Goal: Task Accomplishment & Management: Use online tool/utility

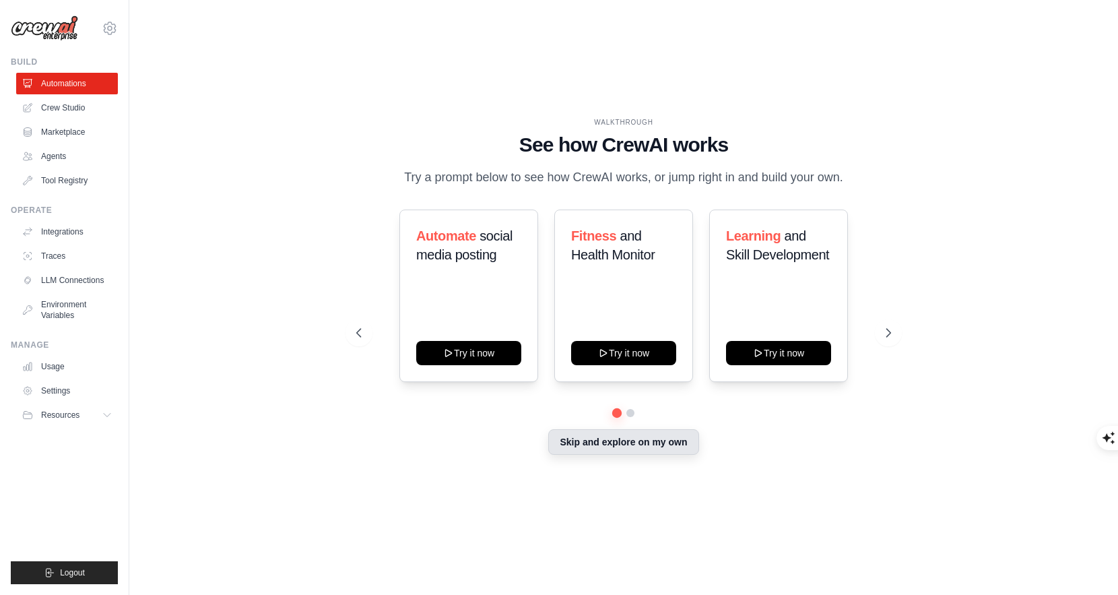
click at [606, 443] on button "Skip and explore on my own" at bounding box center [623, 442] width 150 height 26
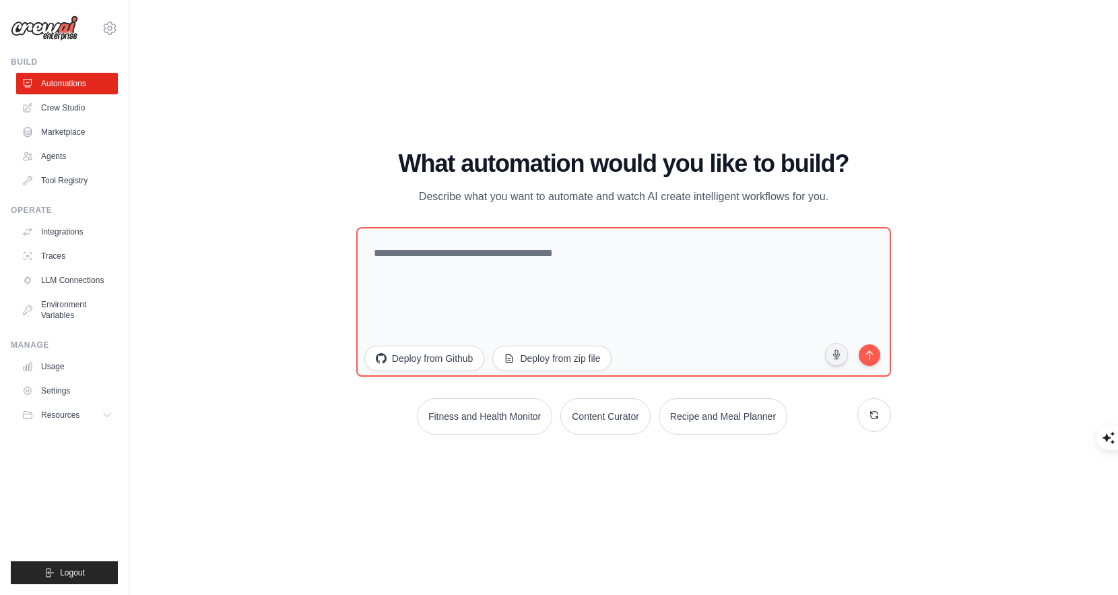
click at [698, 222] on div "What automation would you like to build? Describe what you want to automate and…" at bounding box center [623, 292] width 535 height 284
click at [786, 194] on p "Describe what you want to automate and watch AI create intelligent workflows fo…" at bounding box center [623, 197] width 453 height 18
click at [909, 208] on div "WALKTHROUGH See how CrewAI works Try a prompt below to see how CrewAI works, or…" at bounding box center [623, 297] width 945 height 568
click at [536, 418] on button "Fitness and Health Monitor" at bounding box center [485, 414] width 138 height 37
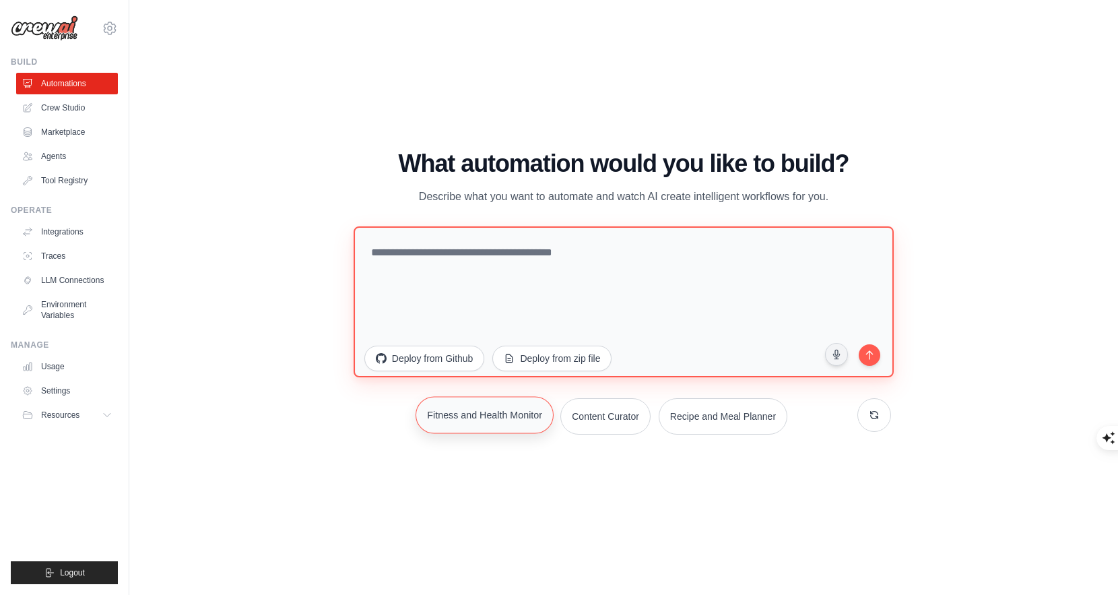
type textarea "**********"
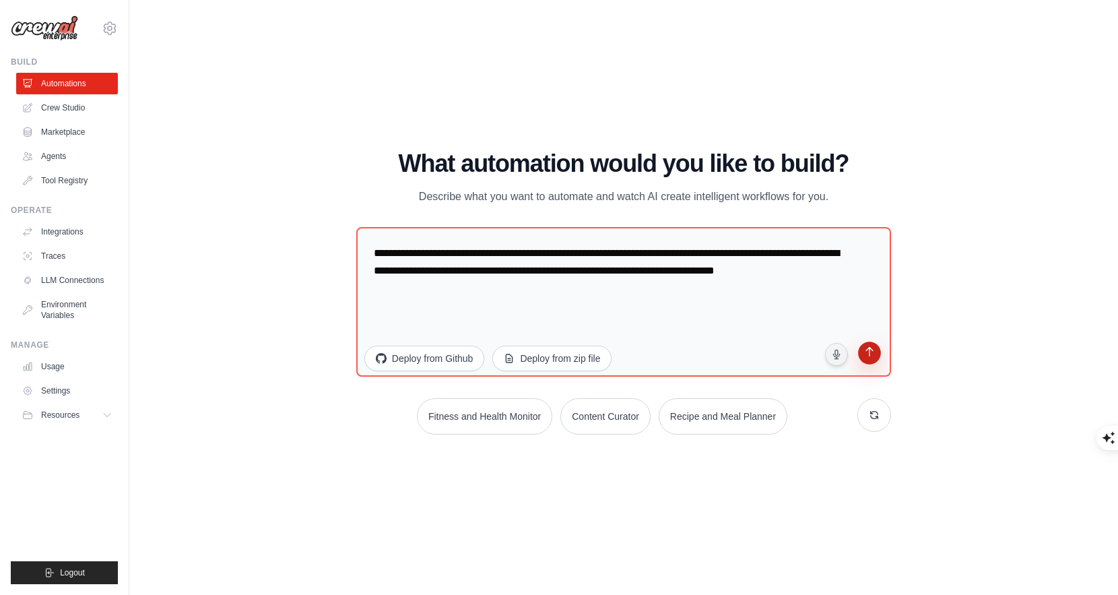
click at [867, 354] on icon "submit" at bounding box center [869, 352] width 13 height 13
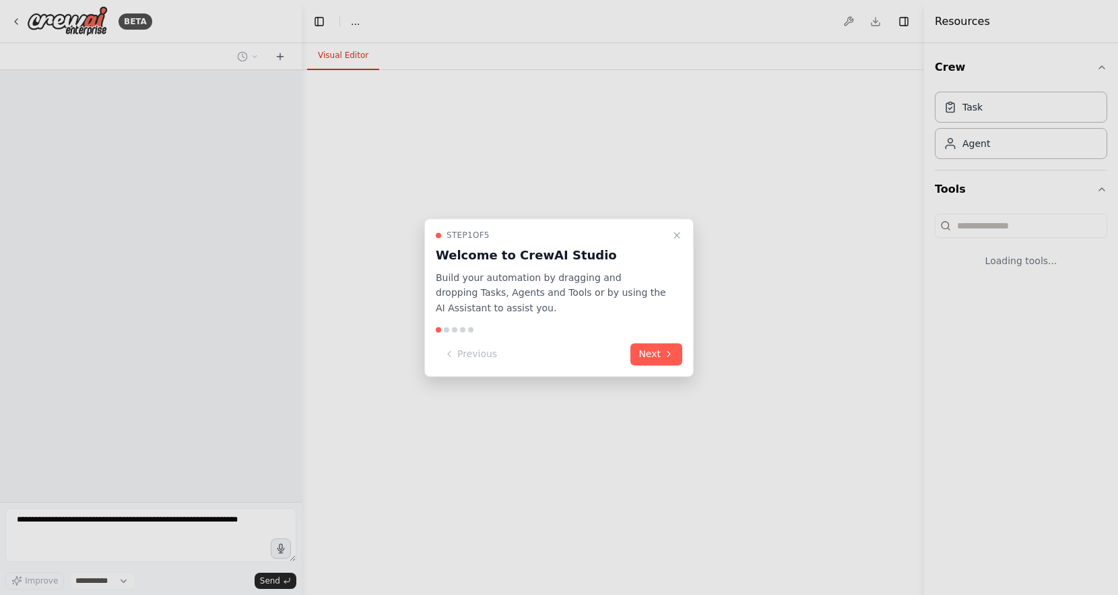
select select "****"
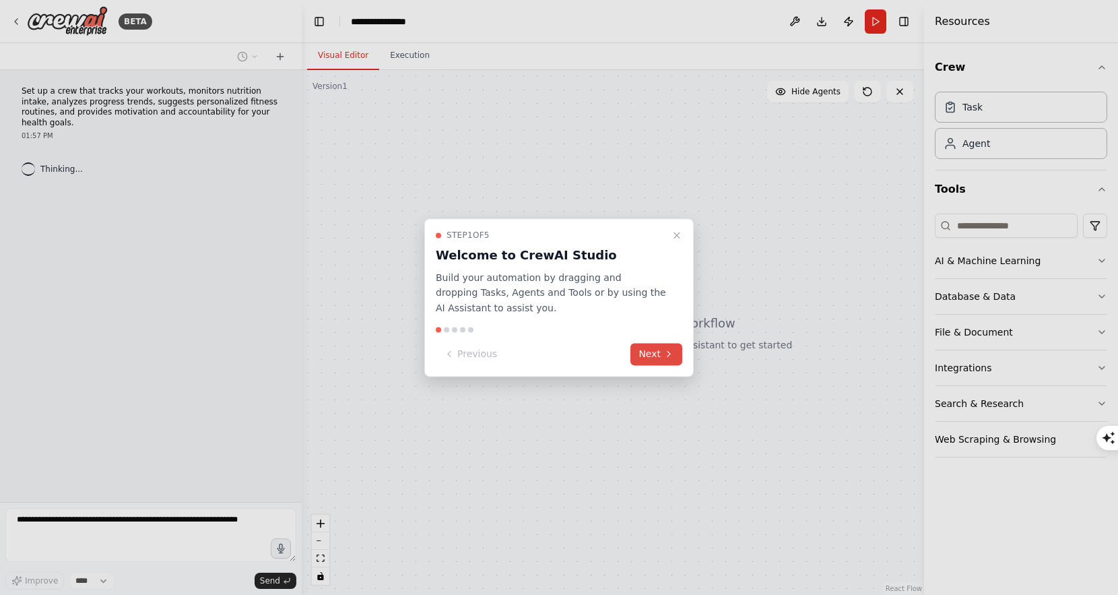
click at [657, 358] on button "Next" at bounding box center [656, 354] width 52 height 22
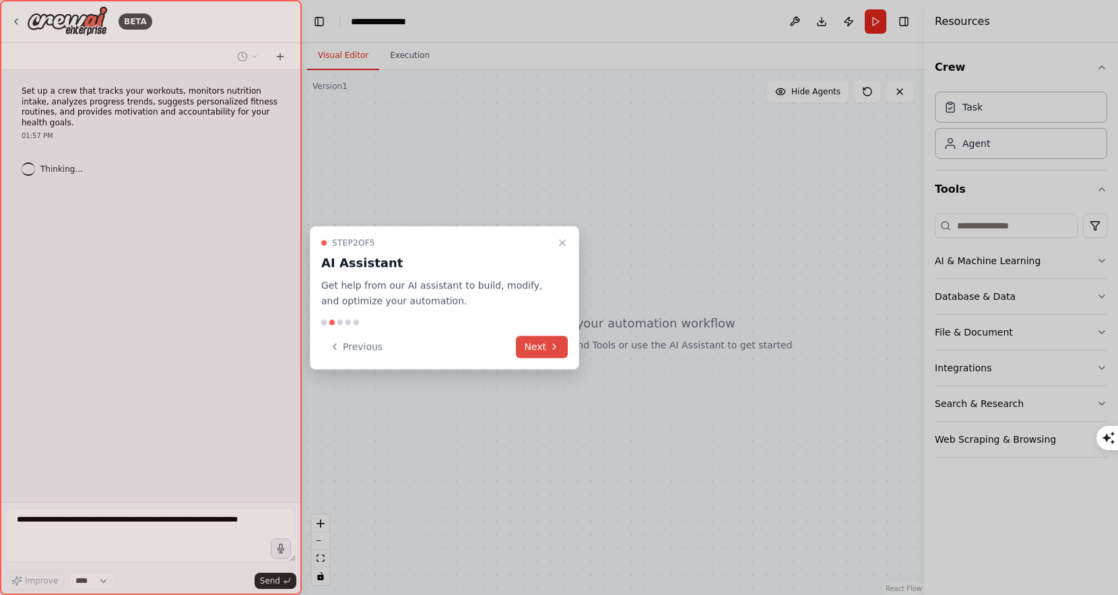
click at [538, 347] on button "Next" at bounding box center [542, 346] width 52 height 22
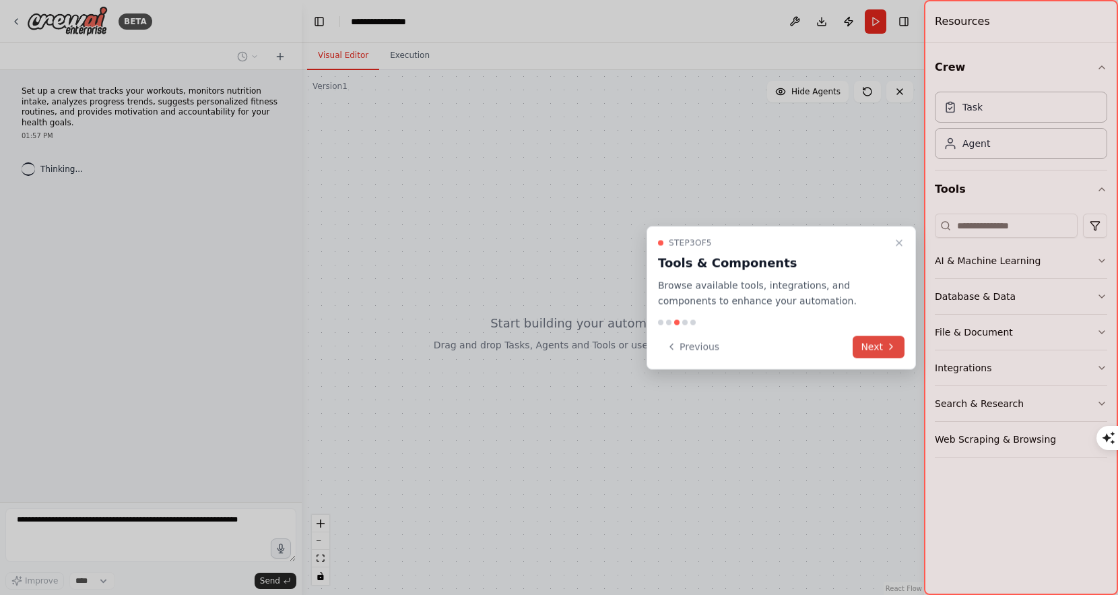
click at [886, 342] on icon at bounding box center [891, 346] width 11 height 11
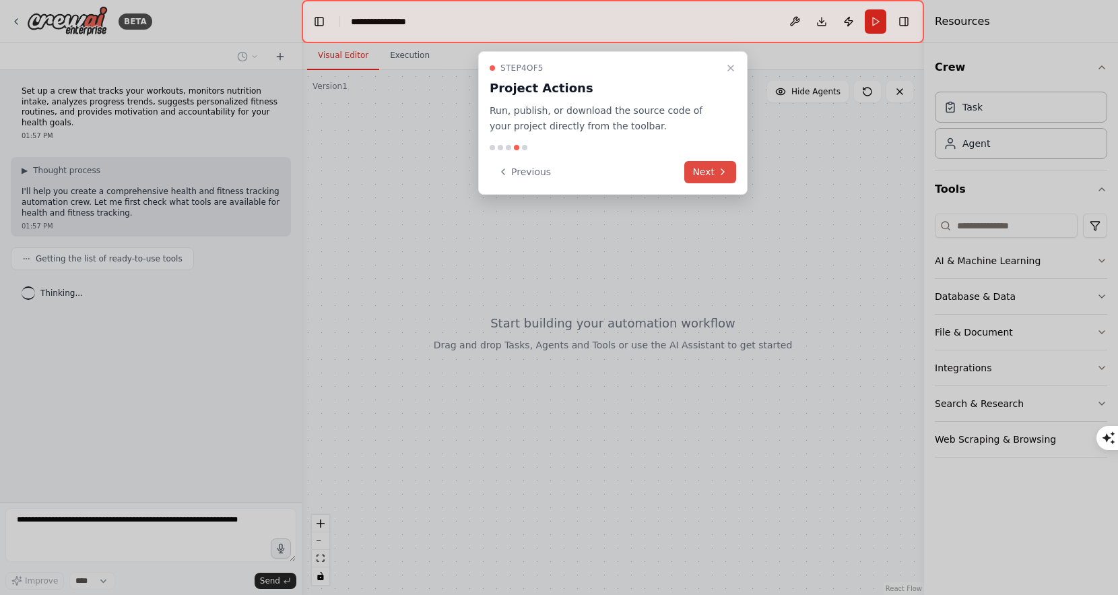
click at [715, 173] on button "Next" at bounding box center [710, 172] width 52 height 22
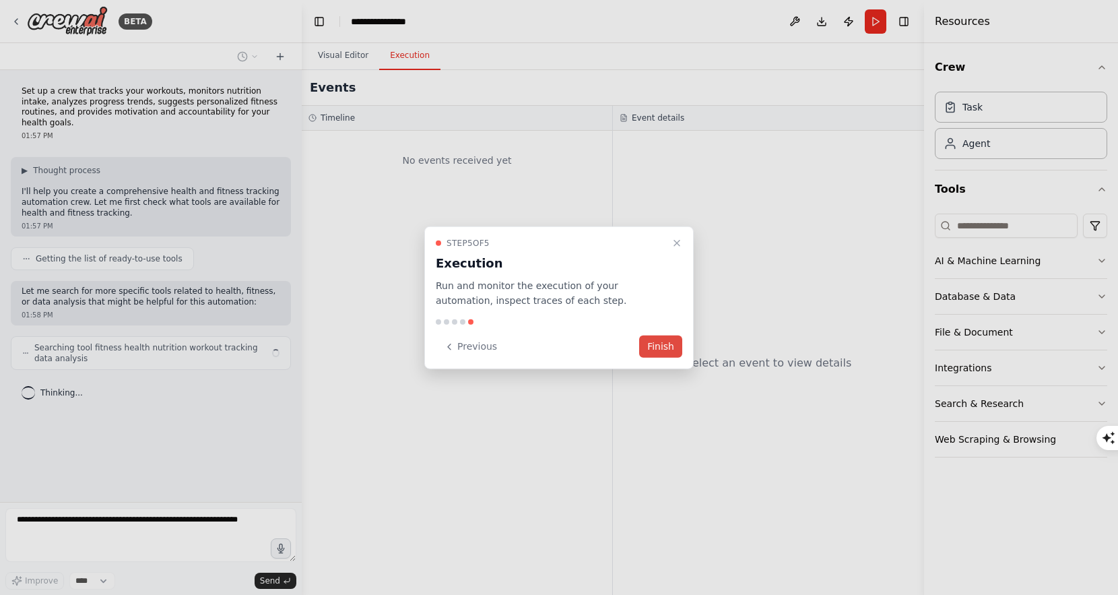
click at [665, 344] on button "Finish" at bounding box center [660, 346] width 43 height 22
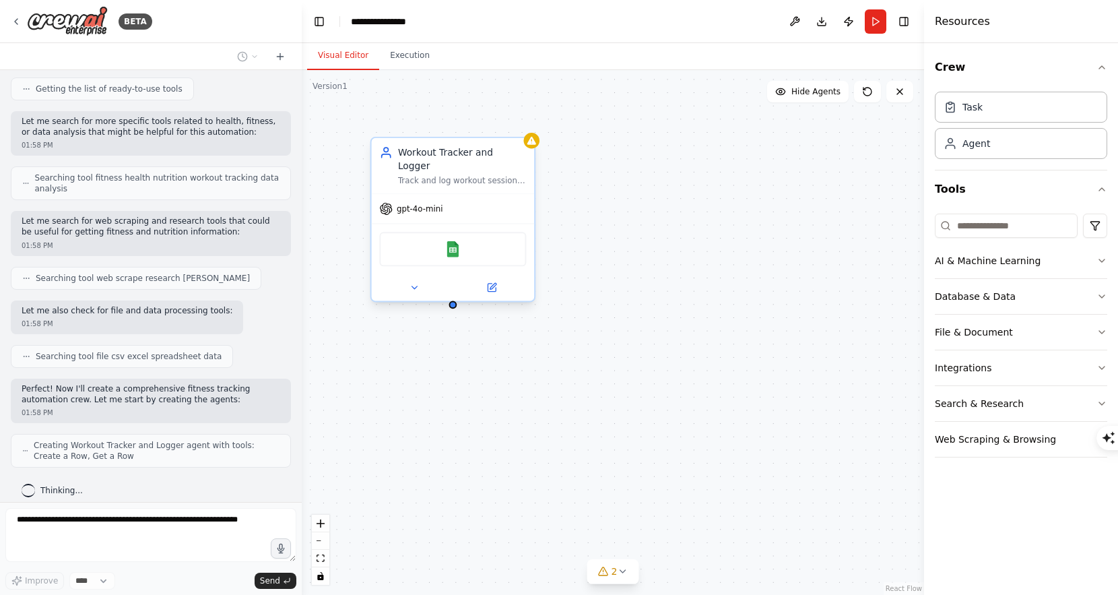
scroll to position [214, 0]
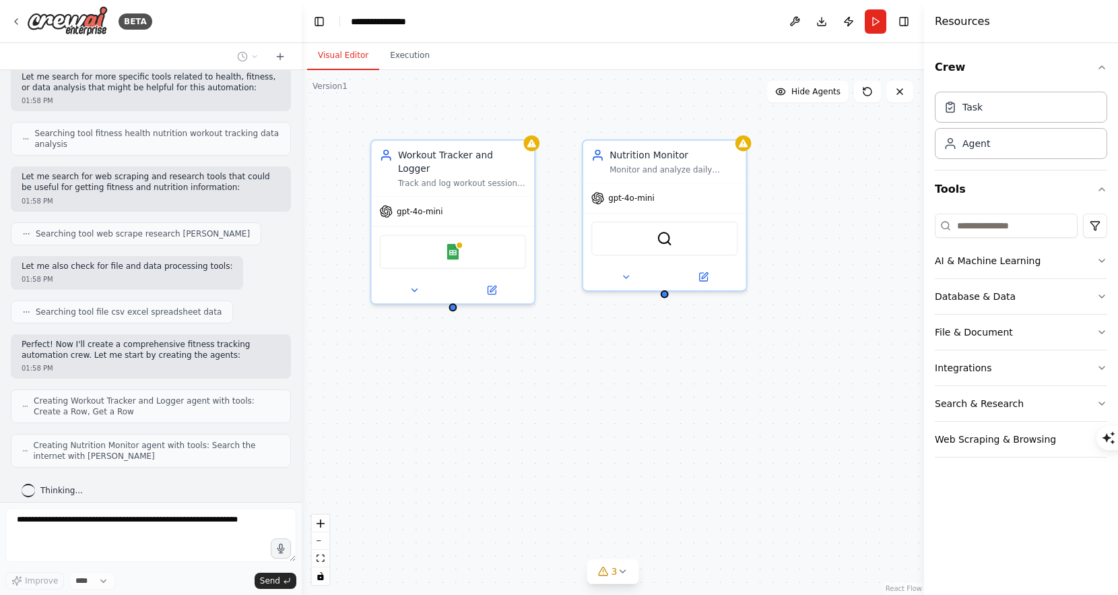
click at [536, 150] on div "Workout Tracker and Logger Track and log workout sessions including exercises, …" at bounding box center [613, 332] width 622 height 525
click at [744, 142] on icon at bounding box center [743, 141] width 9 height 8
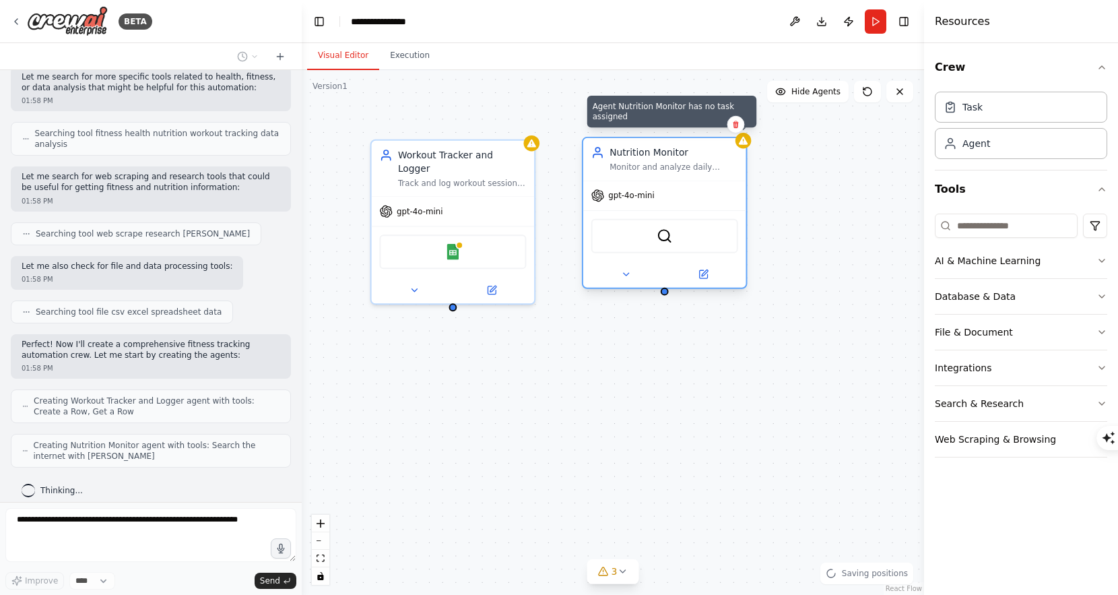
scroll to position [259, 0]
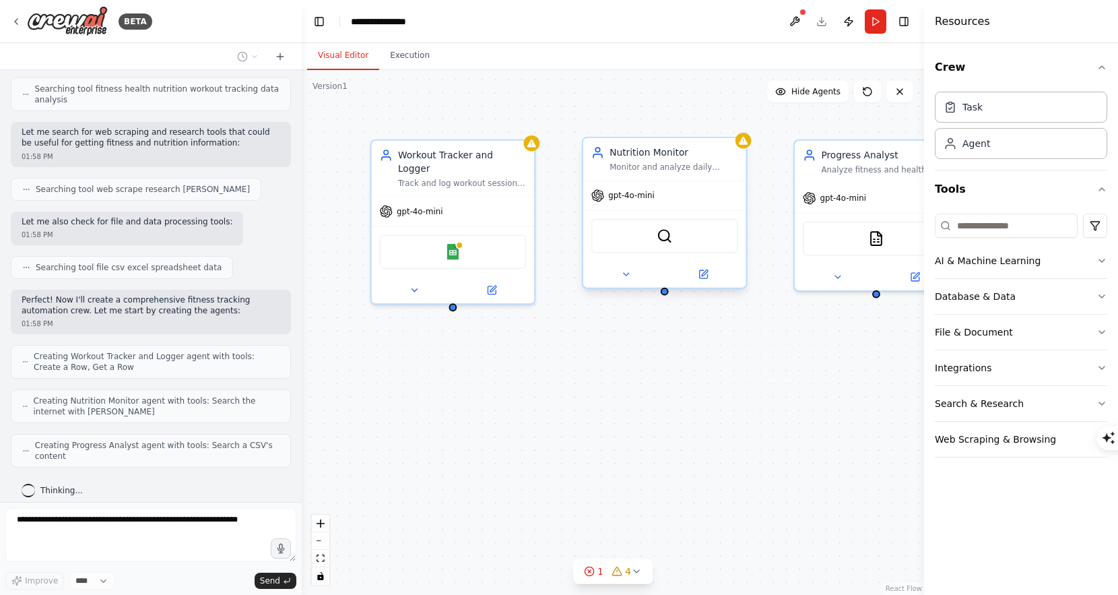
click at [585, 372] on div "Workout Tracker and Logger Track and log workout sessions including exercises, …" at bounding box center [613, 332] width 622 height 525
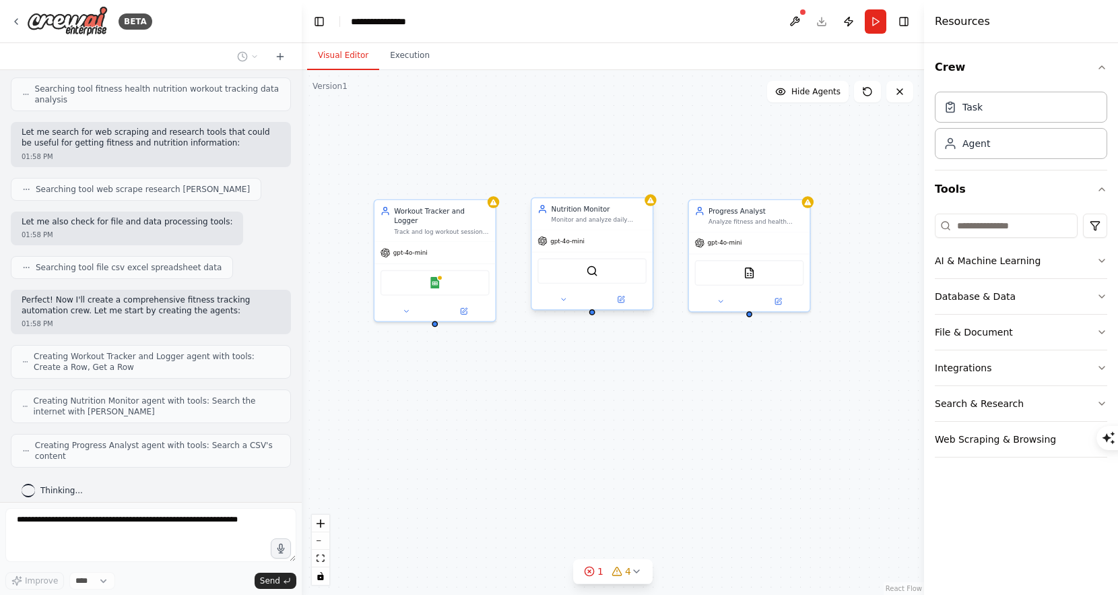
drag, startPoint x: 754, startPoint y: 339, endPoint x: 636, endPoint y: 331, distance: 118.1
click at [637, 333] on div "Workout Tracker and Logger Track and log workout sessions including exercises, …" at bounding box center [613, 332] width 622 height 525
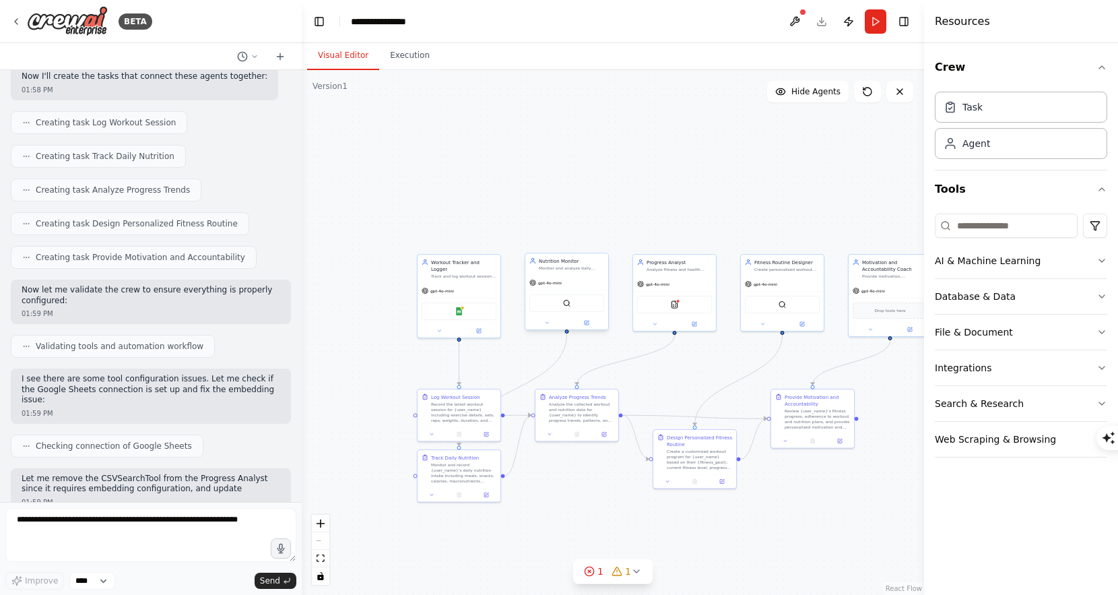
scroll to position [759, 0]
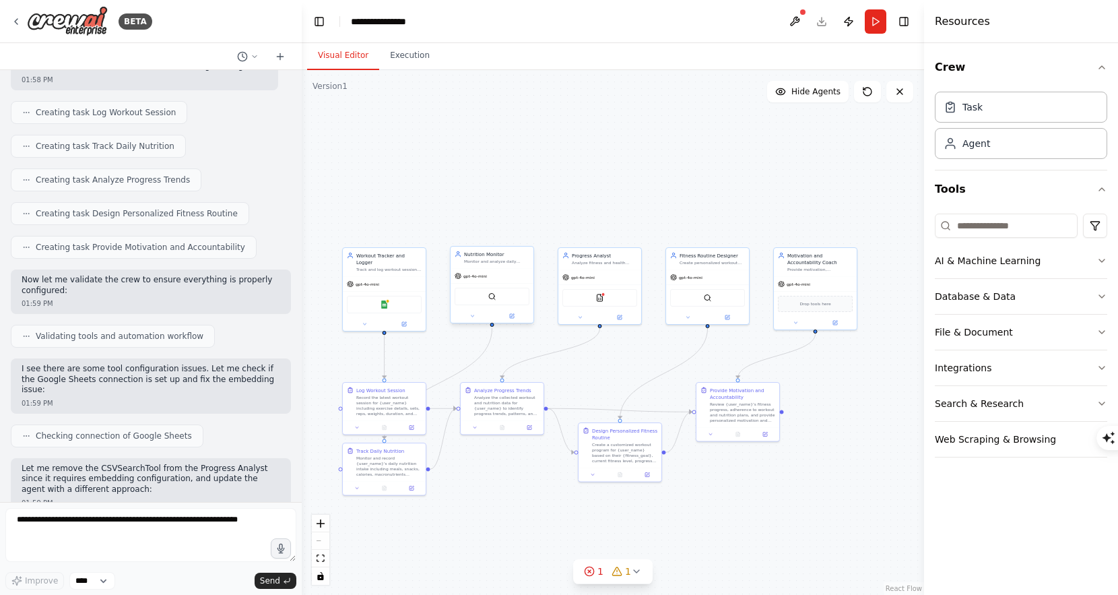
drag, startPoint x: 888, startPoint y: 380, endPoint x: 721, endPoint y: 350, distance: 170.4
click at [721, 350] on div ".deletable-edge-delete-btn { width: 20px; height: 20px; border: 0px solid #ffff…" at bounding box center [613, 332] width 622 height 525
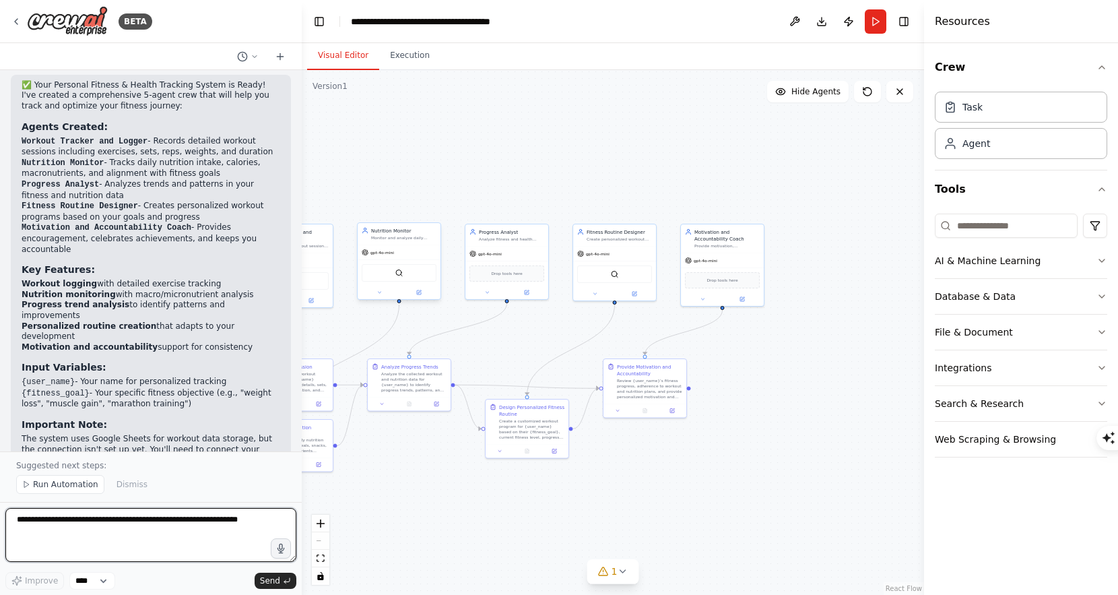
scroll to position [1711, 0]
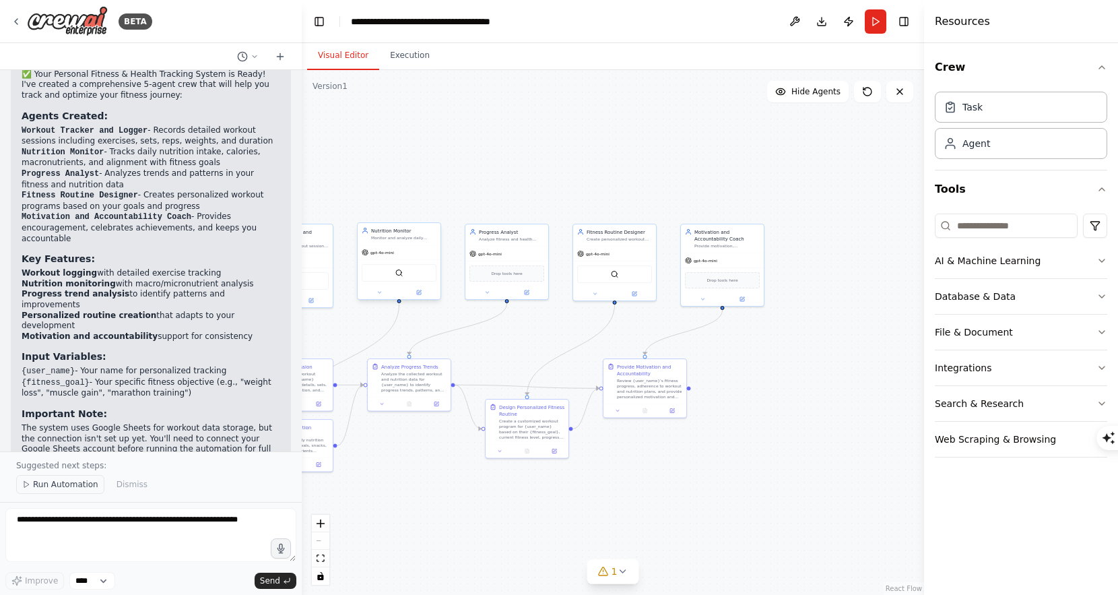
click at [52, 481] on span "Run Automation" at bounding box center [65, 484] width 65 height 11
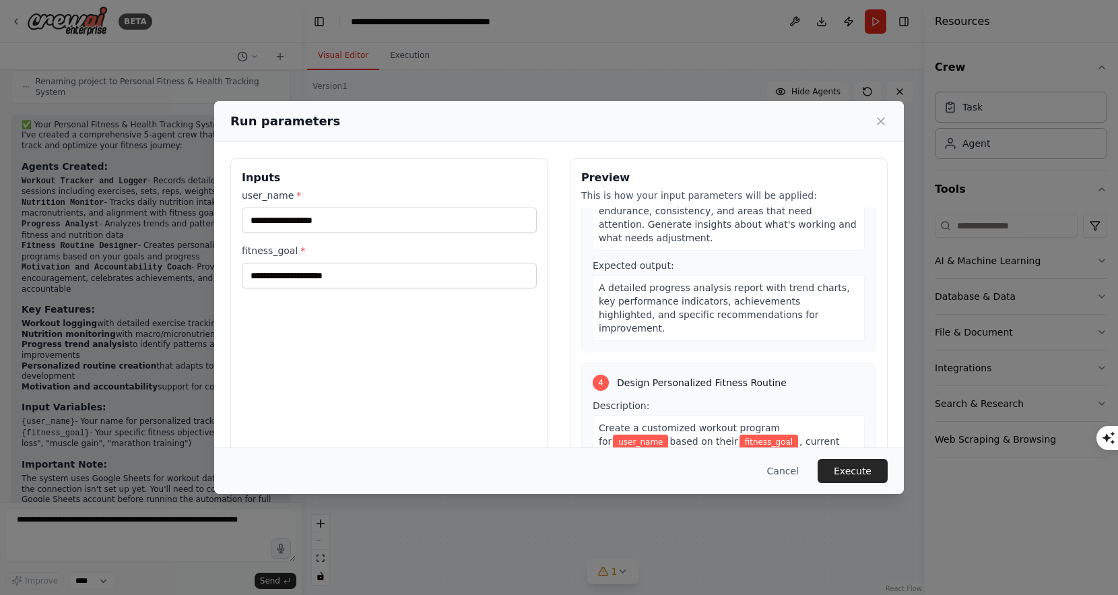
scroll to position [909, 0]
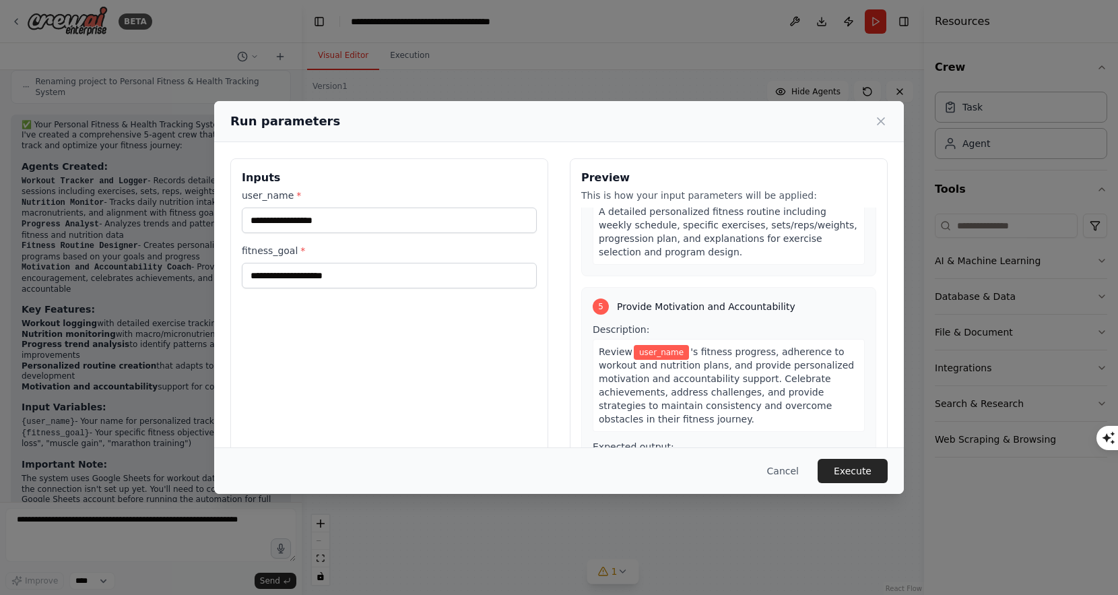
click at [662, 300] on span "Provide Motivation and Accountability" at bounding box center [706, 306] width 178 height 13
click at [886, 114] on icon at bounding box center [880, 120] width 13 height 13
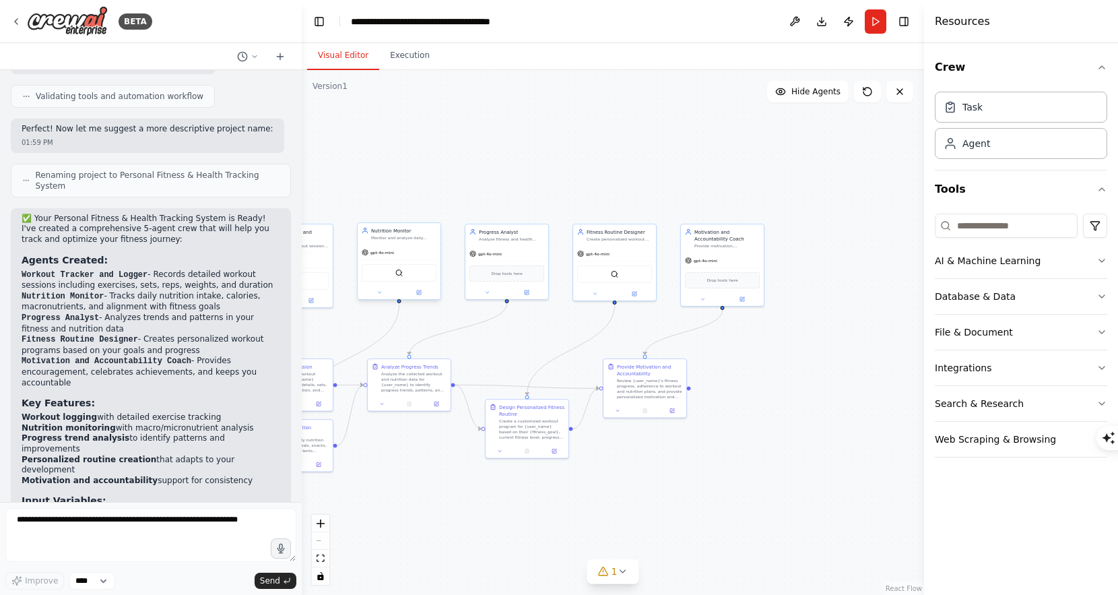
scroll to position [1661, 0]
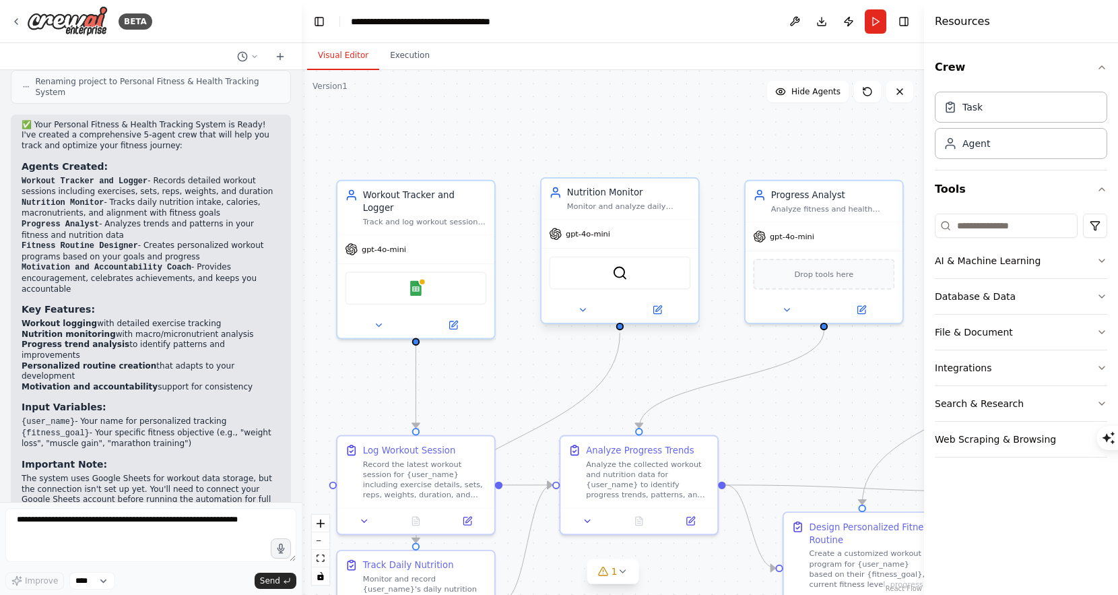
drag, startPoint x: 413, startPoint y: 224, endPoint x: 630, endPoint y: 156, distance: 227.3
click at [630, 156] on div ".deletable-edge-delete-btn { width: 20px; height: 20px; border: 0px solid #ffff…" at bounding box center [613, 332] width 622 height 525
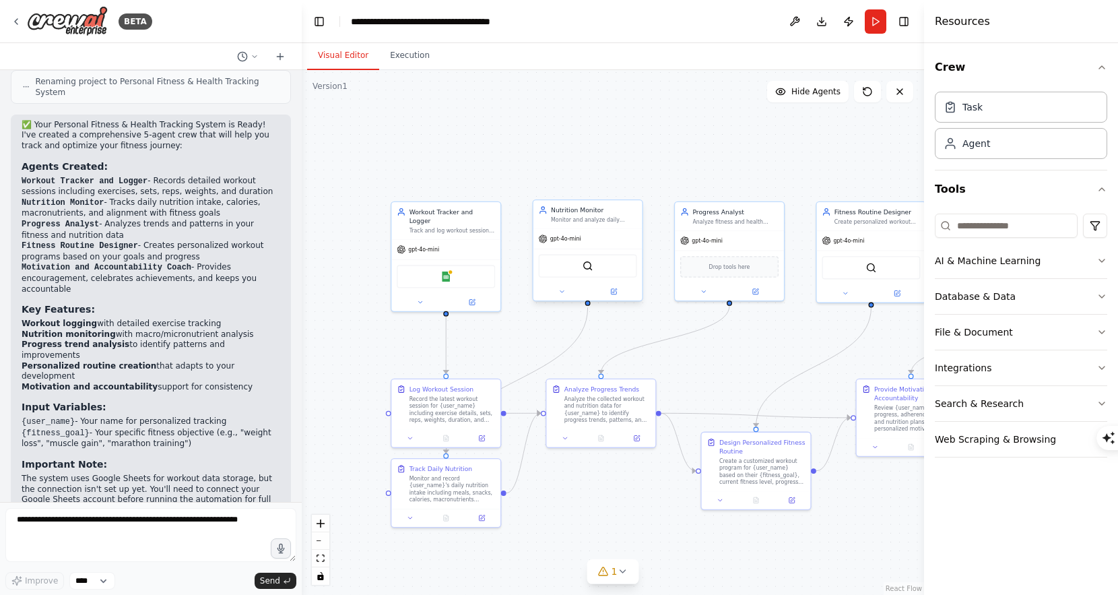
drag, startPoint x: 717, startPoint y: 440, endPoint x: 667, endPoint y: 360, distance: 94.4
click at [667, 360] on div ".deletable-edge-delete-btn { width: 20px; height: 20px; border: 0px solid #ffff…" at bounding box center [613, 332] width 622 height 525
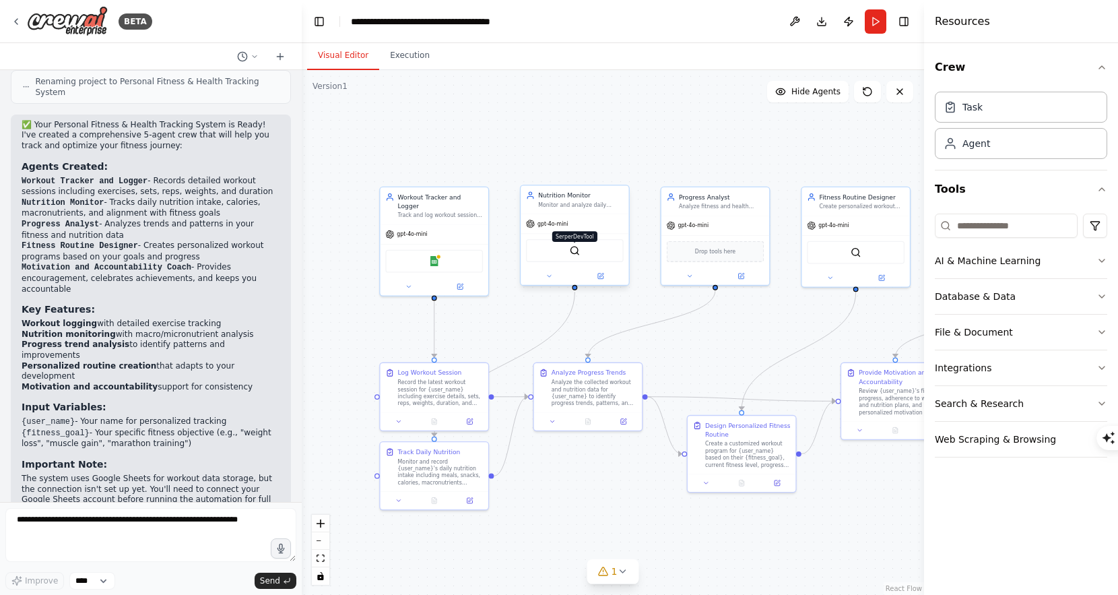
click at [576, 250] on img at bounding box center [575, 250] width 11 height 11
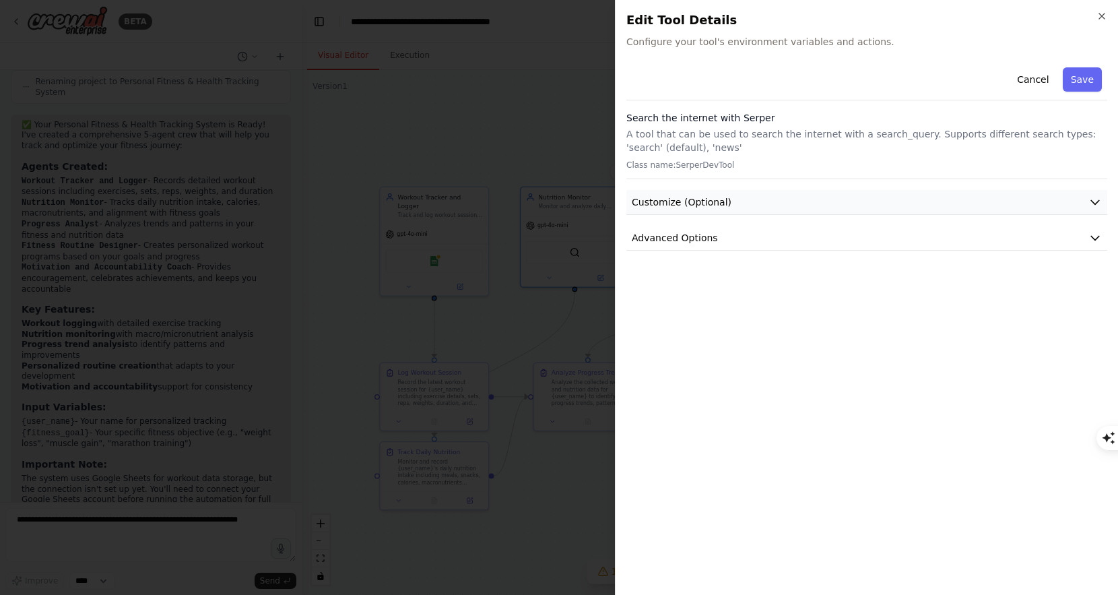
click at [698, 199] on span "Customize (Optional)" at bounding box center [682, 201] width 100 height 13
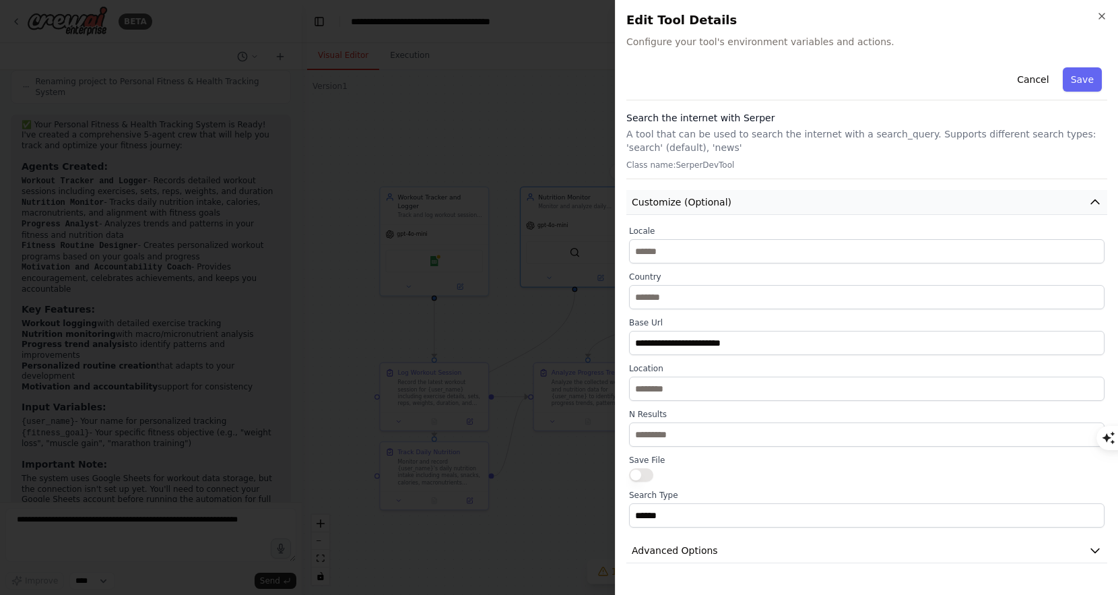
click at [698, 199] on span "Customize (Optional)" at bounding box center [682, 201] width 100 height 13
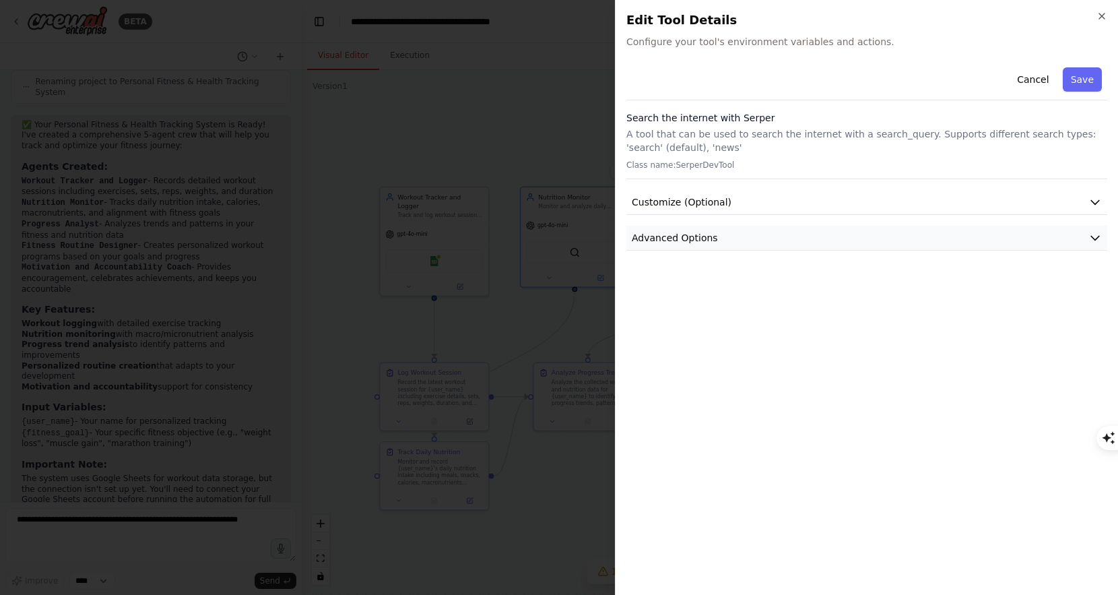
click at [681, 236] on span "Advanced Options" at bounding box center [675, 237] width 86 height 13
click at [556, 230] on div at bounding box center [559, 297] width 1118 height 595
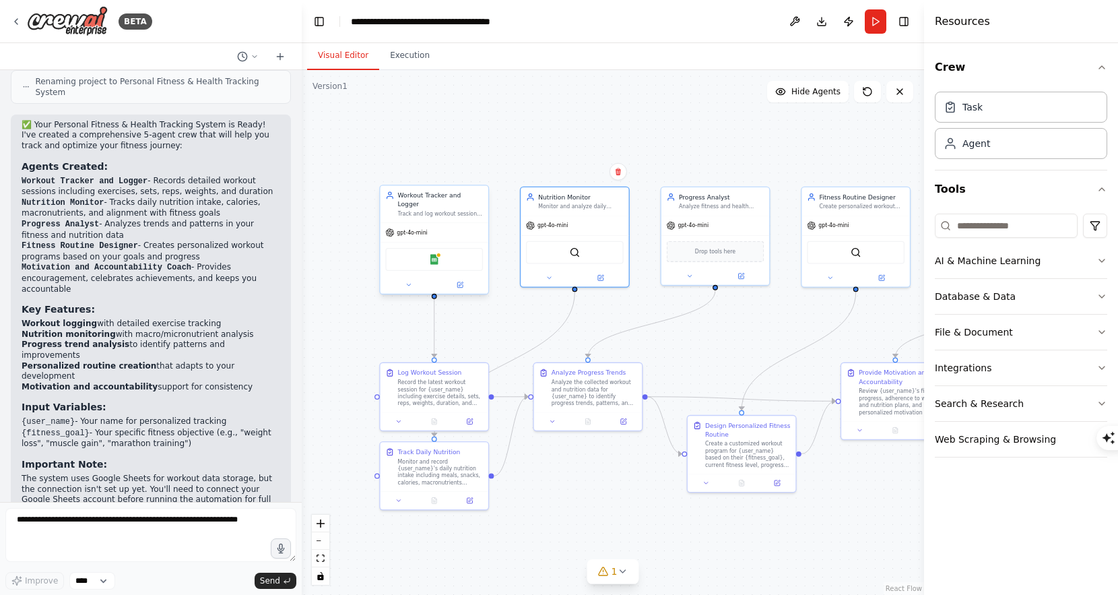
click at [440, 253] on div "Google Sheets" at bounding box center [434, 259] width 98 height 23
click at [432, 254] on img at bounding box center [434, 259] width 11 height 11
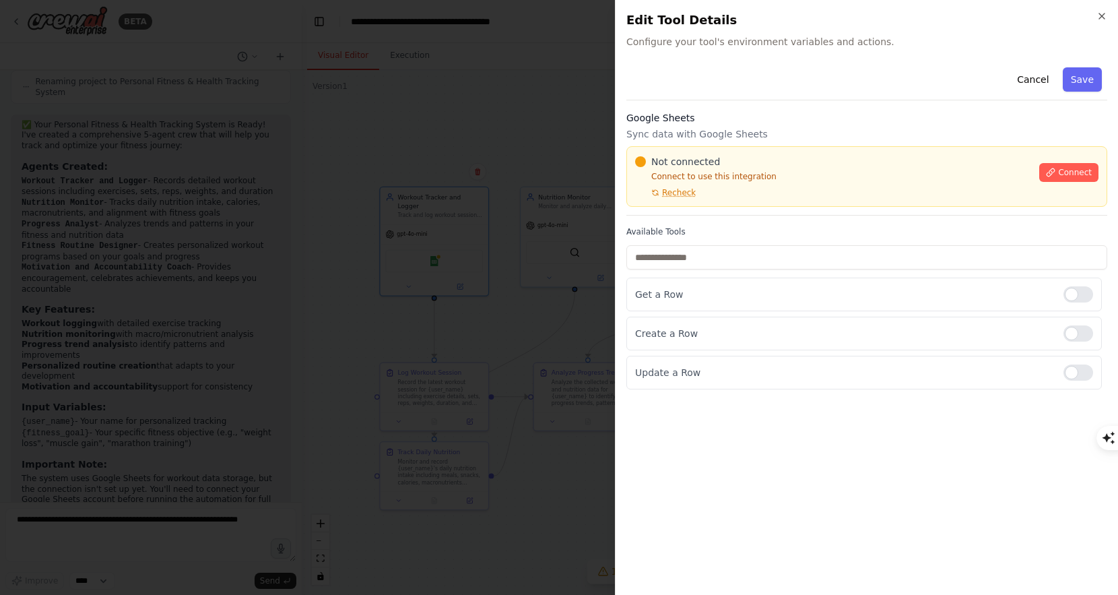
click at [521, 212] on div at bounding box center [559, 297] width 1118 height 595
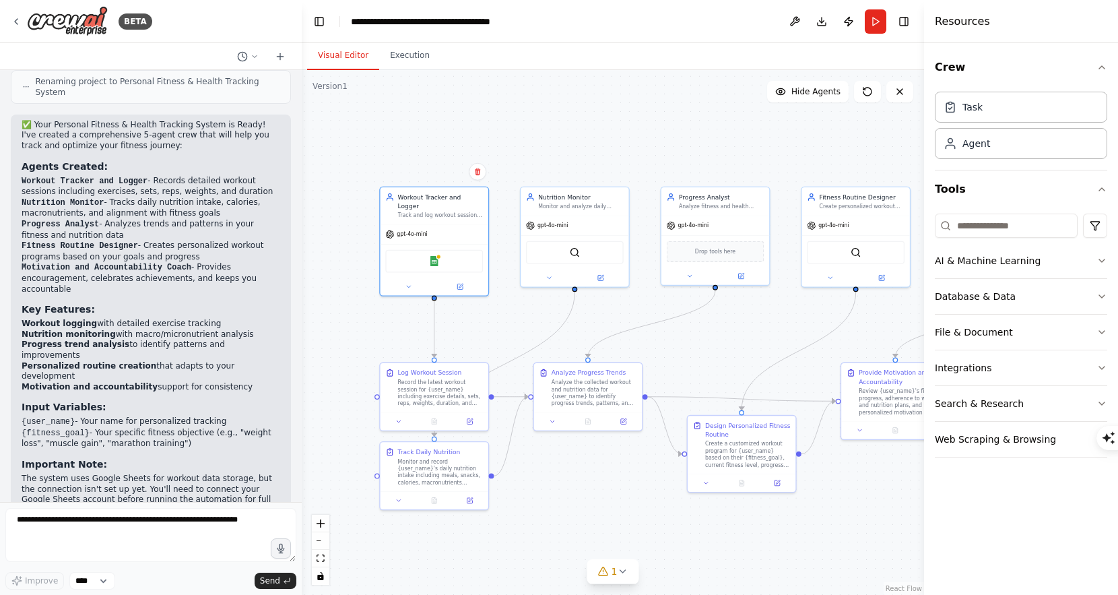
click at [508, 323] on div ".deletable-edge-delete-btn { width: 20px; height: 20px; border: 0px solid #ffff…" at bounding box center [613, 332] width 622 height 525
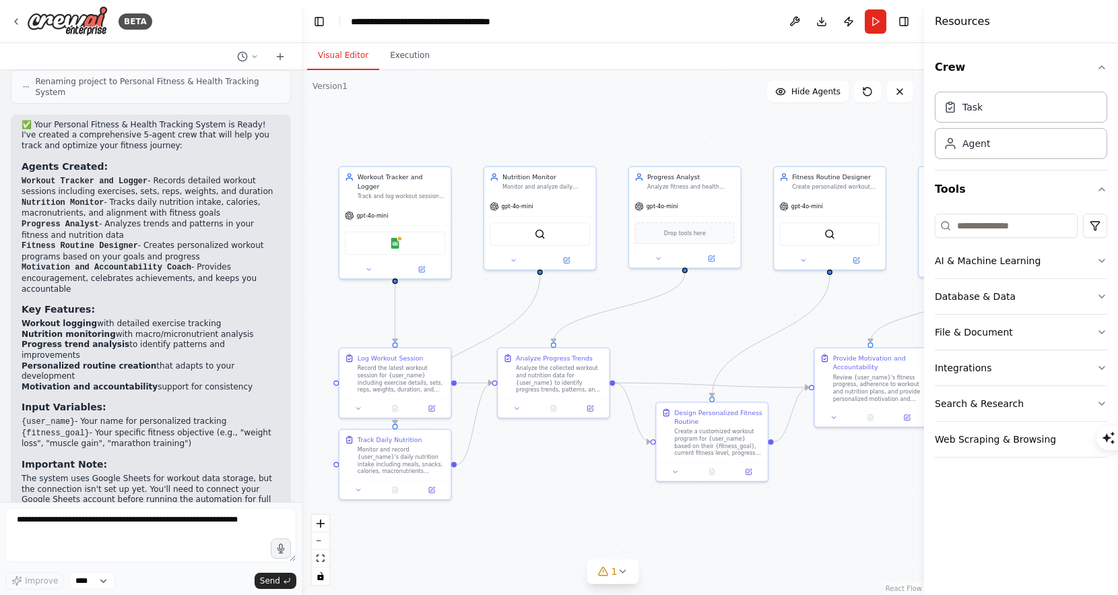
drag, startPoint x: 737, startPoint y: 325, endPoint x: 702, endPoint y: 300, distance: 43.0
click at [706, 303] on div ".deletable-edge-delete-btn { width: 20px; height: 20px; border: 0px solid #ffff…" at bounding box center [613, 332] width 622 height 525
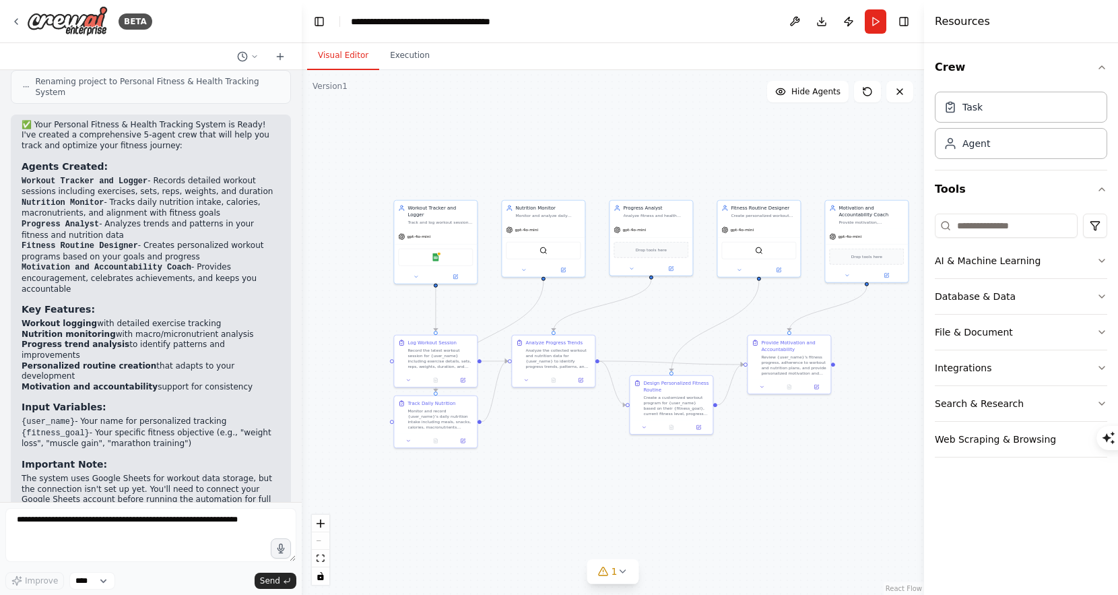
click at [673, 320] on div ".deletable-edge-delete-btn { width: 20px; height: 20px; border: 0px solid #ffff…" at bounding box center [613, 332] width 622 height 525
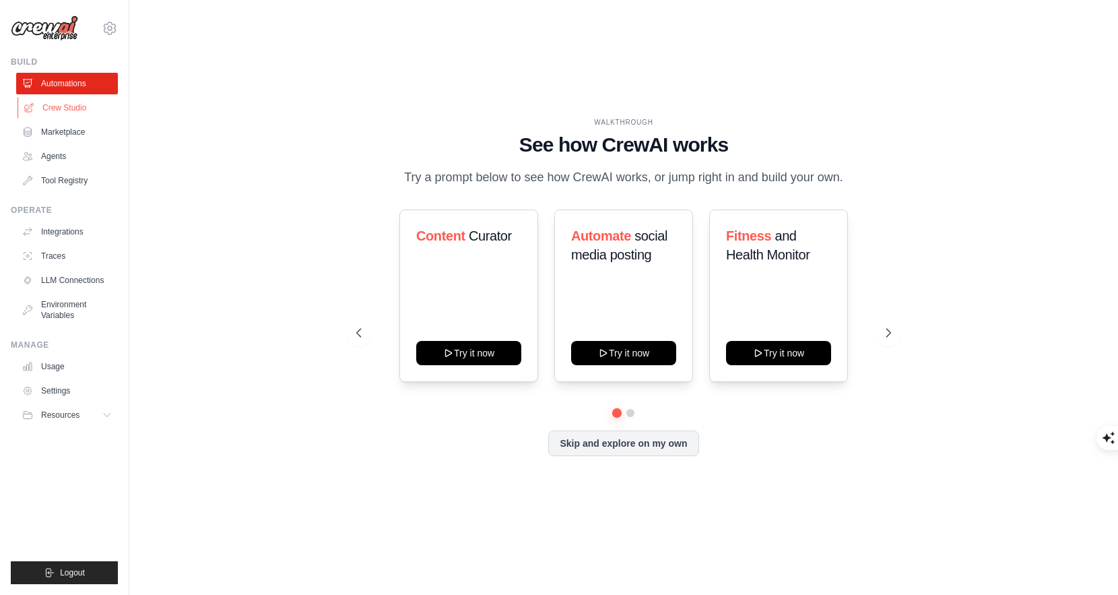
click at [79, 108] on link "Crew Studio" at bounding box center [69, 108] width 102 height 22
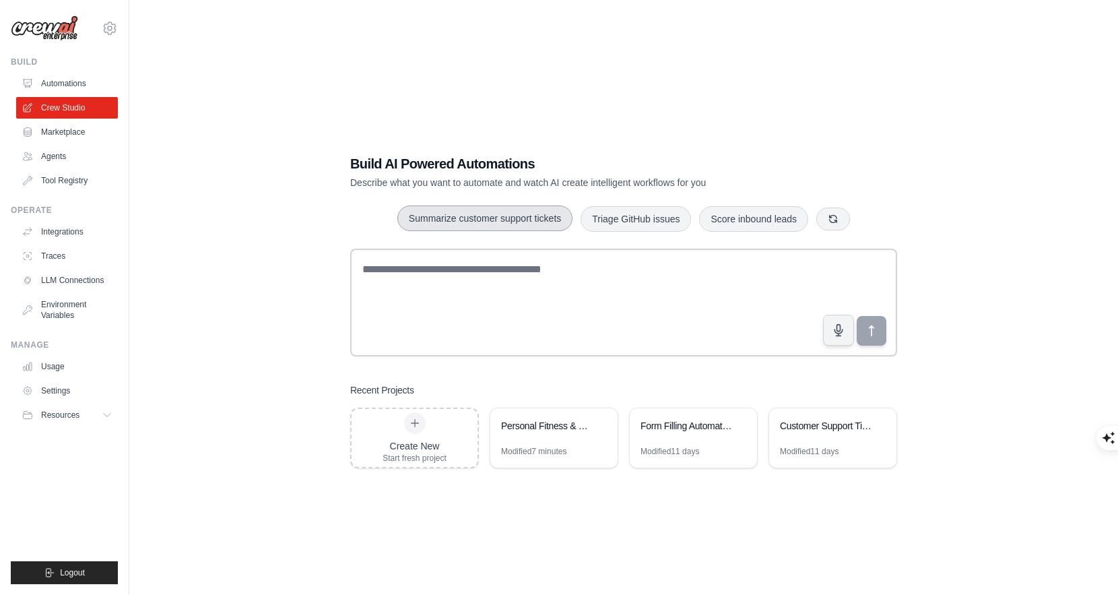
click at [475, 221] on button "Summarize customer support tickets" at bounding box center [484, 218] width 175 height 26
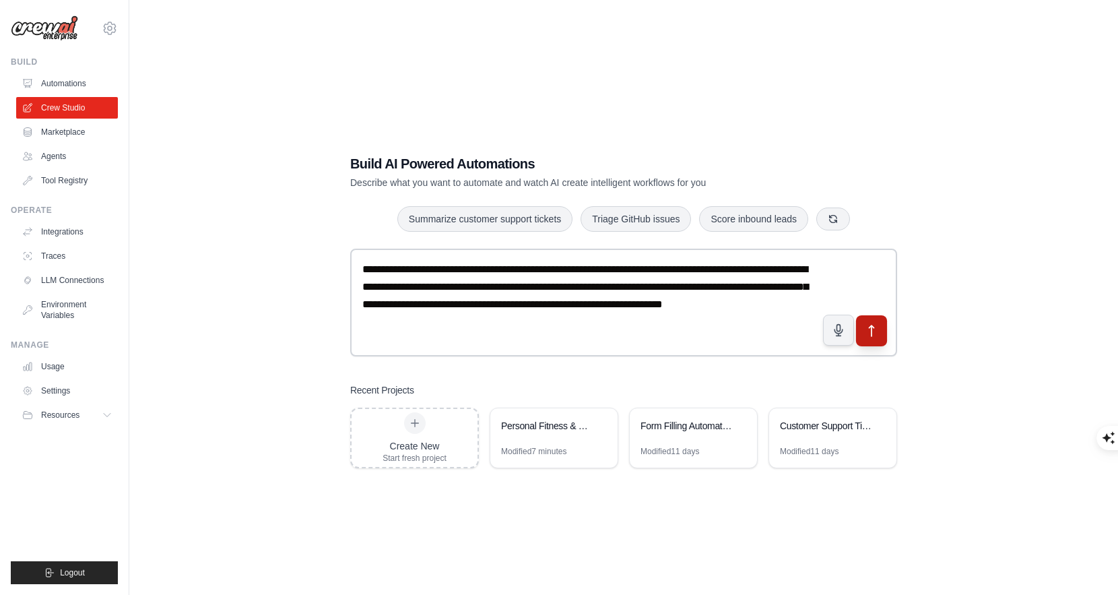
click at [884, 329] on button "submit" at bounding box center [871, 329] width 31 height 31
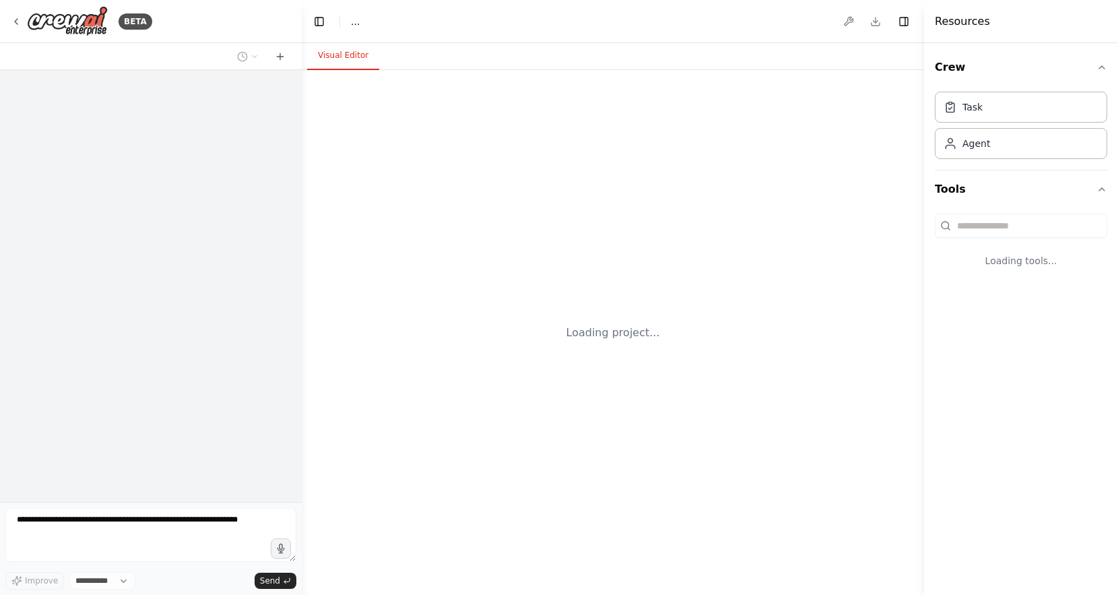
select select "****"
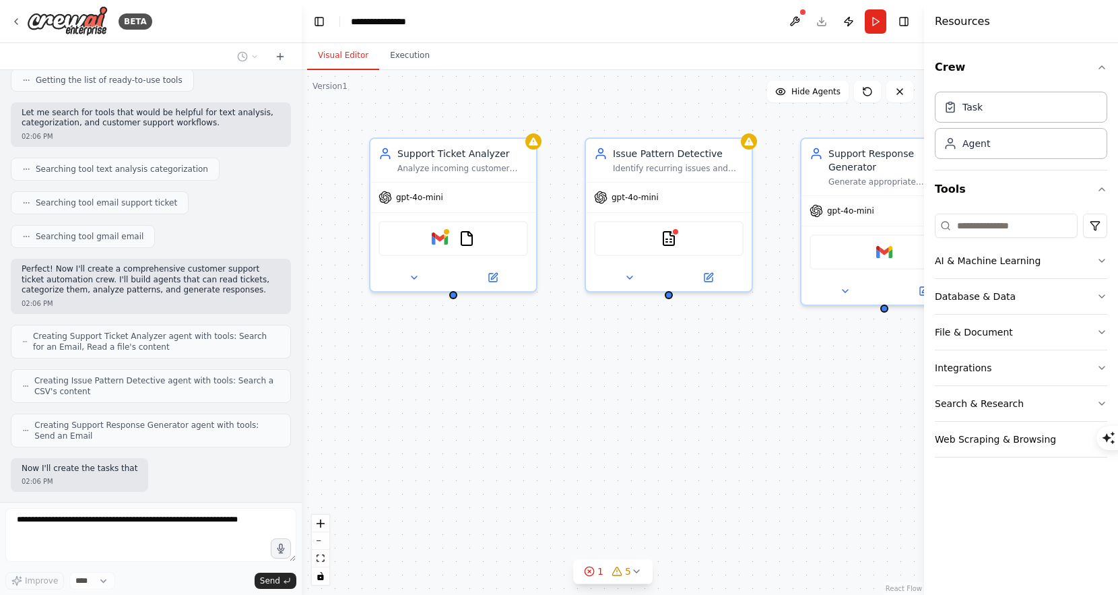
scroll to position [292, 0]
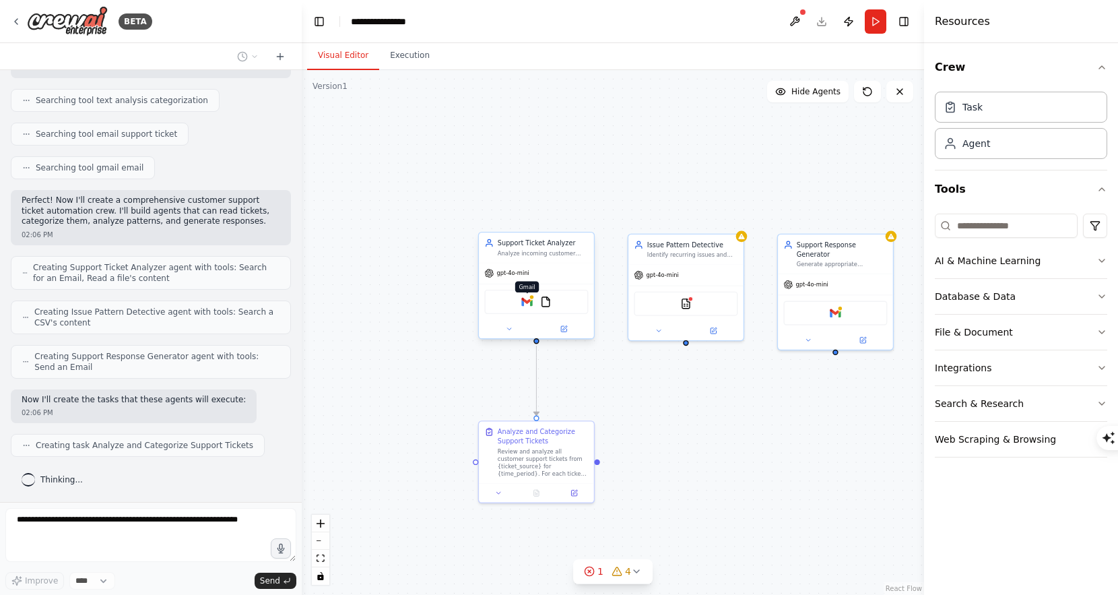
click at [528, 304] on img at bounding box center [526, 301] width 11 height 11
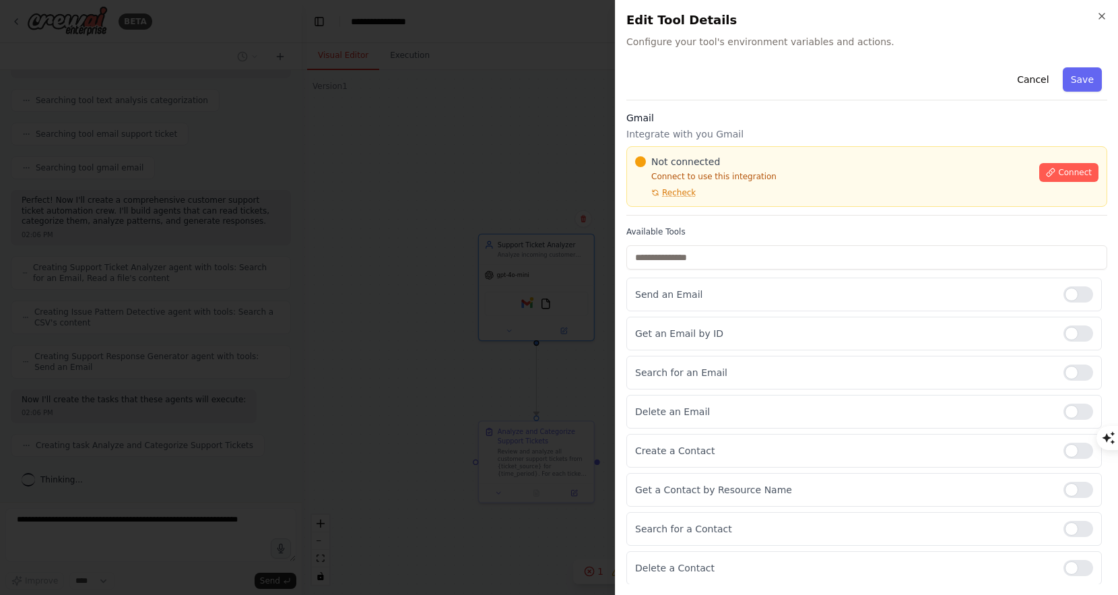
scroll to position [325, 0]
click at [1105, 13] on icon "button" at bounding box center [1101, 16] width 11 height 11
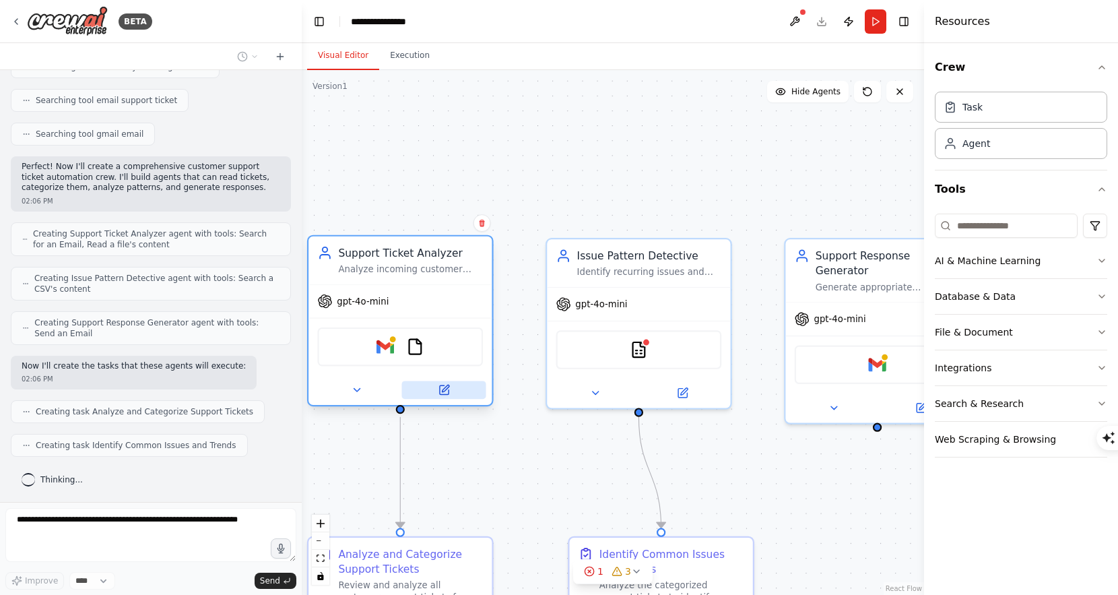
click at [440, 391] on icon at bounding box center [443, 389] width 9 height 9
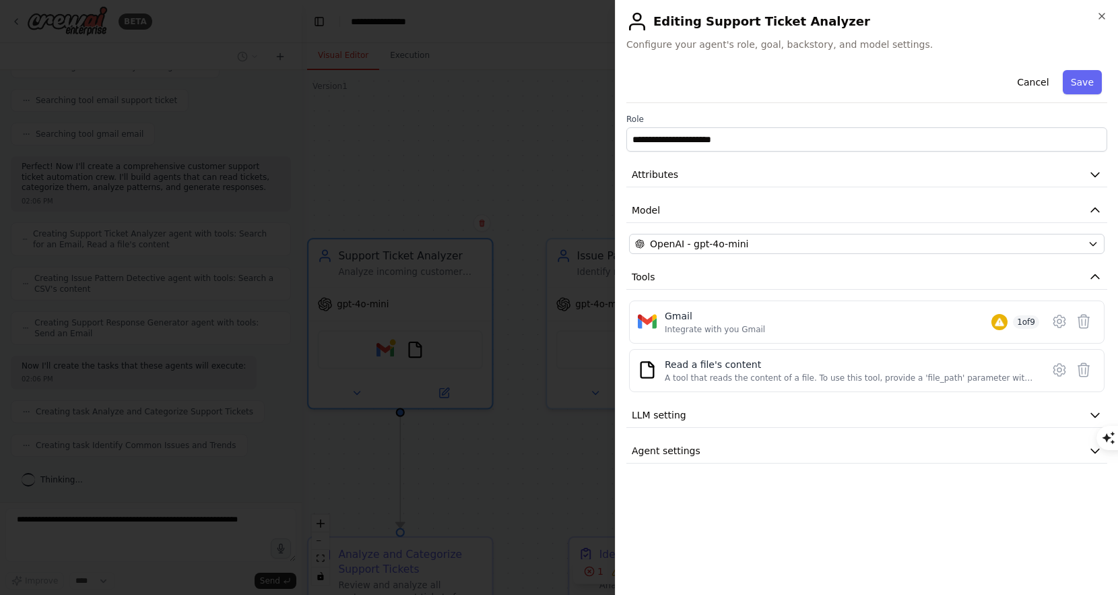
click at [566, 248] on div at bounding box center [559, 297] width 1118 height 595
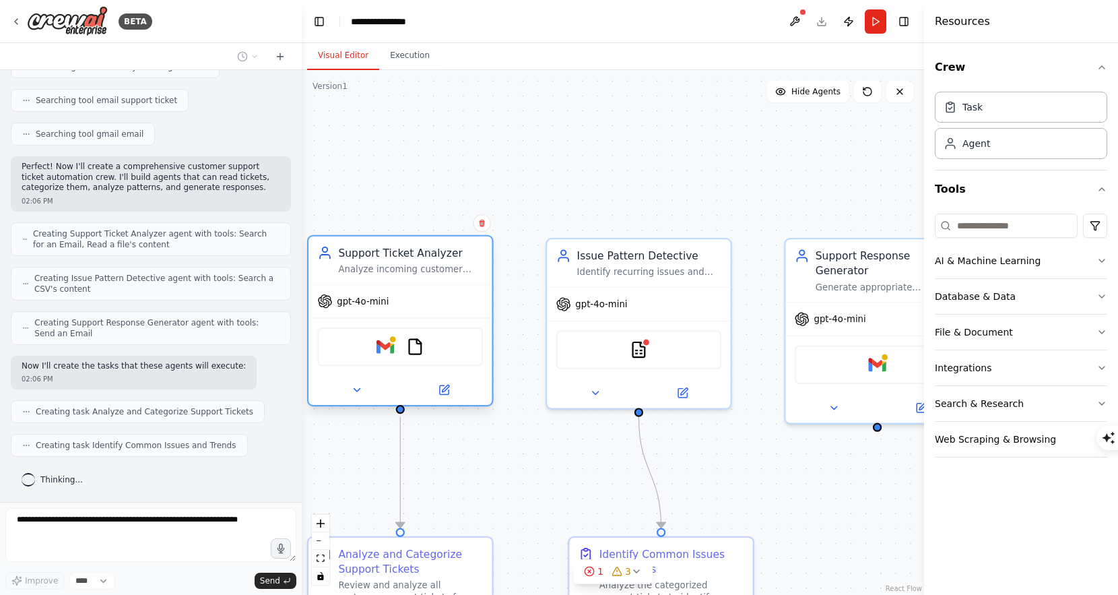
scroll to position [359, 0]
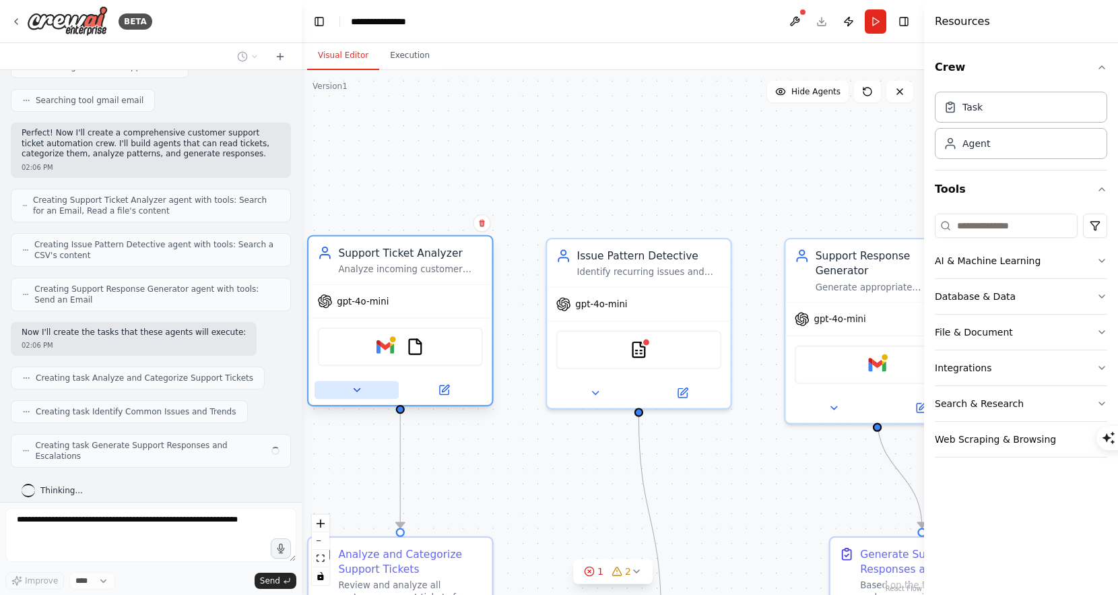
click at [360, 391] on icon at bounding box center [357, 390] width 12 height 12
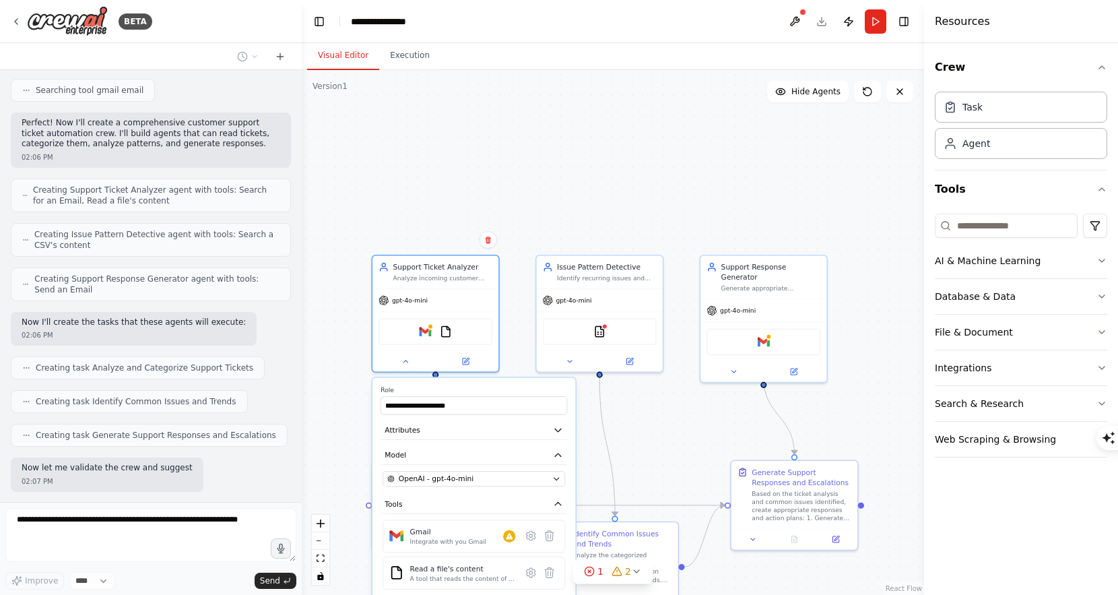
scroll to position [438, 0]
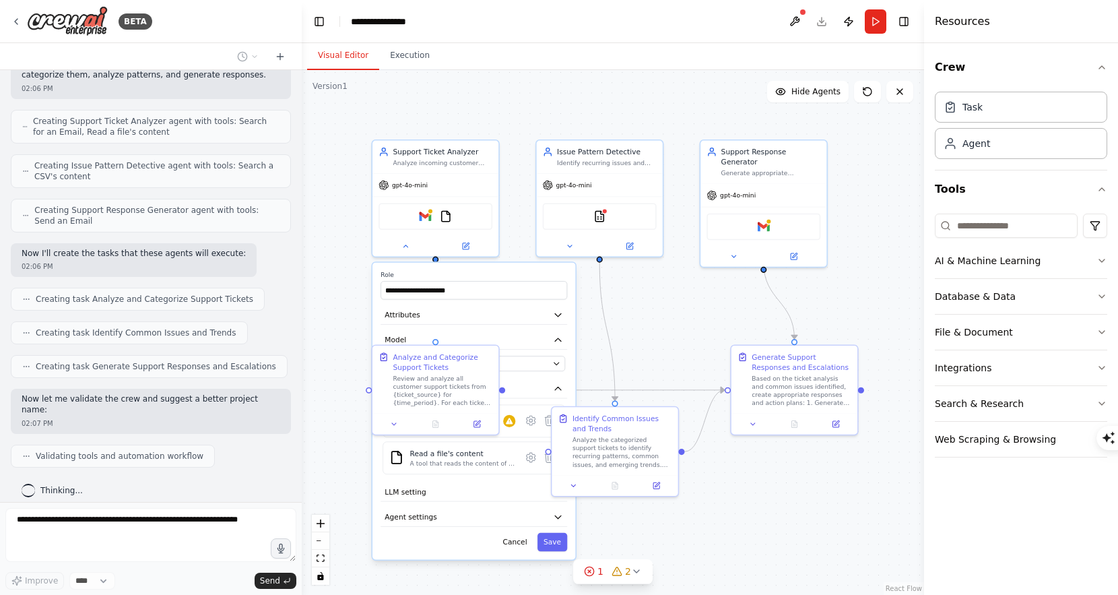
drag, startPoint x: 614, startPoint y: 420, endPoint x: 614, endPoint y: 304, distance: 115.8
click at [614, 304] on div ".deletable-edge-delete-btn { width: 20px; height: 20px; border: 0px solid #ffff…" at bounding box center [613, 332] width 622 height 525
click at [403, 244] on icon at bounding box center [405, 243] width 8 height 8
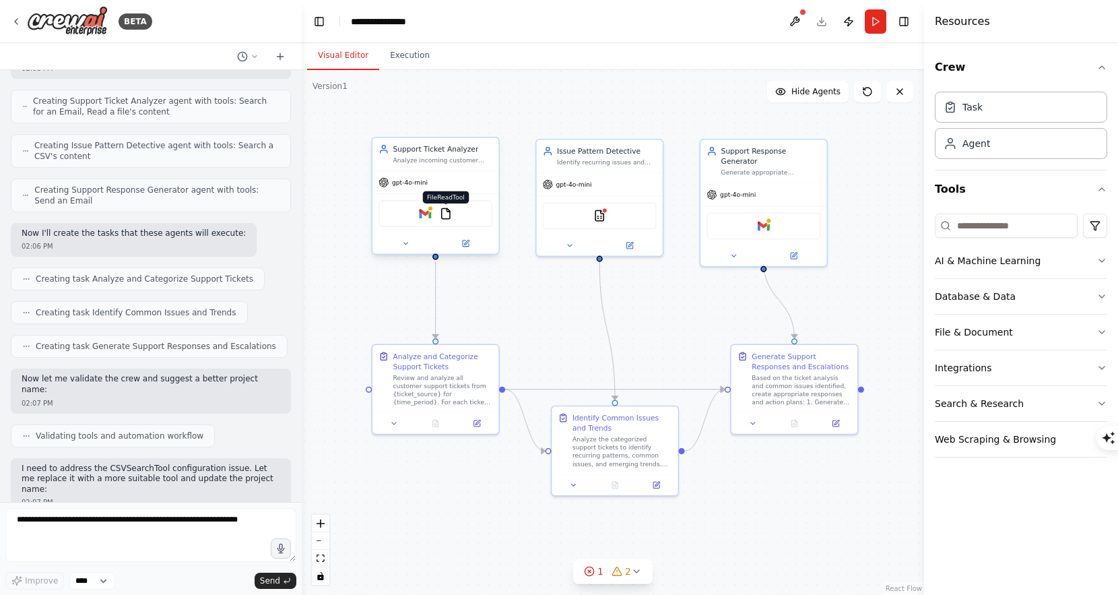
scroll to position [527, 0]
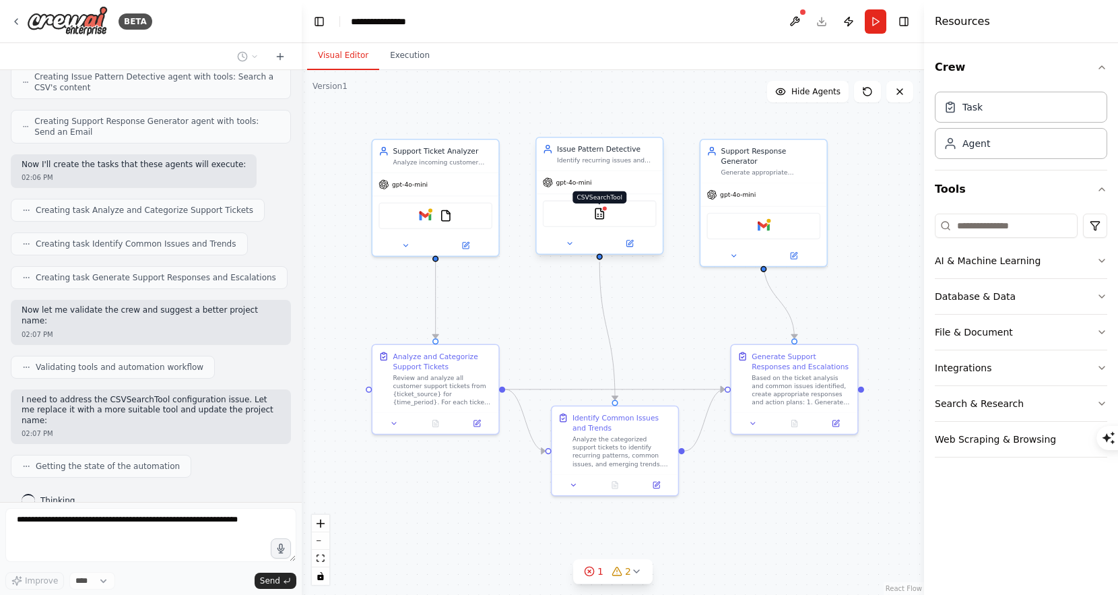
click at [604, 213] on img at bounding box center [599, 213] width 12 height 12
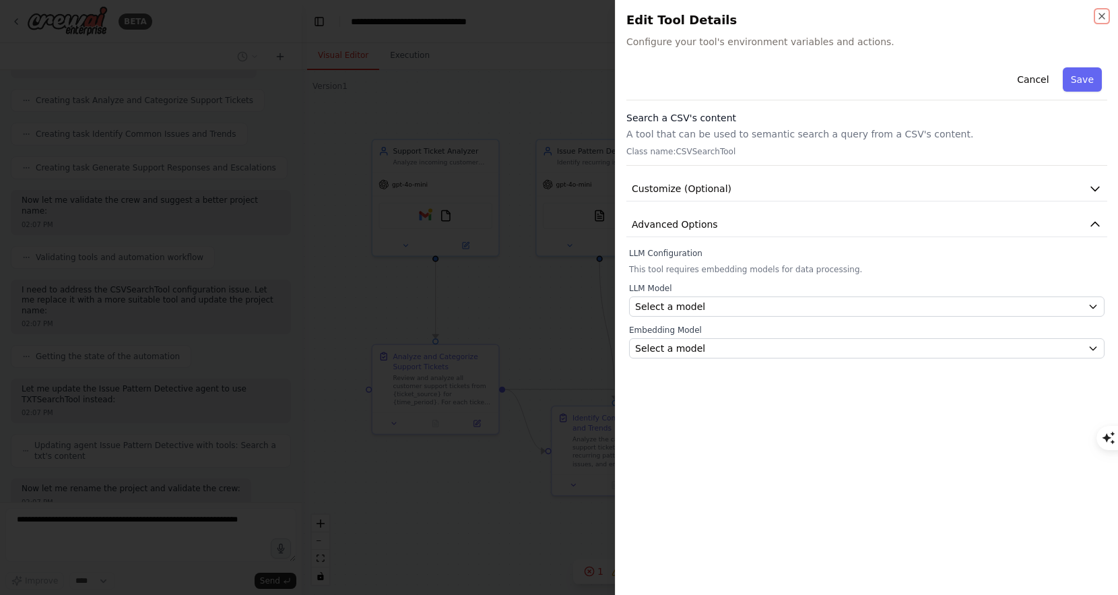
scroll to position [705, 0]
click at [755, 158] on div "Search a CSV's content A tool that can be used to semantic search a query from …" at bounding box center [866, 138] width 481 height 55
click at [455, 224] on div at bounding box center [559, 297] width 1118 height 595
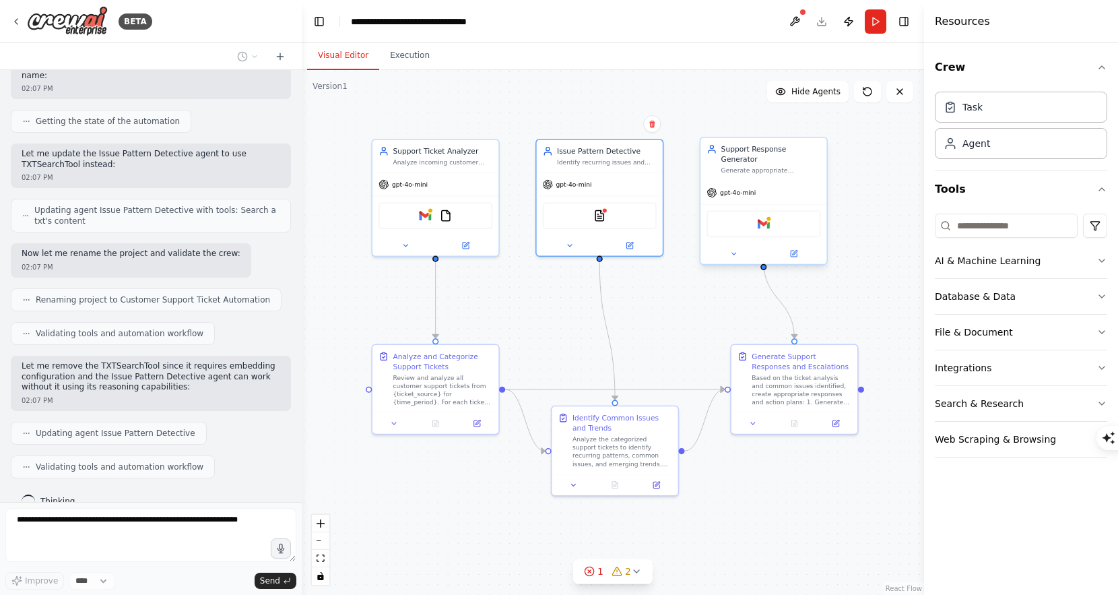
click at [781, 216] on div "Gmail" at bounding box center [763, 224] width 114 height 27
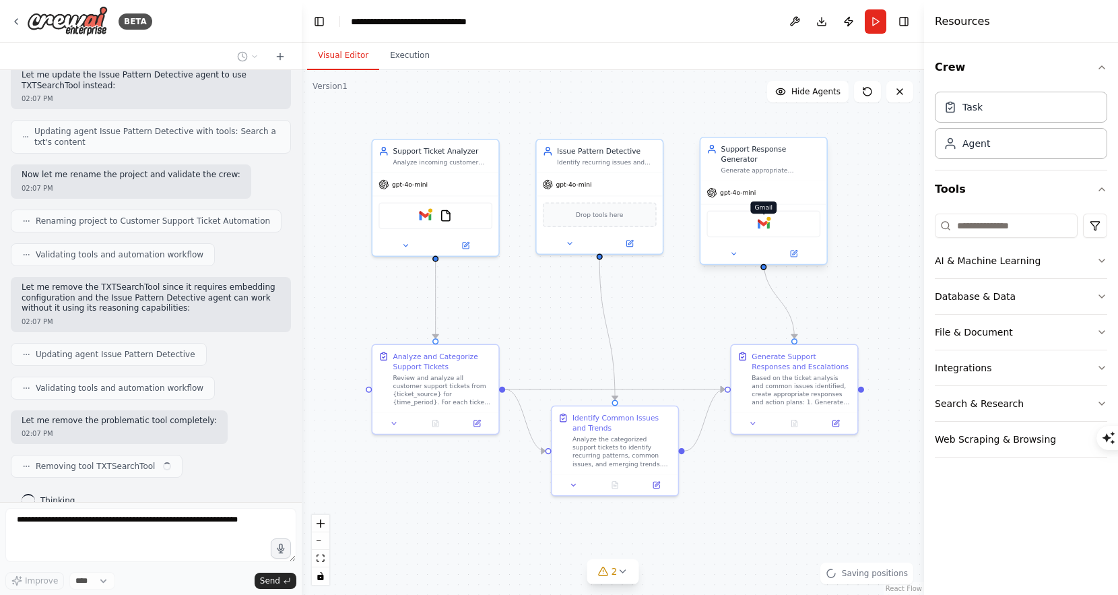
click at [764, 218] on img at bounding box center [764, 224] width 12 height 12
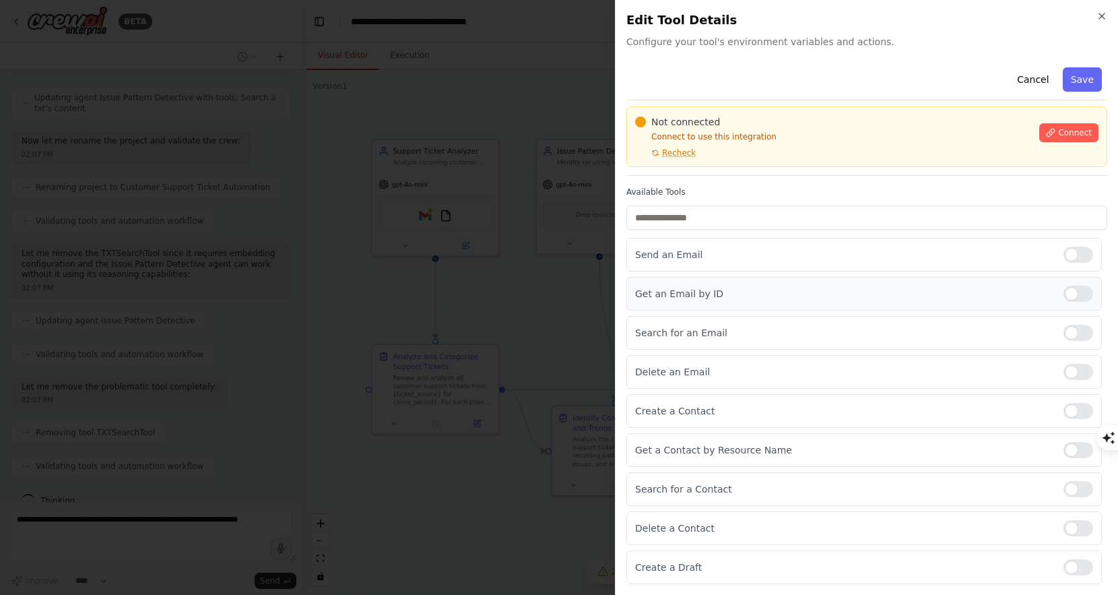
scroll to position [0, 0]
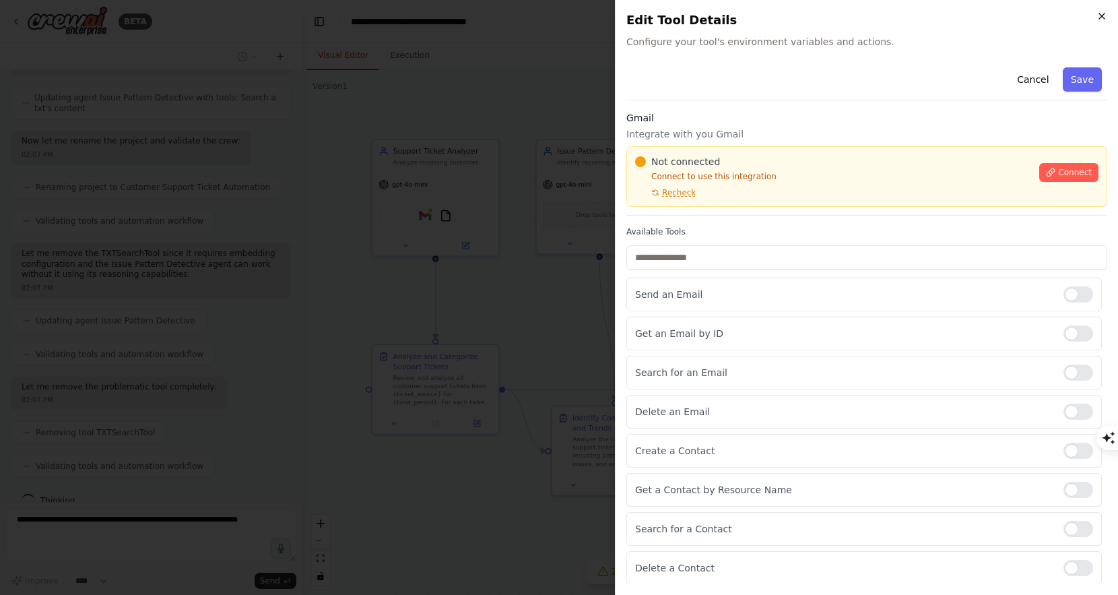
click at [1097, 19] on icon "button" at bounding box center [1101, 16] width 11 height 11
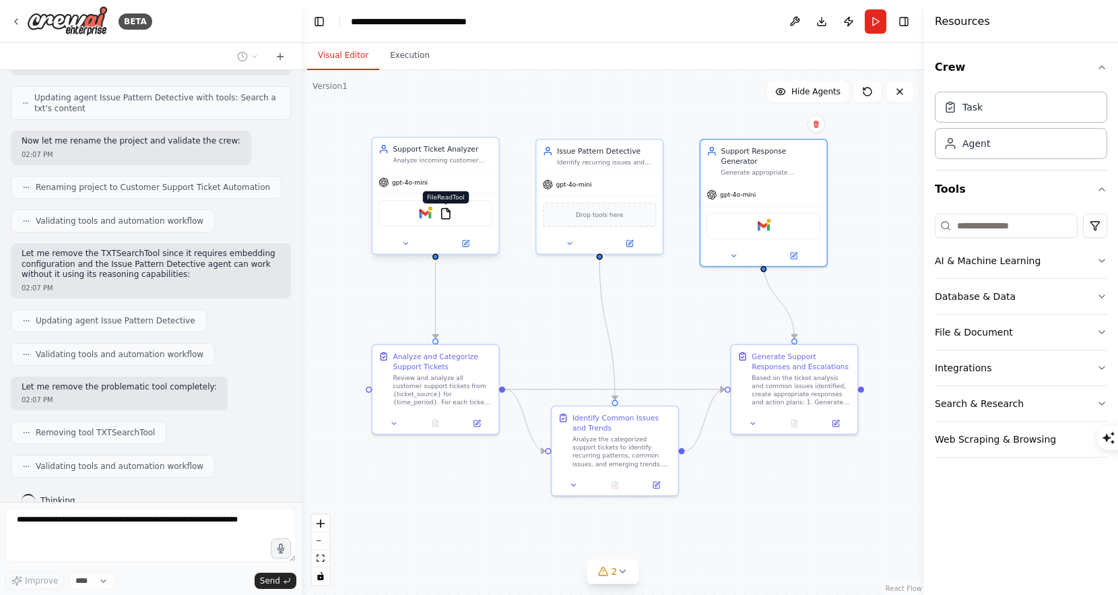
click at [449, 214] on img at bounding box center [446, 213] width 12 height 12
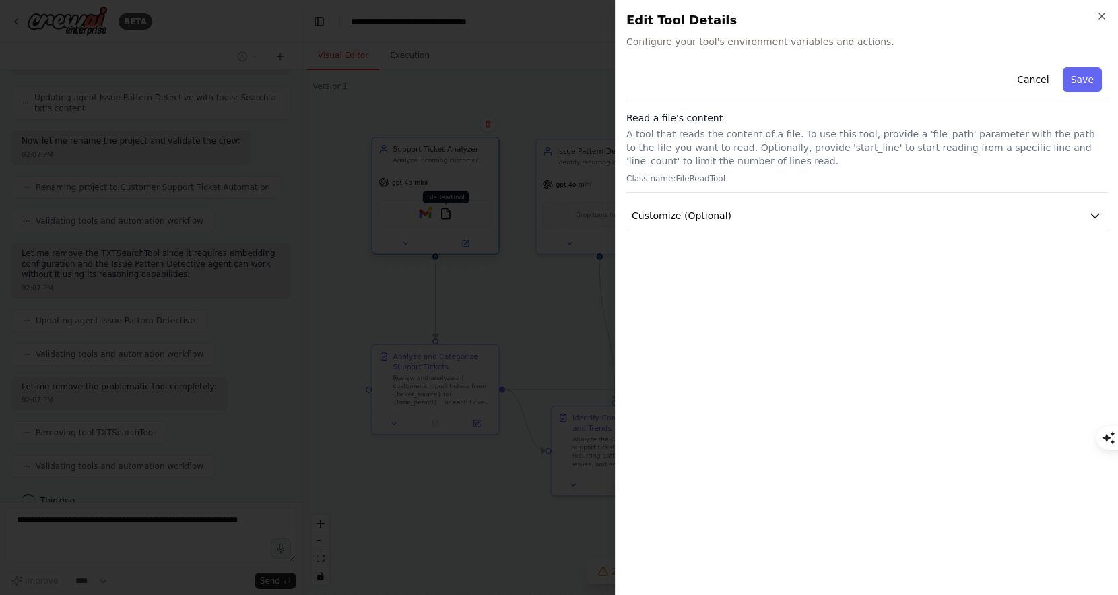
click at [449, 214] on div at bounding box center [559, 297] width 1118 height 595
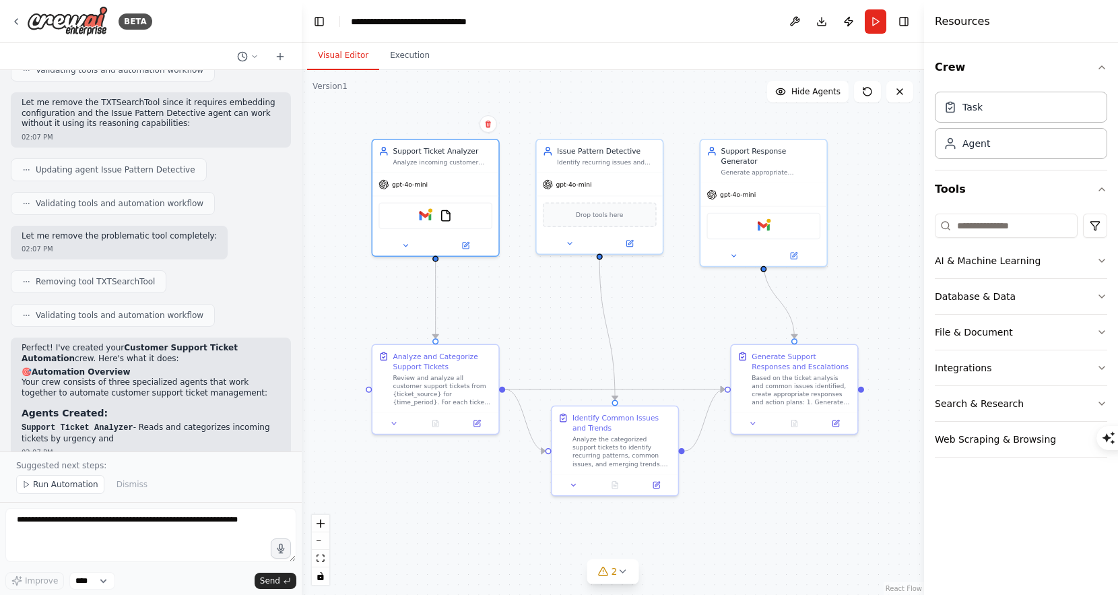
click at [527, 141] on div ".deletable-edge-delete-btn { width: 20px; height: 20px; border: 0px solid #ffff…" at bounding box center [613, 332] width 622 height 525
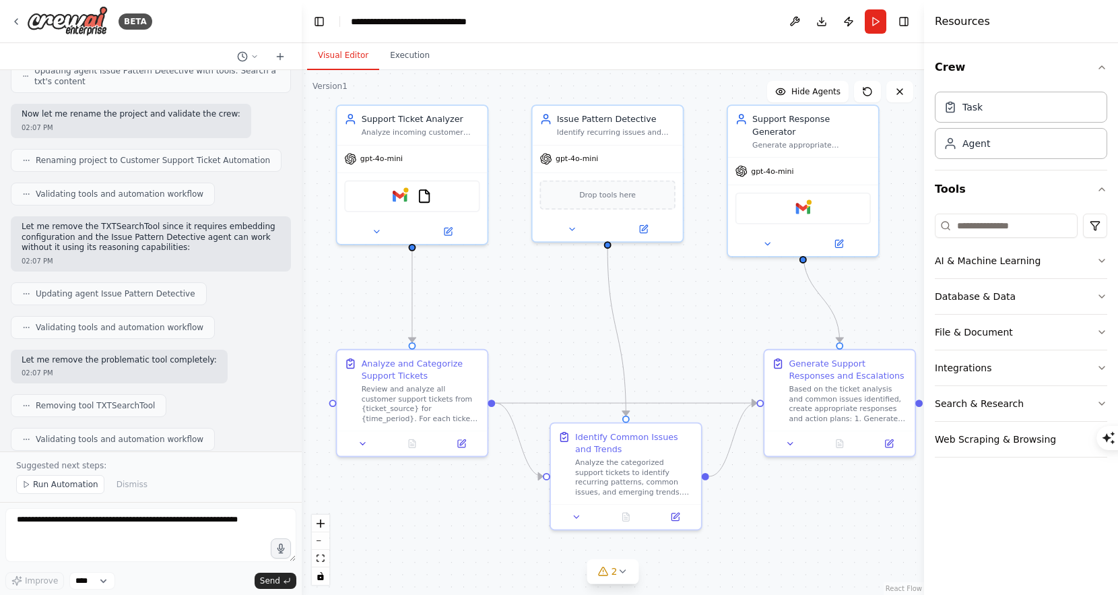
scroll to position [1502, 0]
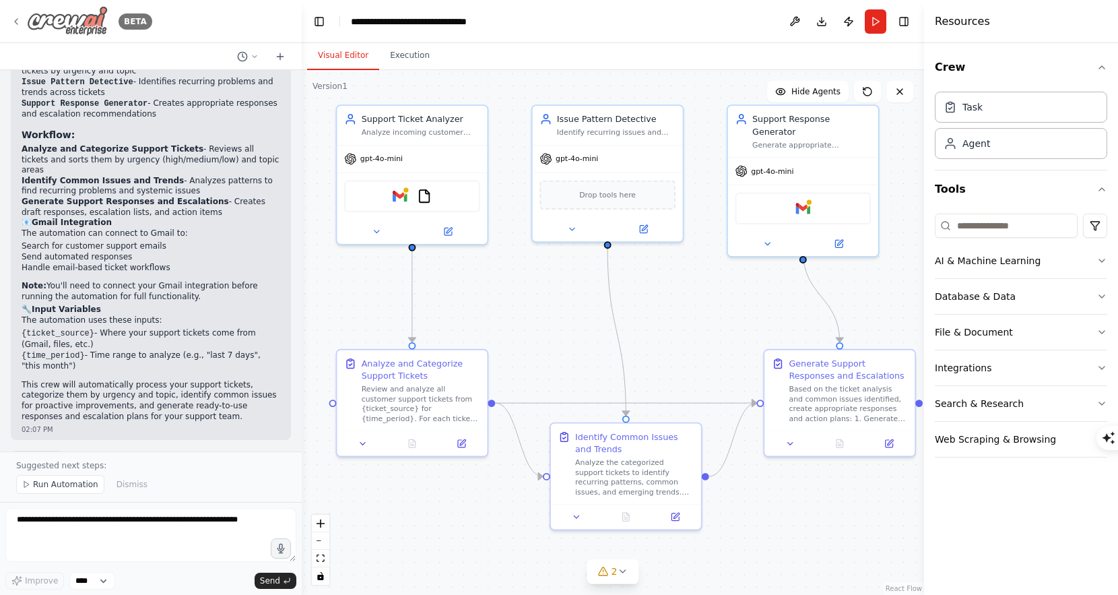
click at [18, 24] on icon at bounding box center [16, 21] width 11 height 11
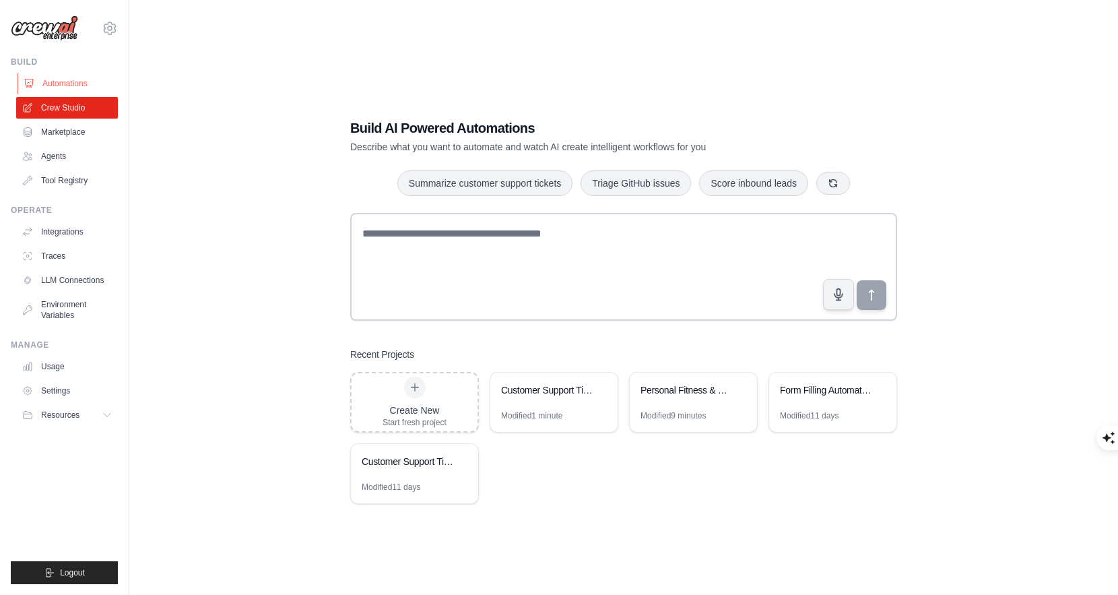
click at [61, 87] on link "Automations" at bounding box center [69, 84] width 102 height 22
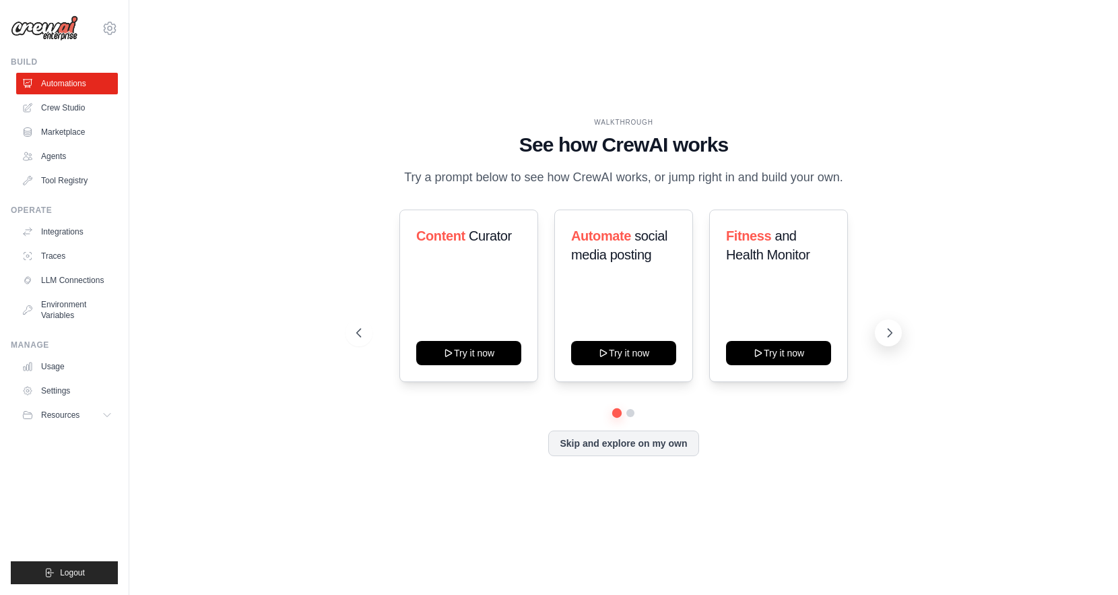
click at [893, 339] on button at bounding box center [888, 332] width 27 height 27
click at [890, 338] on icon at bounding box center [889, 332] width 13 height 13
click at [891, 339] on button at bounding box center [888, 332] width 27 height 27
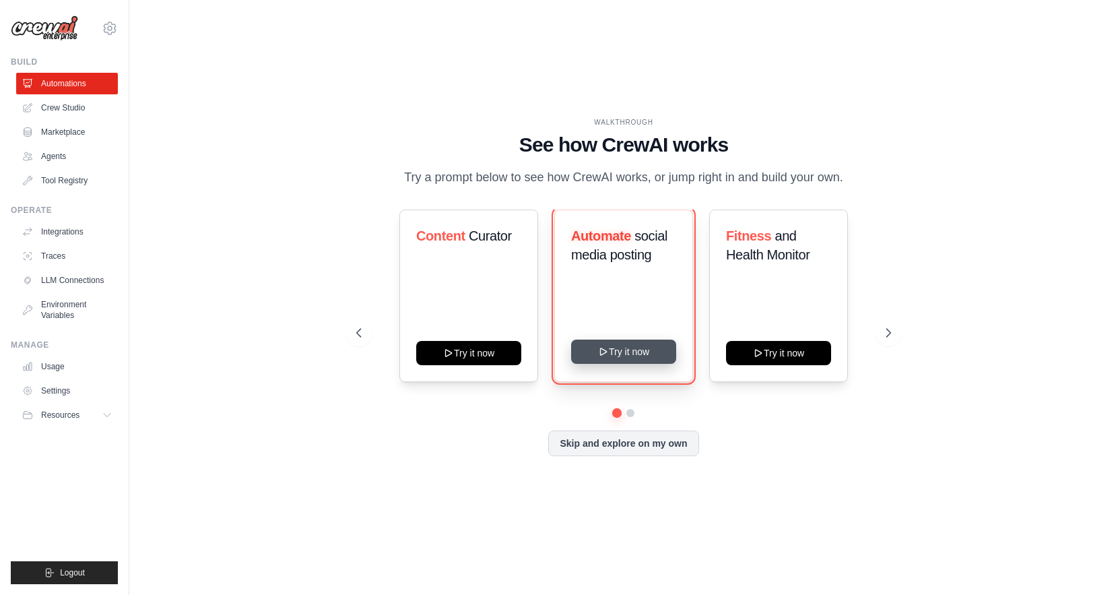
click at [598, 354] on icon at bounding box center [603, 351] width 11 height 11
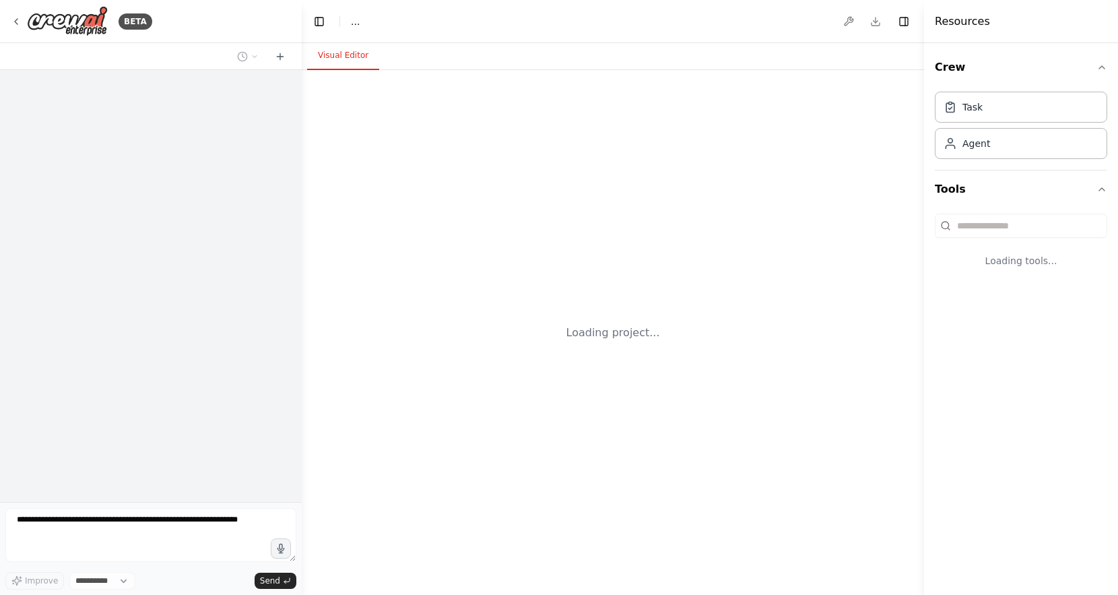
select select "****"
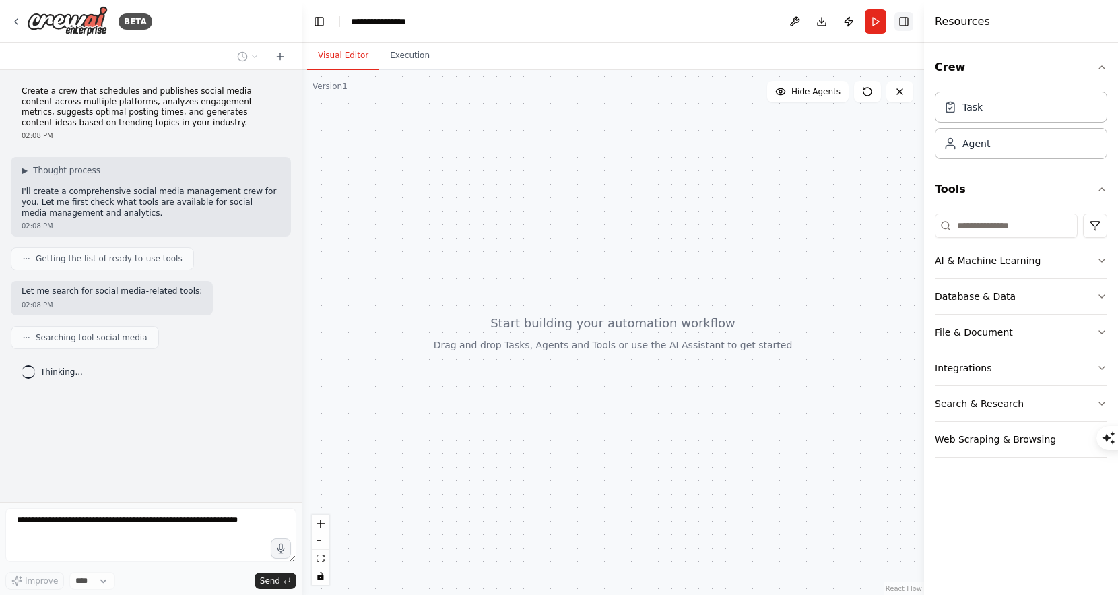
click at [906, 19] on button "Toggle Right Sidebar" at bounding box center [903, 21] width 19 height 19
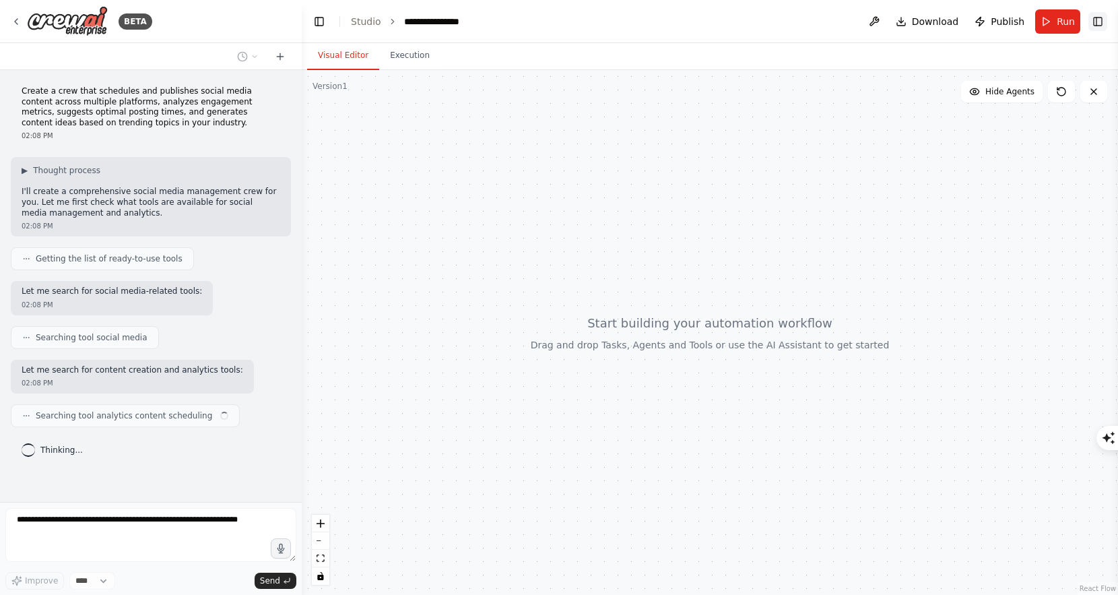
click at [1098, 28] on button "Toggle Right Sidebar" at bounding box center [1097, 21] width 19 height 19
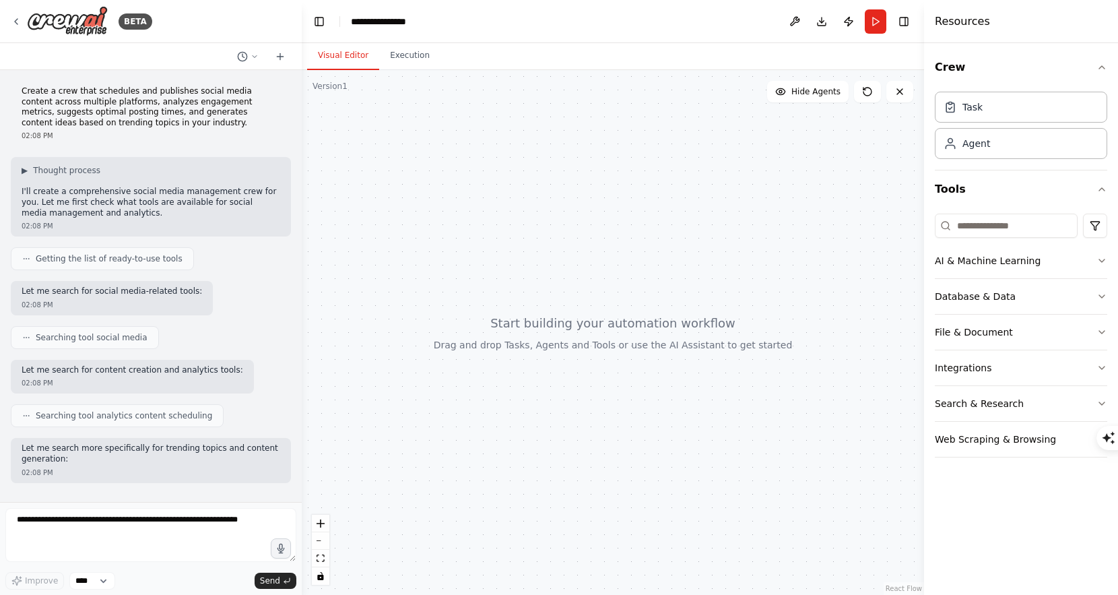
scroll to position [59, 0]
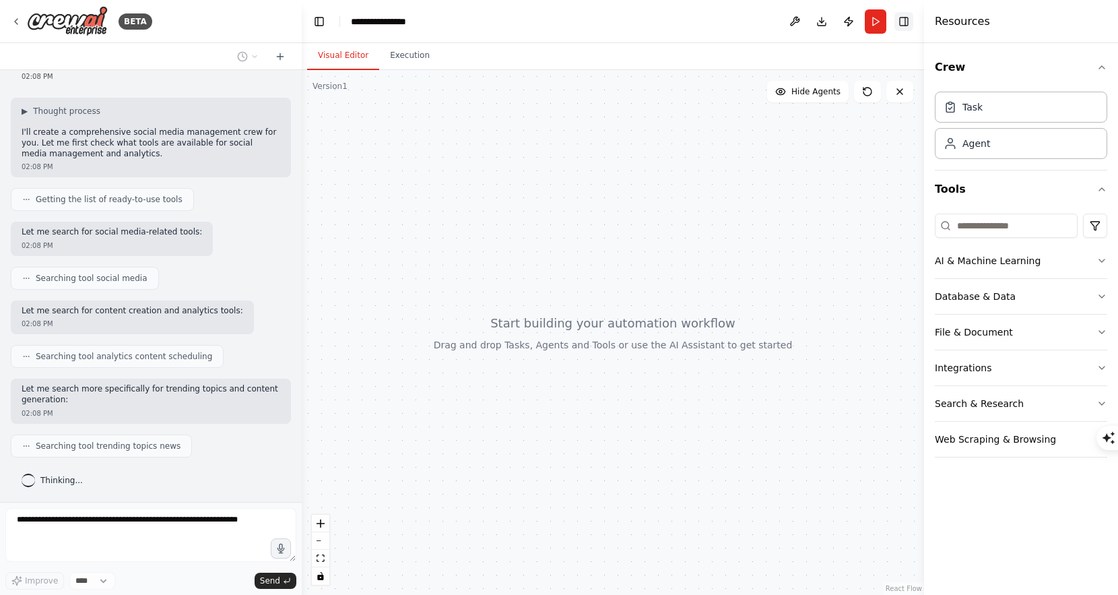
click at [899, 20] on button "Toggle Right Sidebar" at bounding box center [903, 21] width 19 height 19
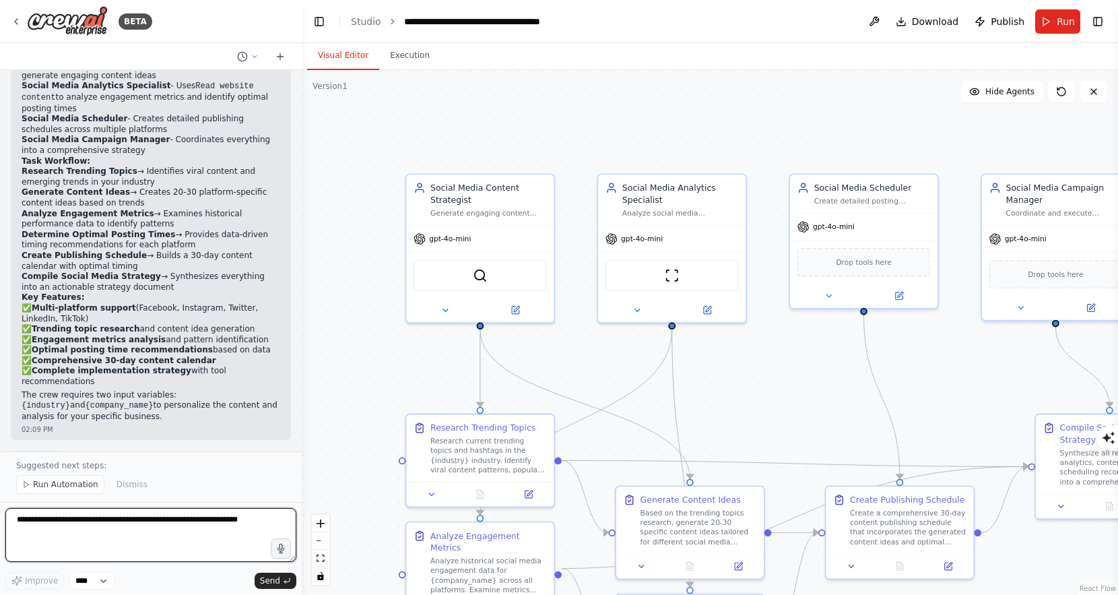
scroll to position [1231, 0]
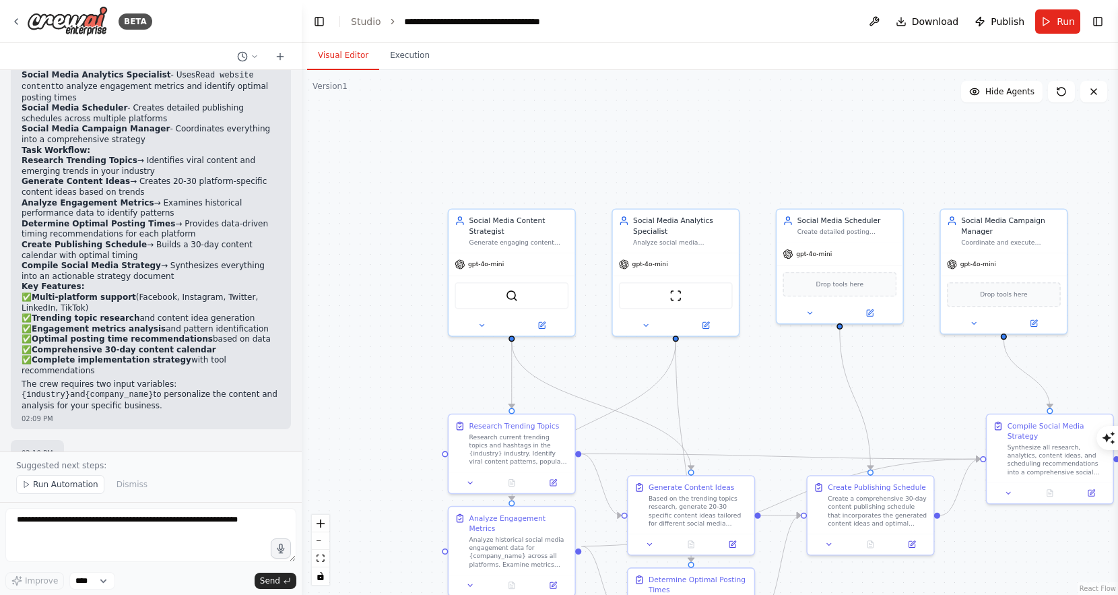
drag, startPoint x: 831, startPoint y: 413, endPoint x: 709, endPoint y: 334, distance: 145.1
click at [709, 334] on div ".deletable-edge-delete-btn { width: 20px; height: 20px; border: 0px solid #ffff…" at bounding box center [710, 332] width 816 height 525
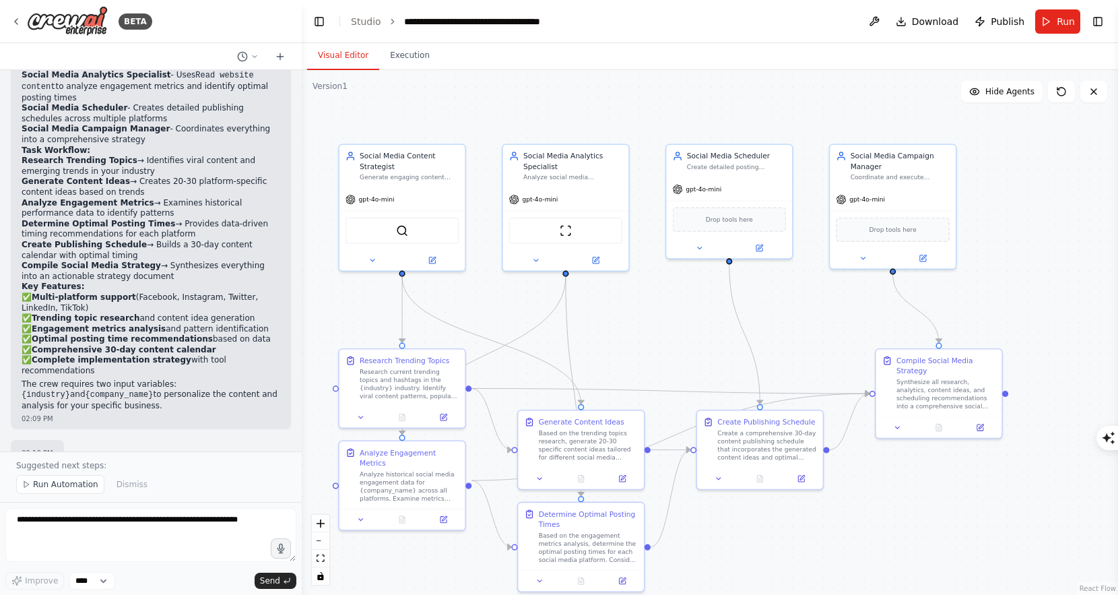
drag, startPoint x: 170, startPoint y: 359, endPoint x: 226, endPoint y: 386, distance: 62.0
click at [226, 386] on p "The crew requires two input variables: {industry} and {company_name} to persona…" at bounding box center [151, 395] width 259 height 32
click at [242, 386] on p "The crew requires two input variables: {industry} and {company_name} to persona…" at bounding box center [151, 395] width 259 height 32
click at [252, 381] on p "The crew requires two input variables: {industry} and {company_name} to persona…" at bounding box center [151, 395] width 259 height 32
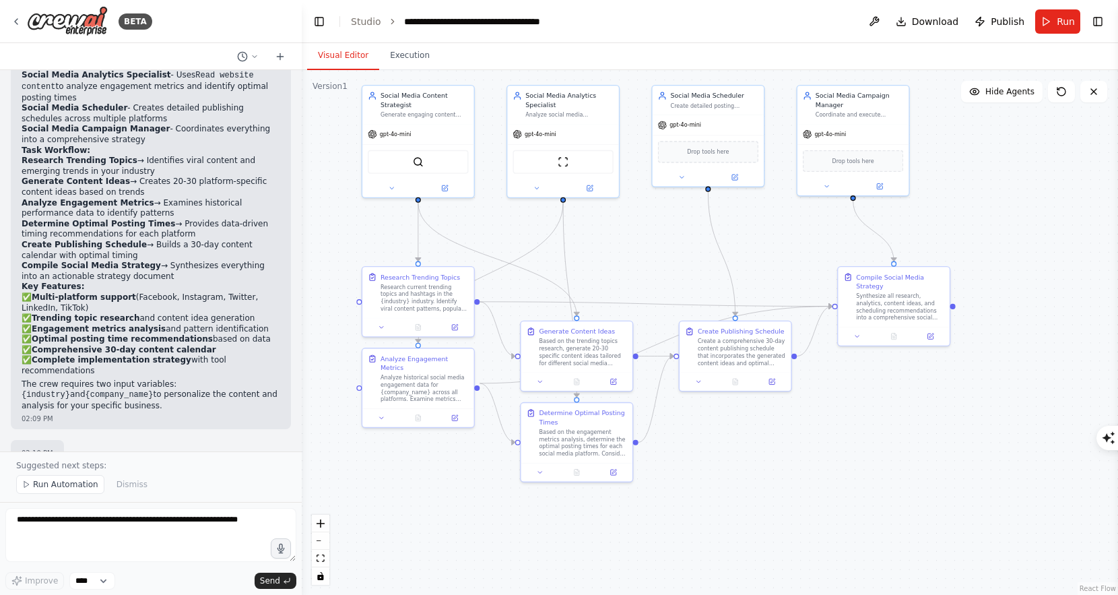
drag, startPoint x: 763, startPoint y: 543, endPoint x: 762, endPoint y: 448, distance: 95.0
click at [762, 448] on div ".deletable-edge-delete-btn { width: 20px; height: 20px; border: 0px solid #ffff…" at bounding box center [710, 332] width 816 height 525
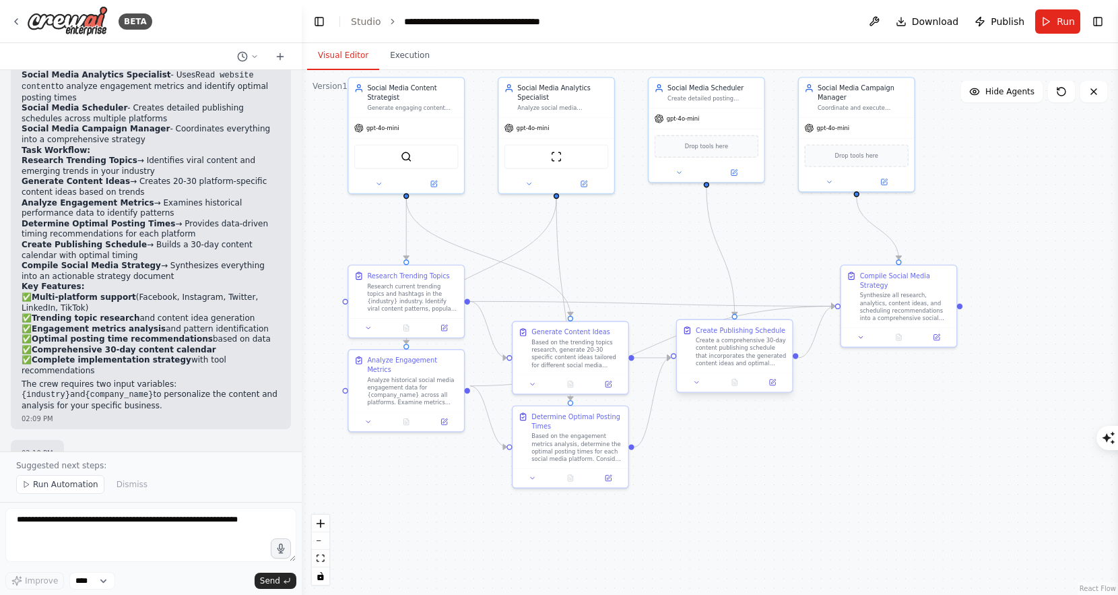
click at [729, 356] on div "Create a comprehensive 30-day content publishing schedule that incorporates the…" at bounding box center [741, 352] width 91 height 30
click at [750, 356] on div "Create a comprehensive 30-day content publishing schedule that incorporates the…" at bounding box center [741, 352] width 91 height 30
click at [702, 381] on button at bounding box center [697, 381] width 32 height 11
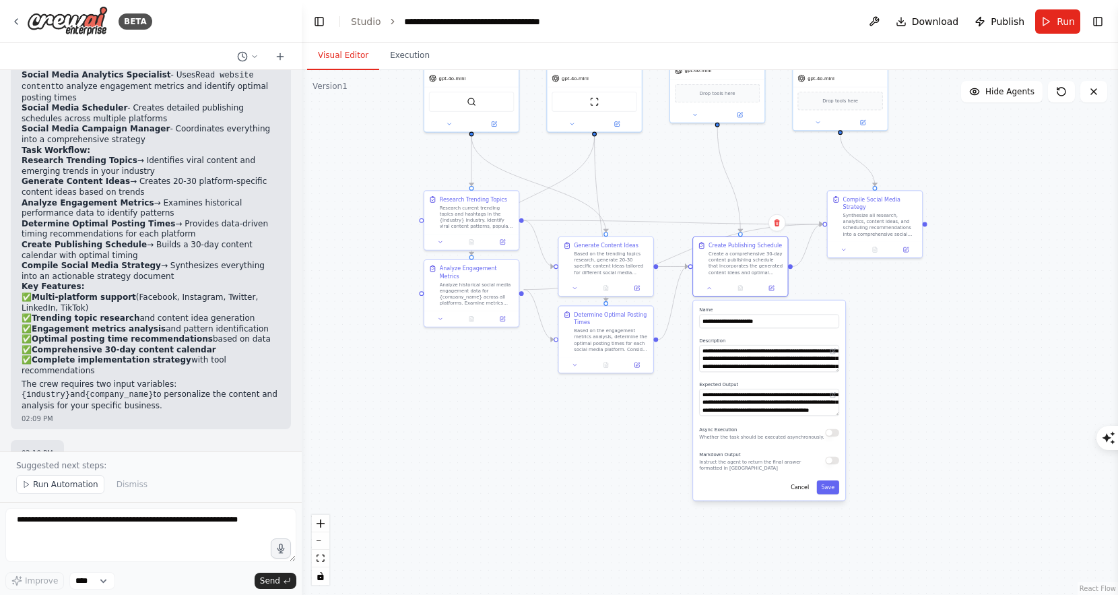
drag, startPoint x: 886, startPoint y: 502, endPoint x: 882, endPoint y: 392, distance: 109.8
click at [882, 392] on div ".deletable-edge-delete-btn { width: 20px; height: 20px; border: 0px solid #ffff…" at bounding box center [710, 332] width 816 height 525
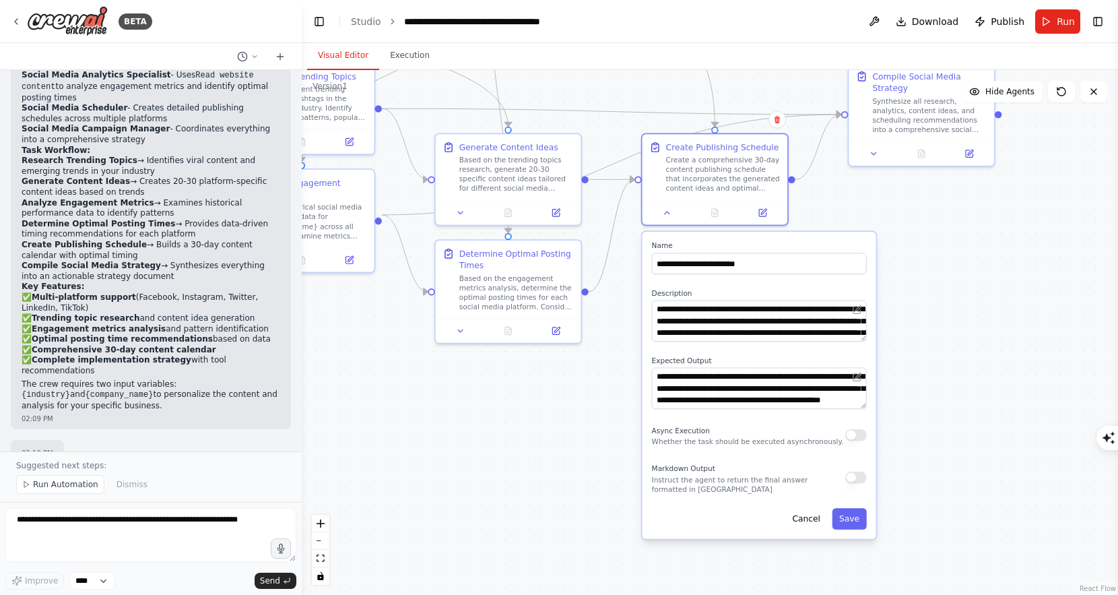
click at [954, 218] on div ".deletable-edge-delete-btn { width: 20px; height: 20px; border: 0px solid #ffff…" at bounding box center [710, 332] width 816 height 525
click at [922, 103] on div "Synthesize all research, analytics, content ideas, and scheduling recommendatio…" at bounding box center [935, 113] width 114 height 38
click at [77, 486] on span "Run Automation" at bounding box center [65, 484] width 65 height 11
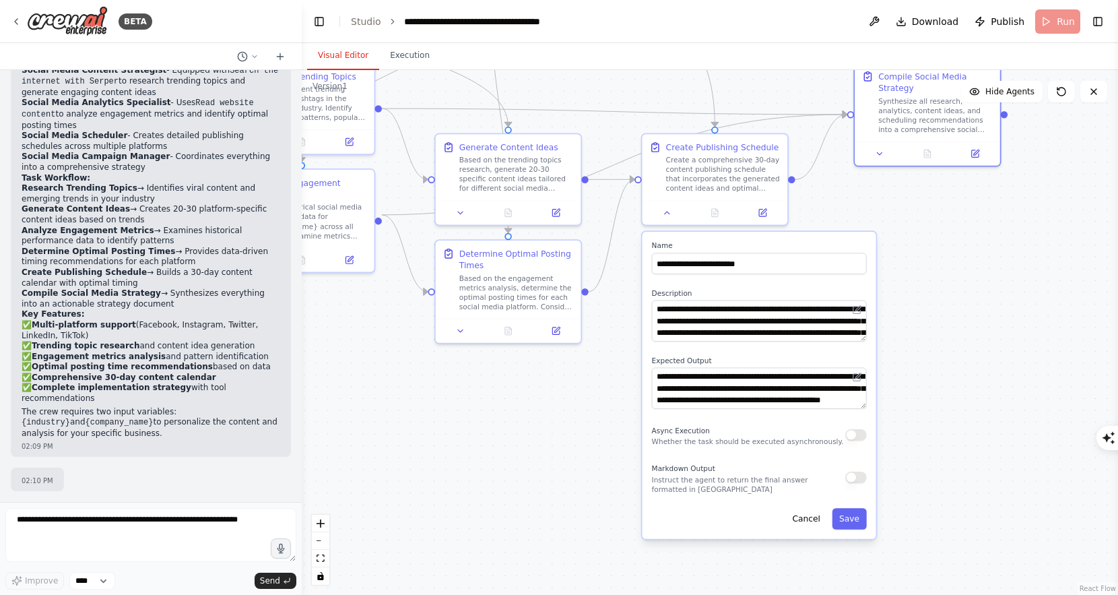
scroll to position [1181, 0]
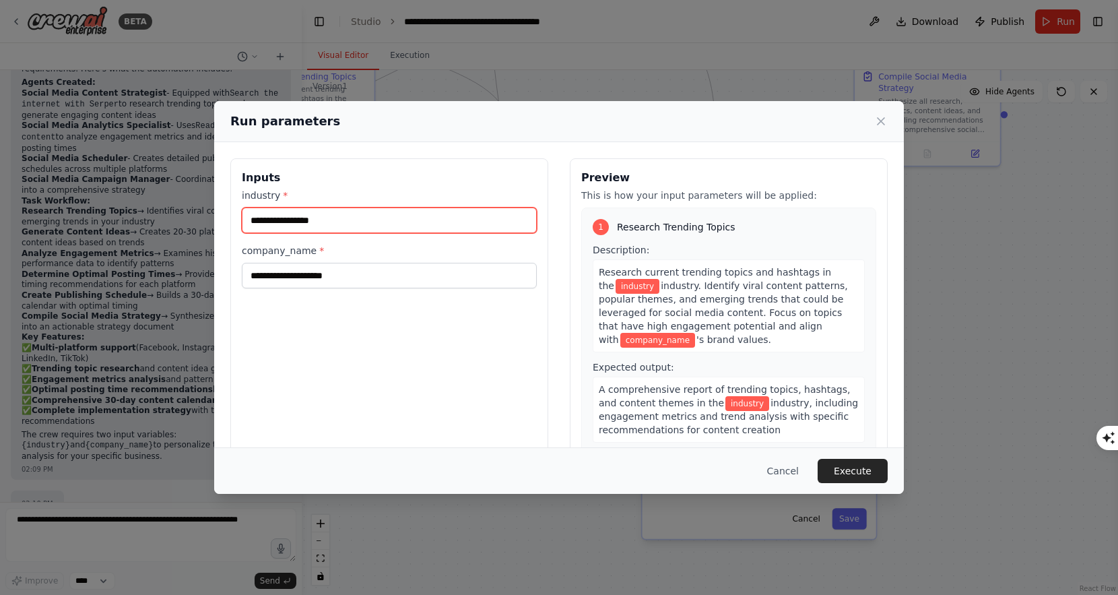
click at [330, 218] on input "industry *" at bounding box center [389, 220] width 295 height 26
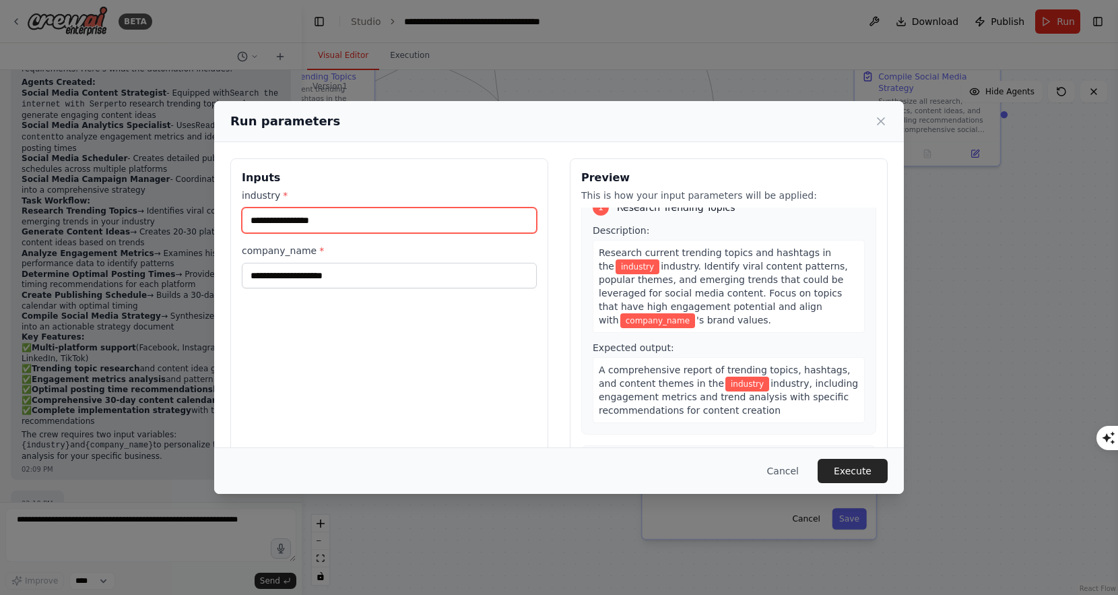
scroll to position [0, 0]
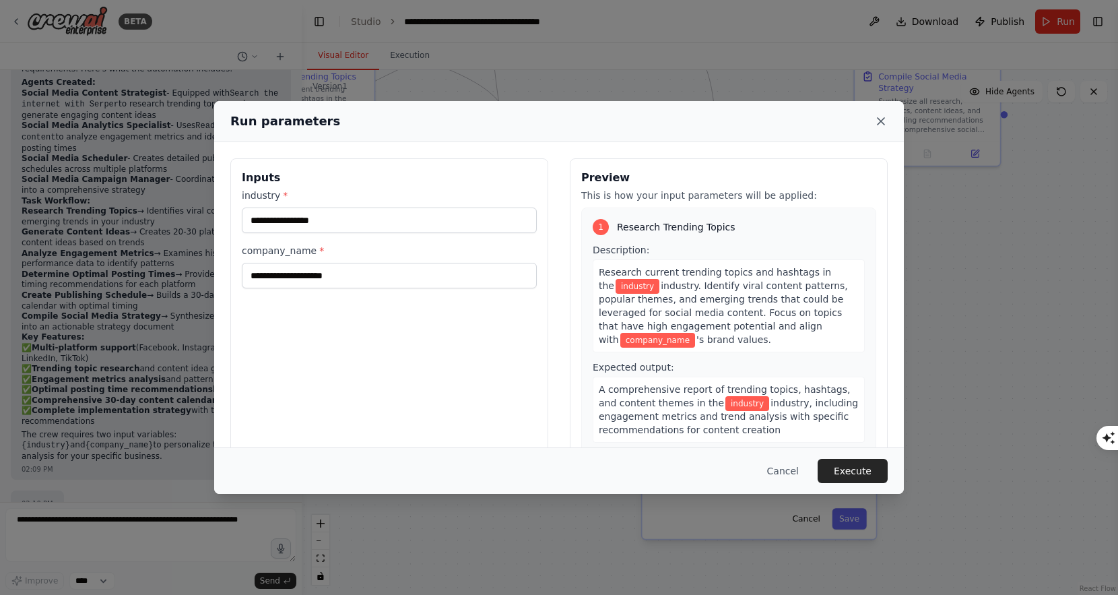
click at [878, 123] on icon at bounding box center [880, 121] width 7 height 7
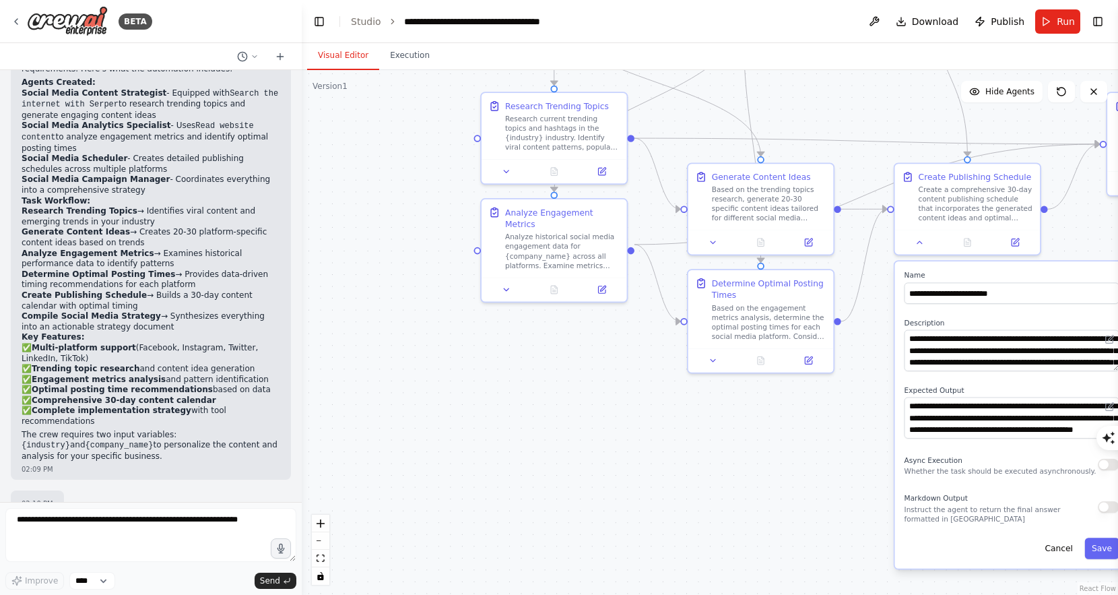
drag, startPoint x: 415, startPoint y: 229, endPoint x: 703, endPoint y: 272, distance: 291.4
click at [704, 273] on div ".deletable-edge-delete-btn { width: 20px; height: 20px; border: 0px solid #ffff…" at bounding box center [710, 332] width 816 height 525
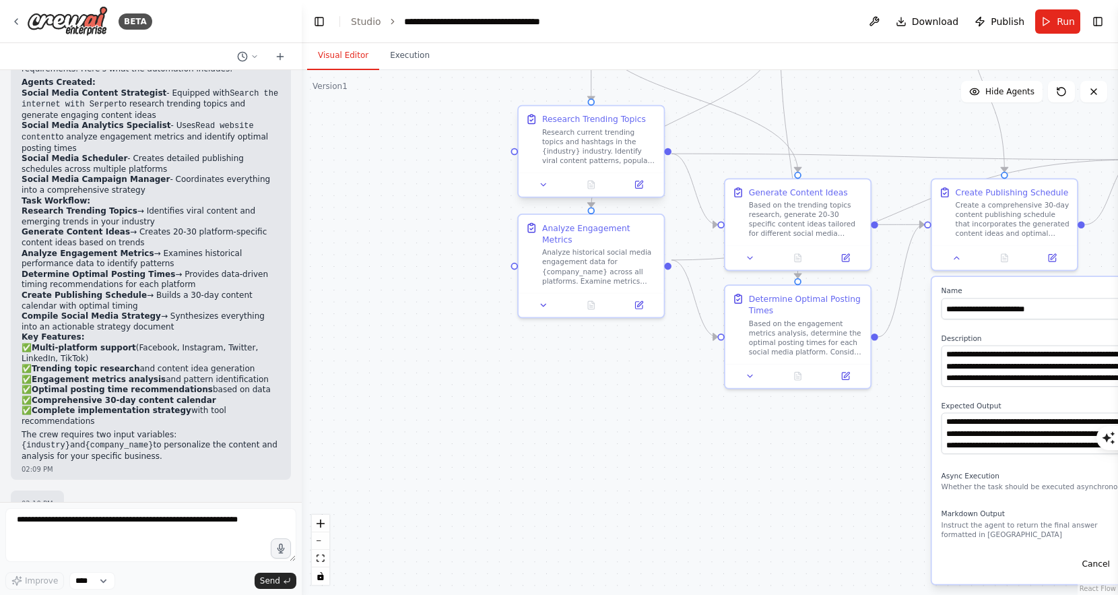
click at [627, 135] on div "Research current trending topics and hashtags in the {industry} industry. Ident…" at bounding box center [599, 146] width 114 height 38
click at [546, 183] on icon at bounding box center [543, 184] width 5 height 3
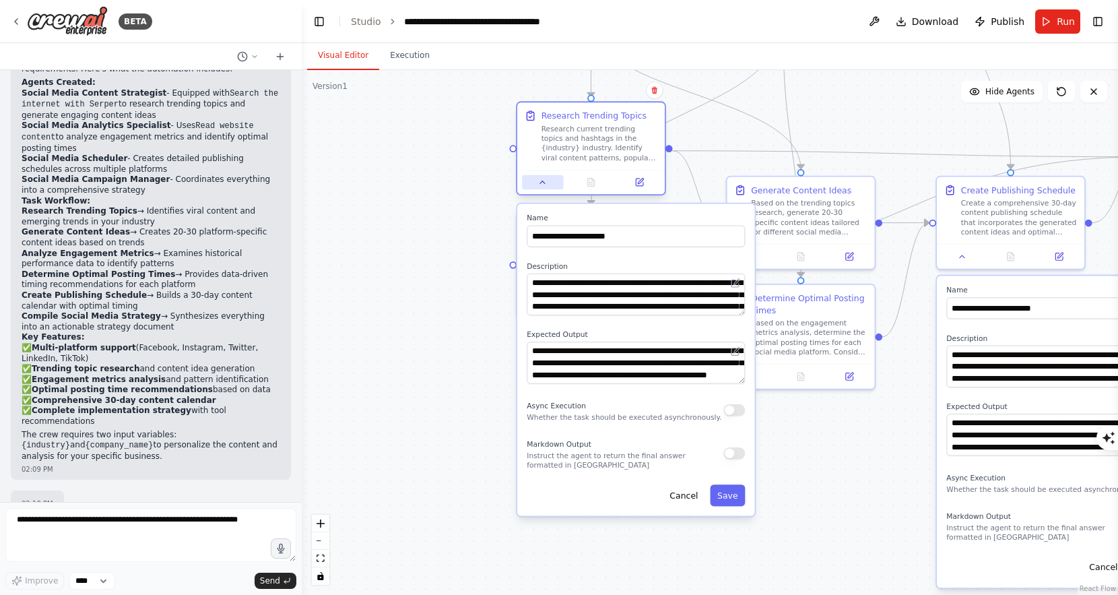
click at [548, 183] on button at bounding box center [542, 182] width 41 height 14
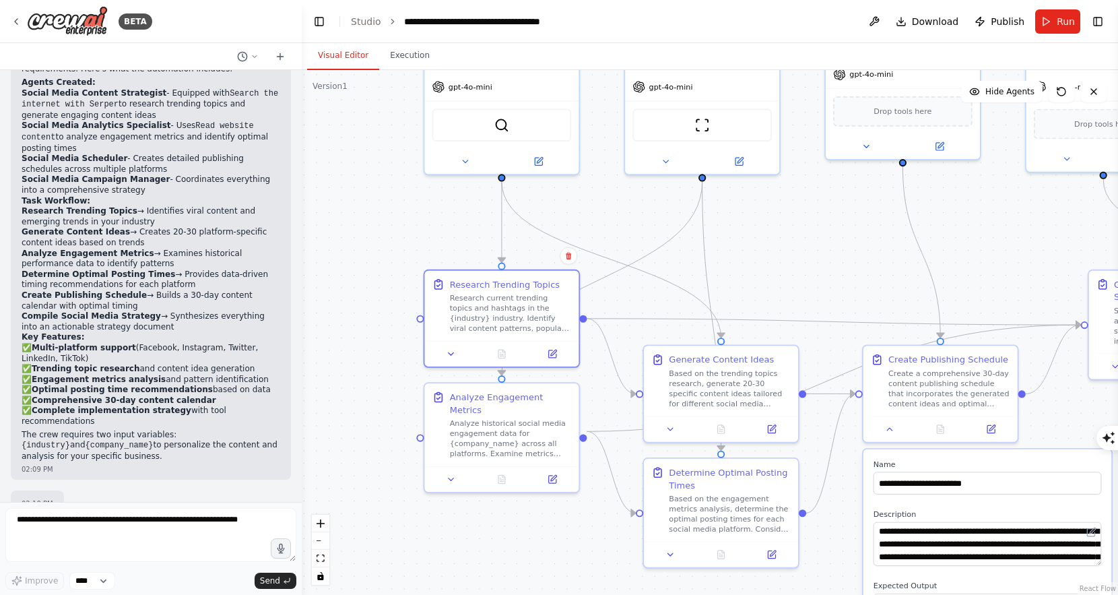
drag, startPoint x: 660, startPoint y: 352, endPoint x: 569, endPoint y: 535, distance: 204.5
click at [569, 535] on div ".deletable-edge-delete-btn { width: 20px; height: 20px; border: 0px solid #ffff…" at bounding box center [710, 332] width 816 height 525
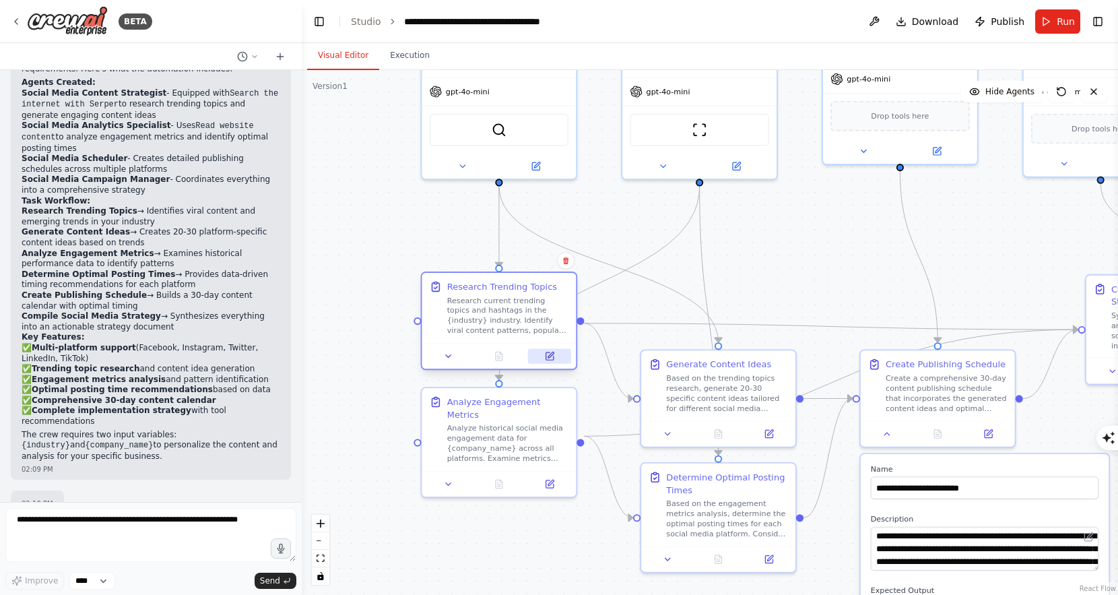
click at [555, 356] on button at bounding box center [549, 356] width 43 height 15
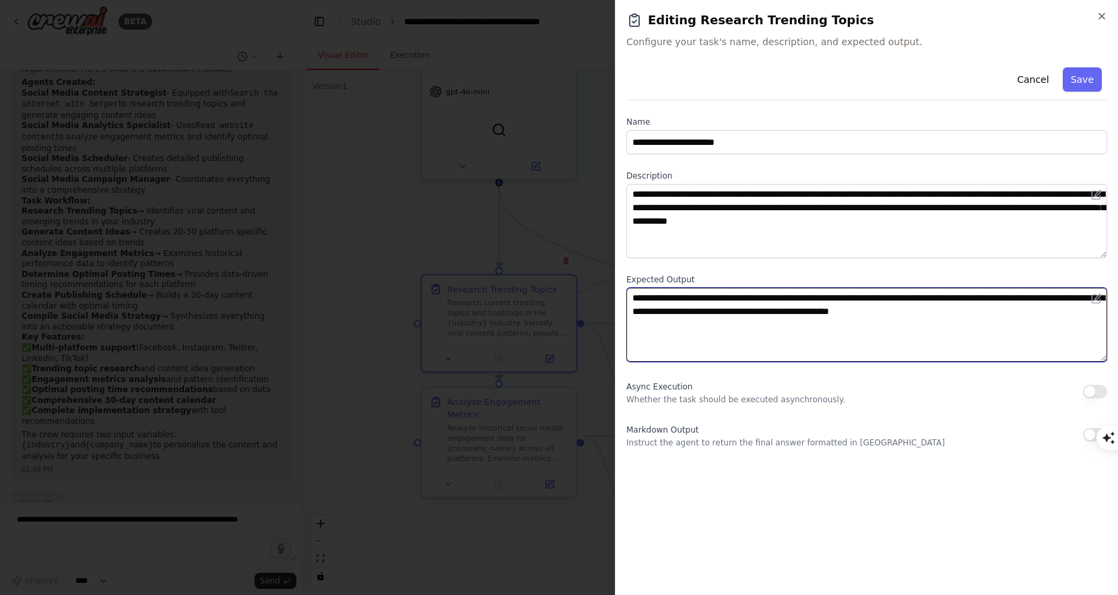
click at [738, 322] on textarea "**********" at bounding box center [866, 325] width 481 height 74
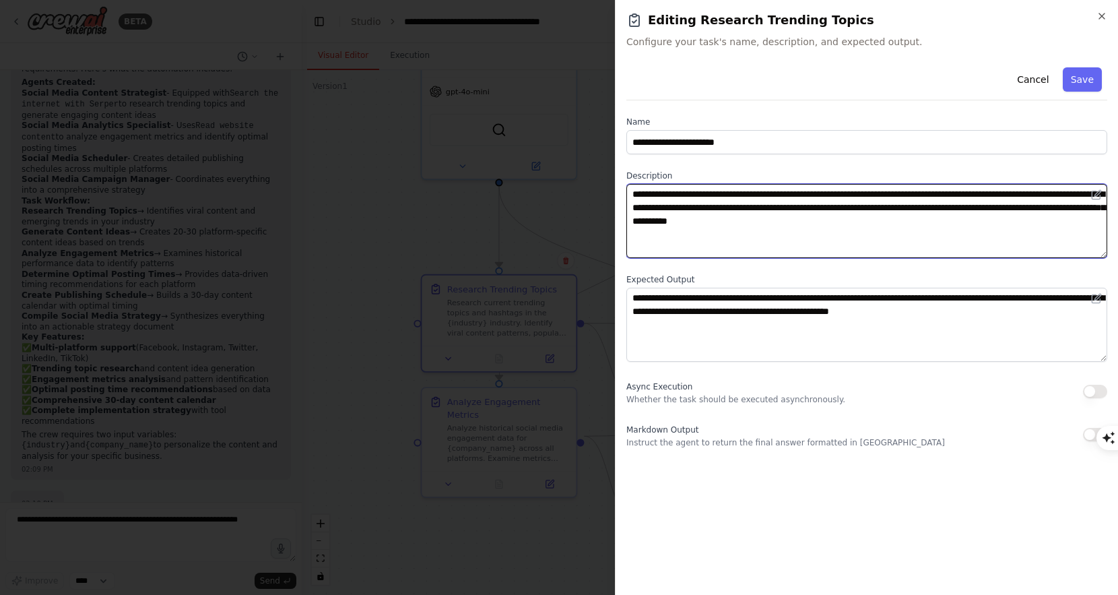
click at [776, 213] on textarea "**********" at bounding box center [866, 221] width 481 height 74
click at [764, 238] on textarea "**********" at bounding box center [866, 221] width 481 height 74
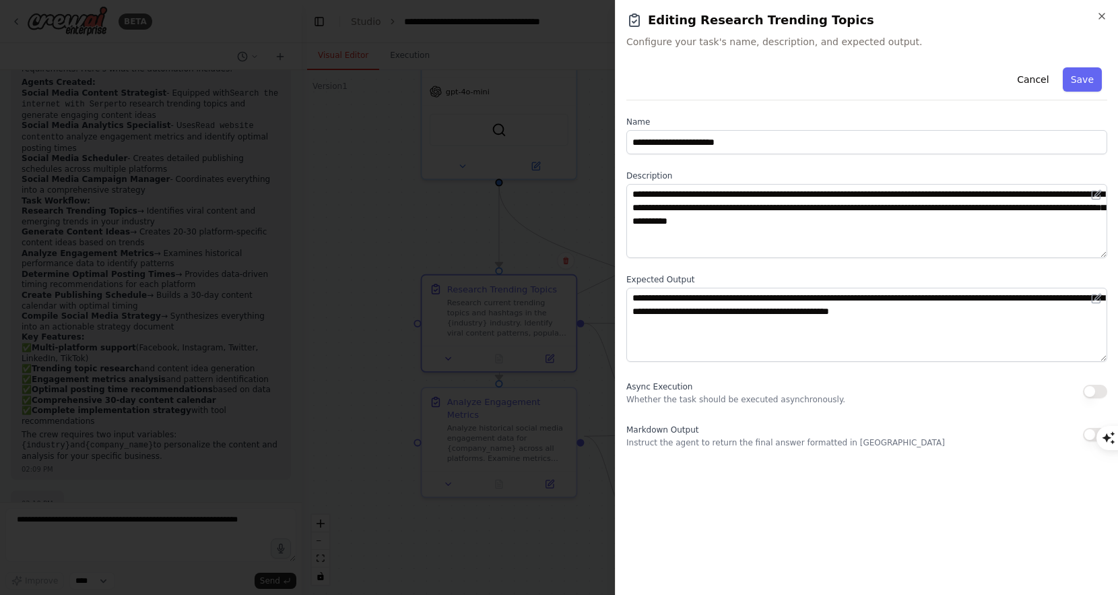
click at [702, 364] on div "**********" at bounding box center [866, 255] width 481 height 386
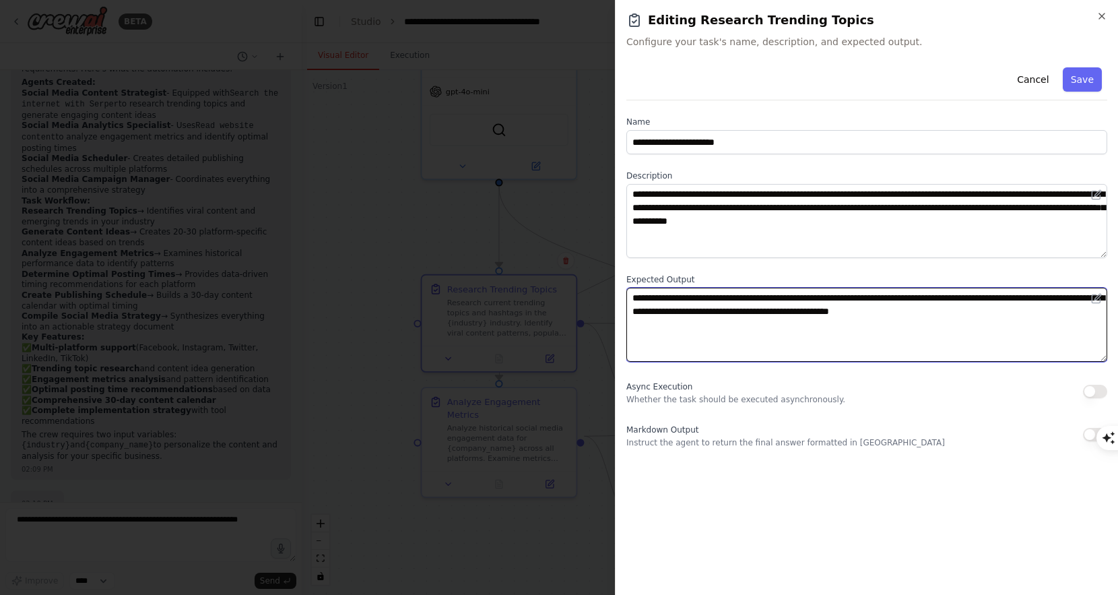
click at [679, 326] on textarea "**********" at bounding box center [866, 325] width 481 height 74
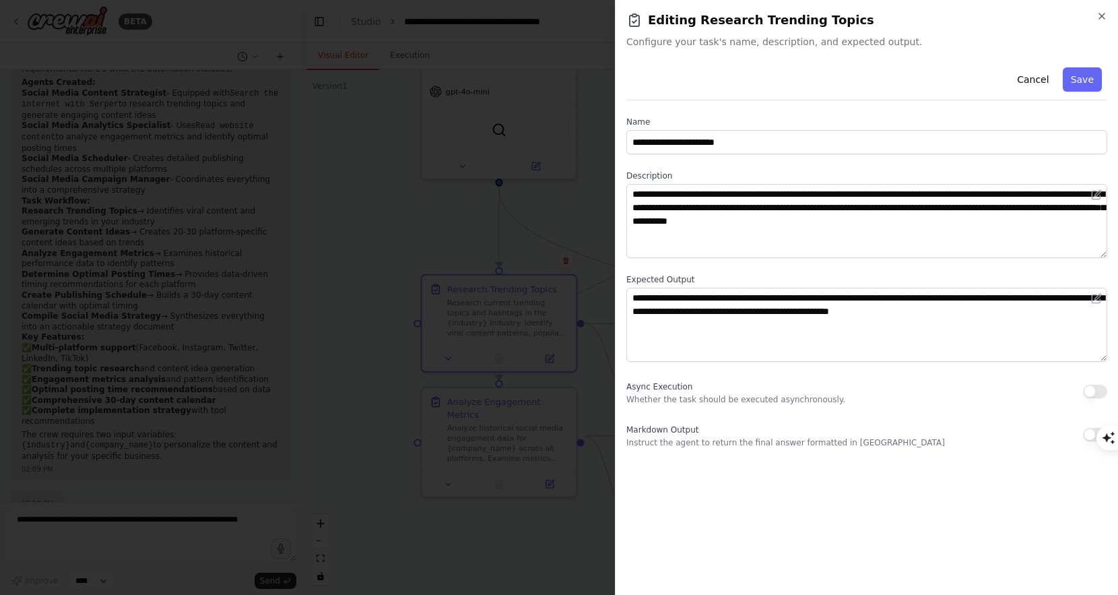
click at [528, 230] on div at bounding box center [559, 297] width 1118 height 595
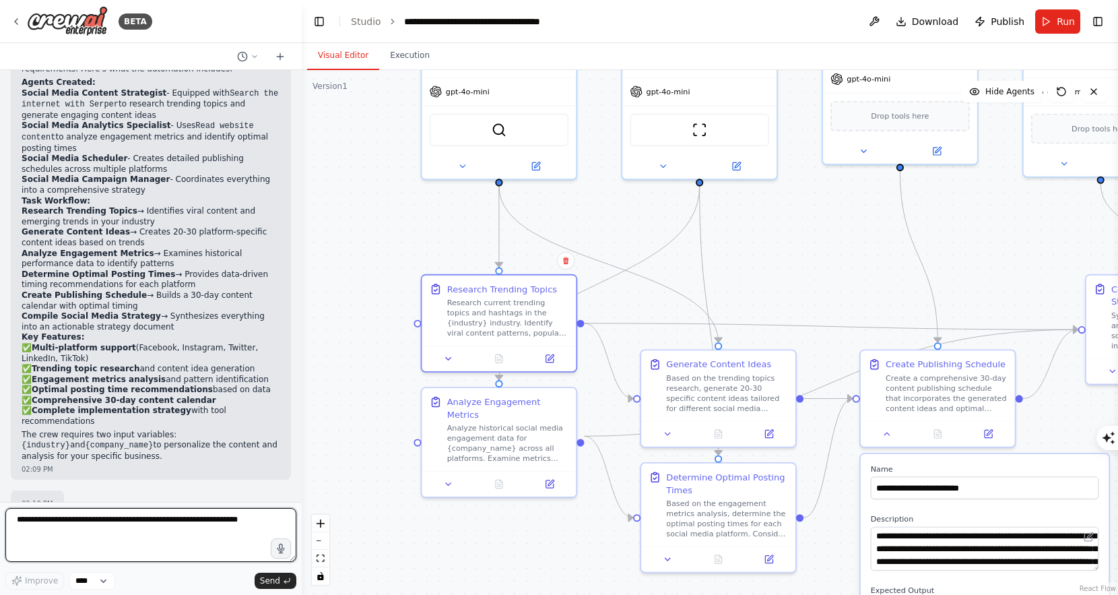
click at [154, 539] on textarea at bounding box center [150, 535] width 291 height 54
click at [44, 498] on div "02:10 PM" at bounding box center [38, 503] width 32 height 10
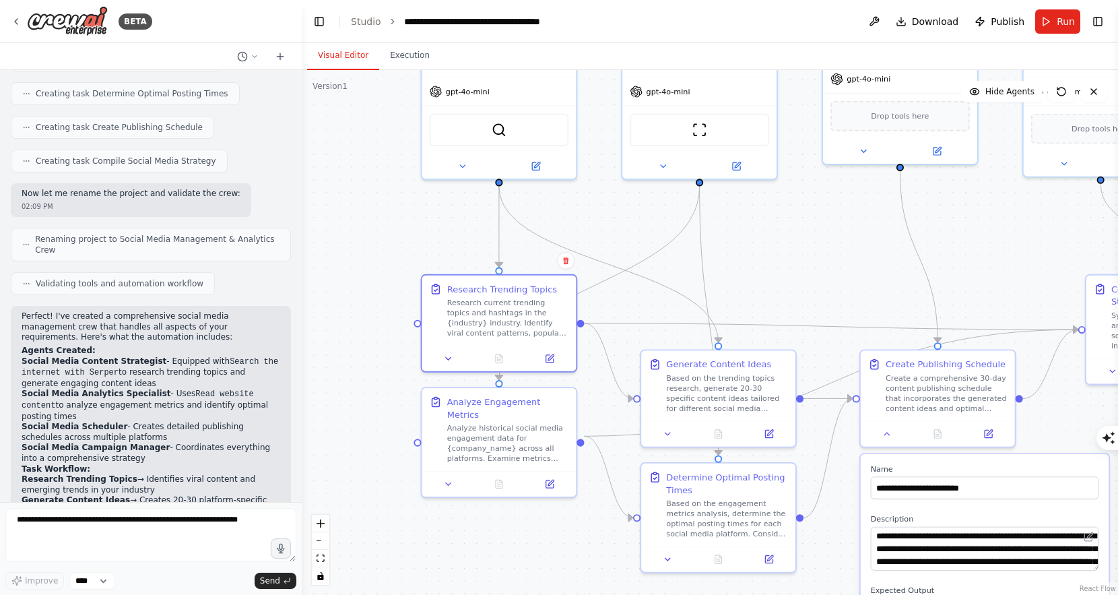
scroll to position [696, 0]
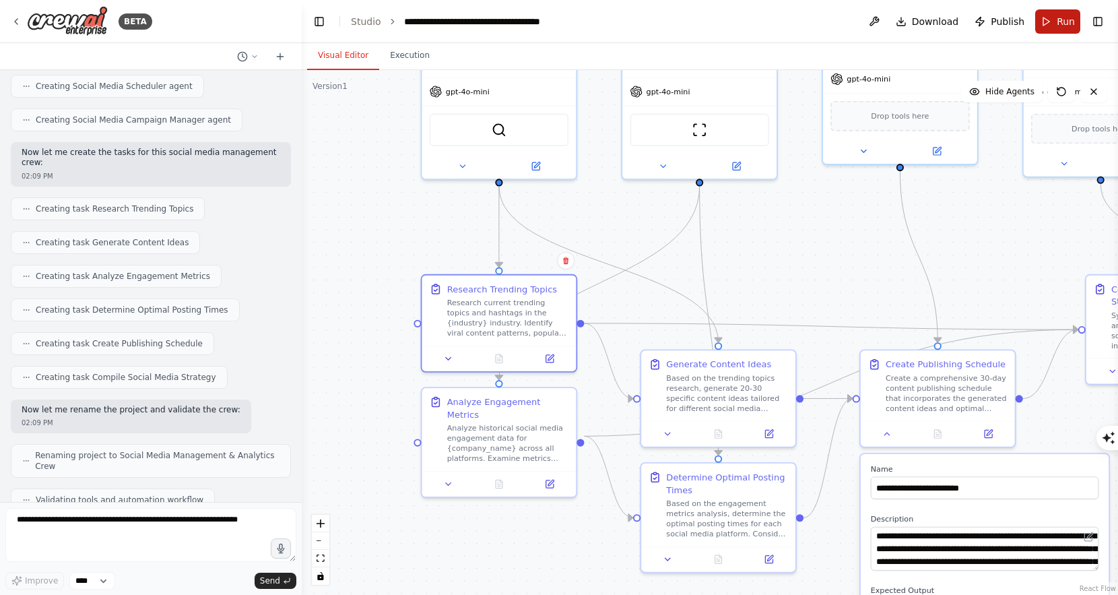
click at [1071, 21] on span "Run" at bounding box center [1066, 21] width 18 height 13
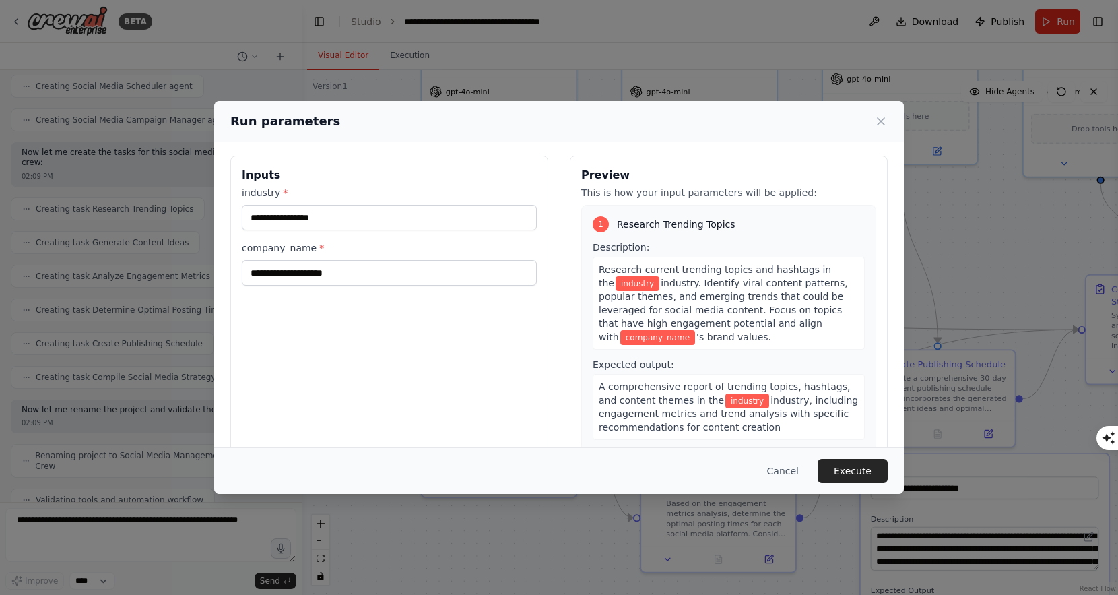
scroll to position [0, 0]
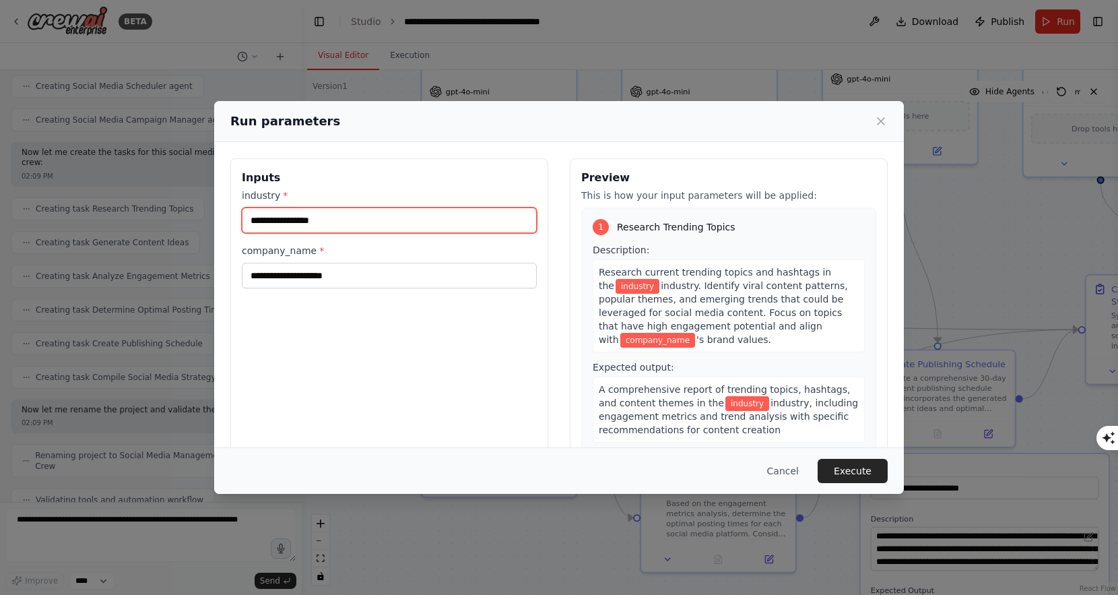
click at [449, 224] on input "industry *" at bounding box center [389, 220] width 295 height 26
type input "****"
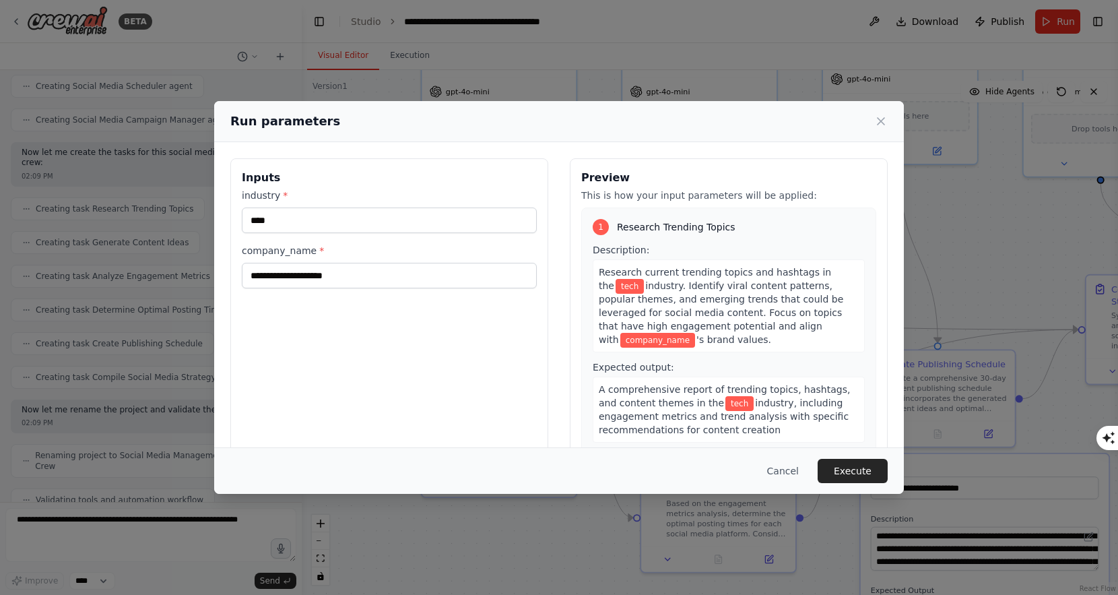
click at [444, 259] on div "company_name *" at bounding box center [389, 266] width 295 height 44
click at [372, 271] on input "company_name *" at bounding box center [389, 276] width 295 height 26
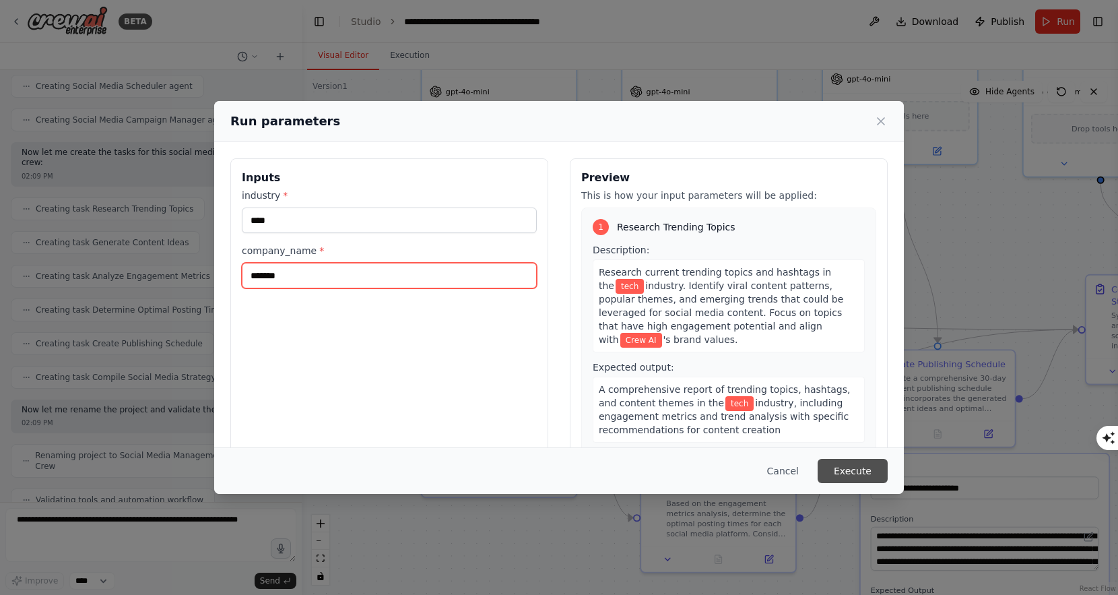
type input "*******"
click at [861, 469] on button "Execute" at bounding box center [853, 471] width 70 height 24
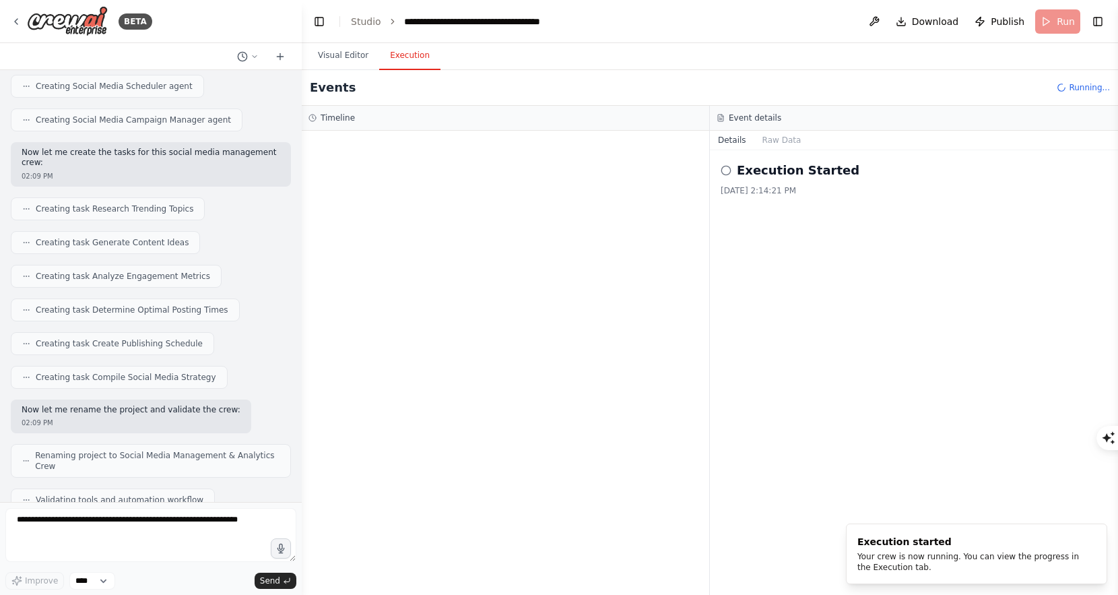
click at [410, 54] on button "Execution" at bounding box center [409, 56] width 61 height 28
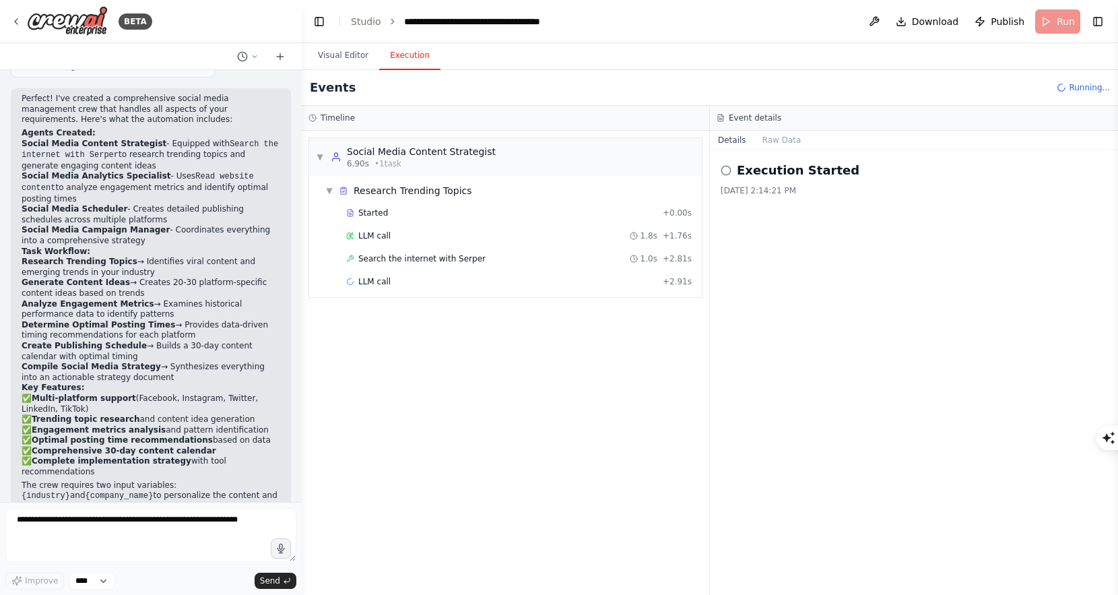
scroll to position [1181, 0]
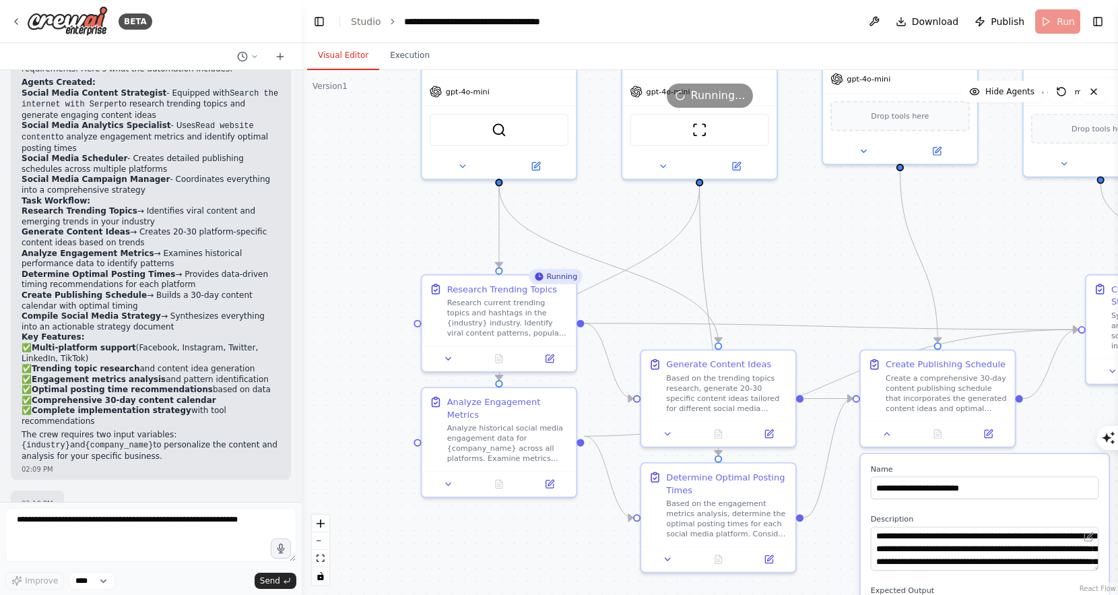
click at [353, 48] on button "Visual Editor" at bounding box center [343, 56] width 72 height 28
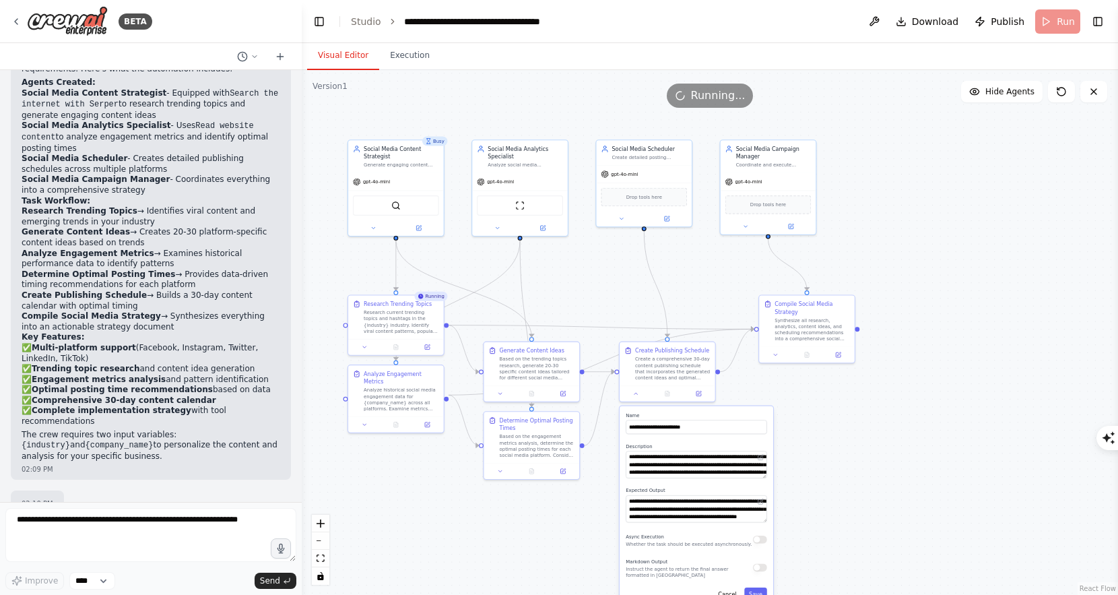
drag, startPoint x: 673, startPoint y: 255, endPoint x: 607, endPoint y: 265, distance: 66.1
click at [607, 265] on div ".deletable-edge-delete-btn { width: 20px; height: 20px; border: 0px solid #ffff…" at bounding box center [710, 332] width 816 height 525
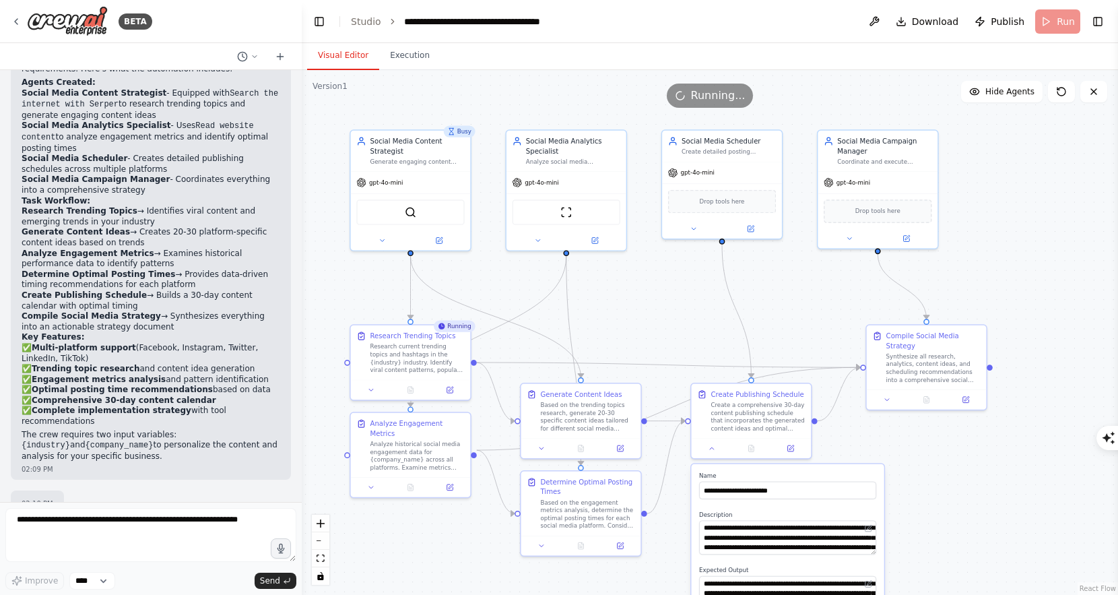
drag, startPoint x: 554, startPoint y: 286, endPoint x: 618, endPoint y: 301, distance: 66.5
click at [618, 301] on div ".deletable-edge-delete-btn { width: 20px; height: 20px; border: 0px solid #ffff…" at bounding box center [710, 332] width 816 height 525
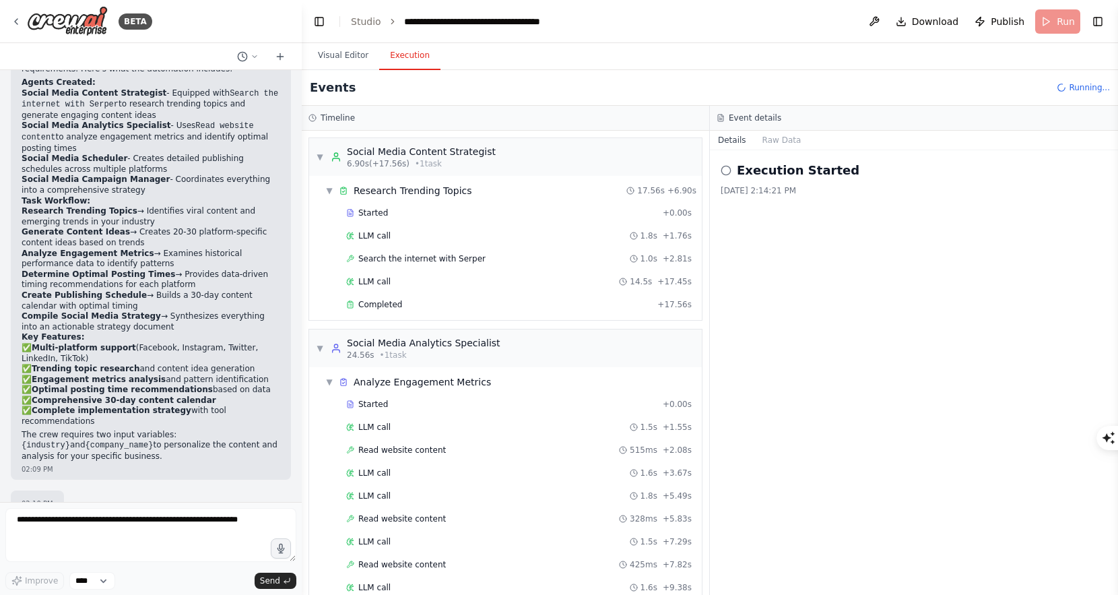
click at [418, 58] on button "Execution" at bounding box center [409, 56] width 61 height 28
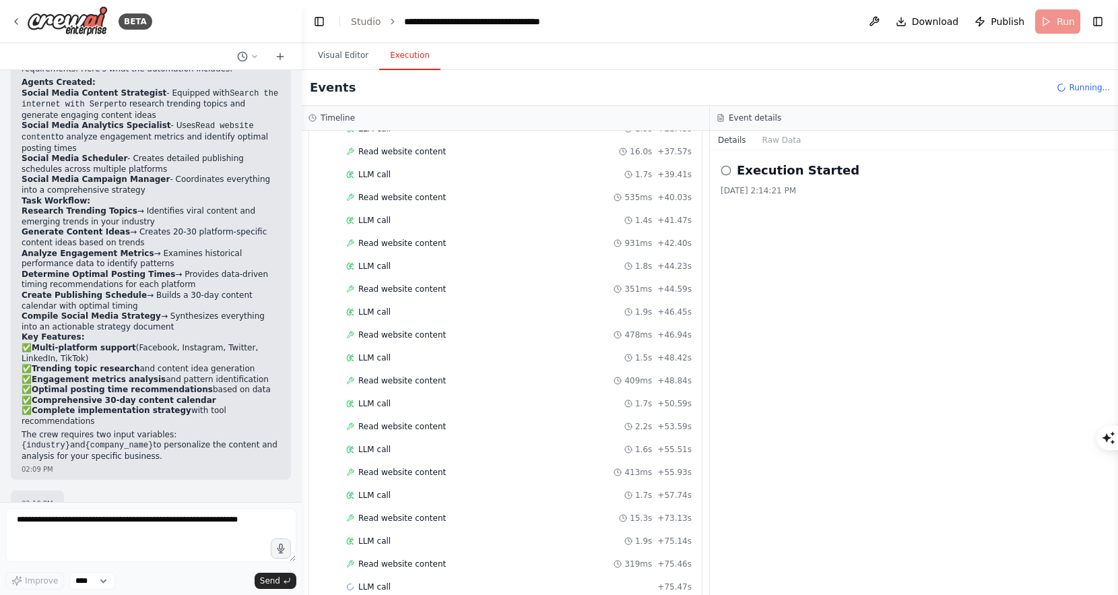
scroll to position [665, 0]
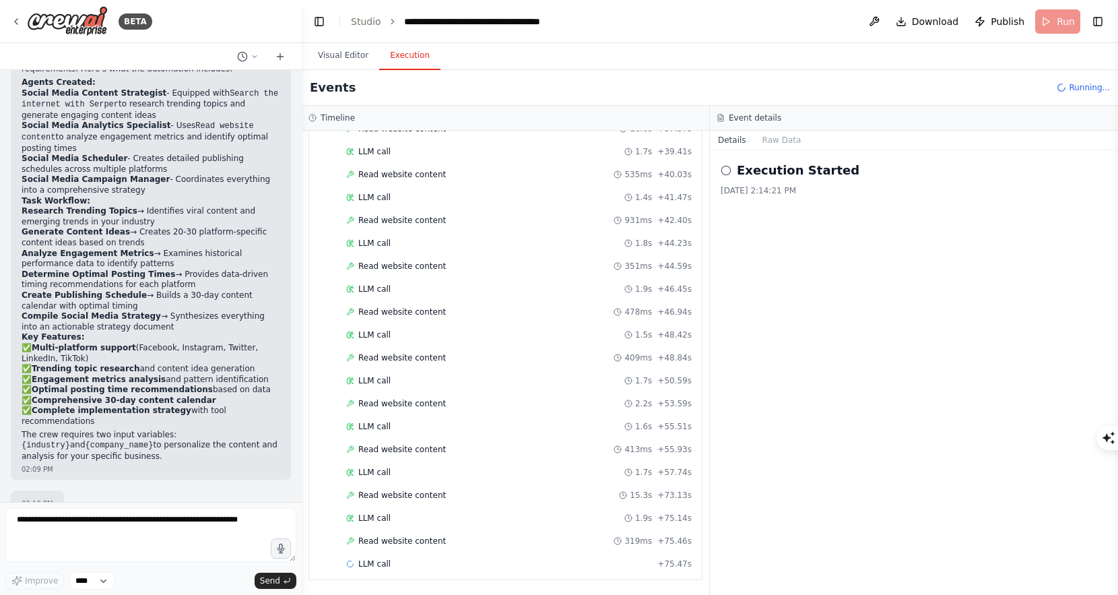
click at [725, 170] on icon at bounding box center [726, 170] width 11 height 11
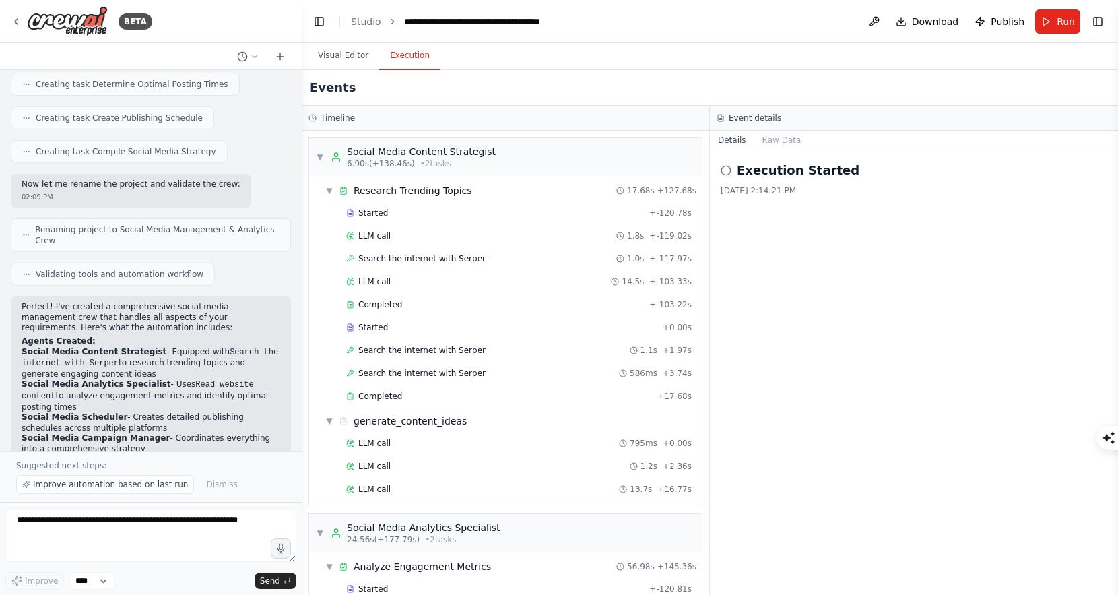
scroll to position [1231, 0]
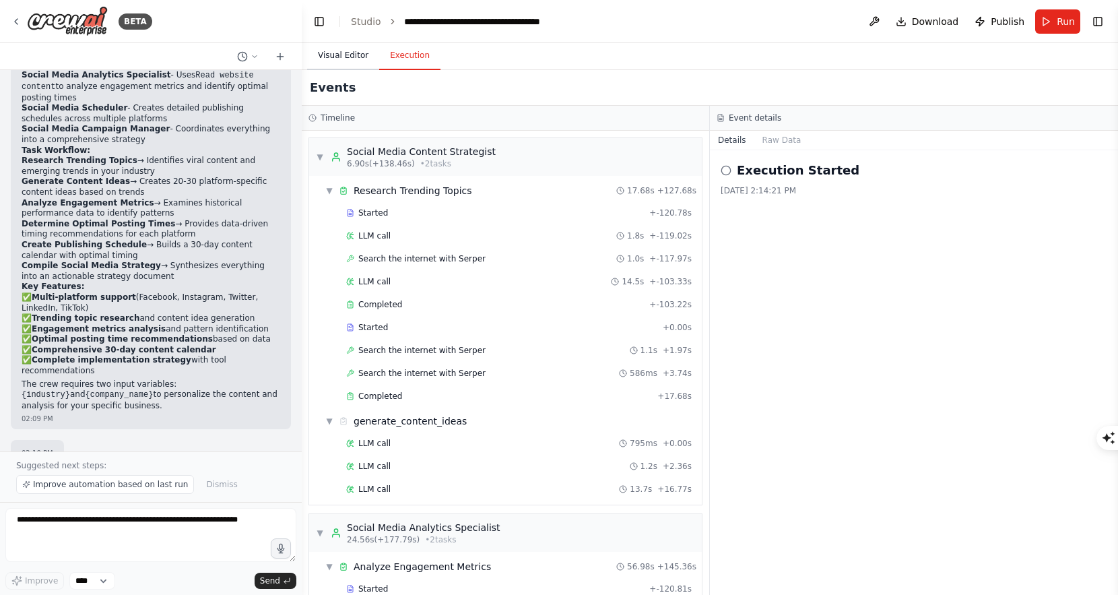
click at [341, 54] on button "Visual Editor" at bounding box center [343, 56] width 72 height 28
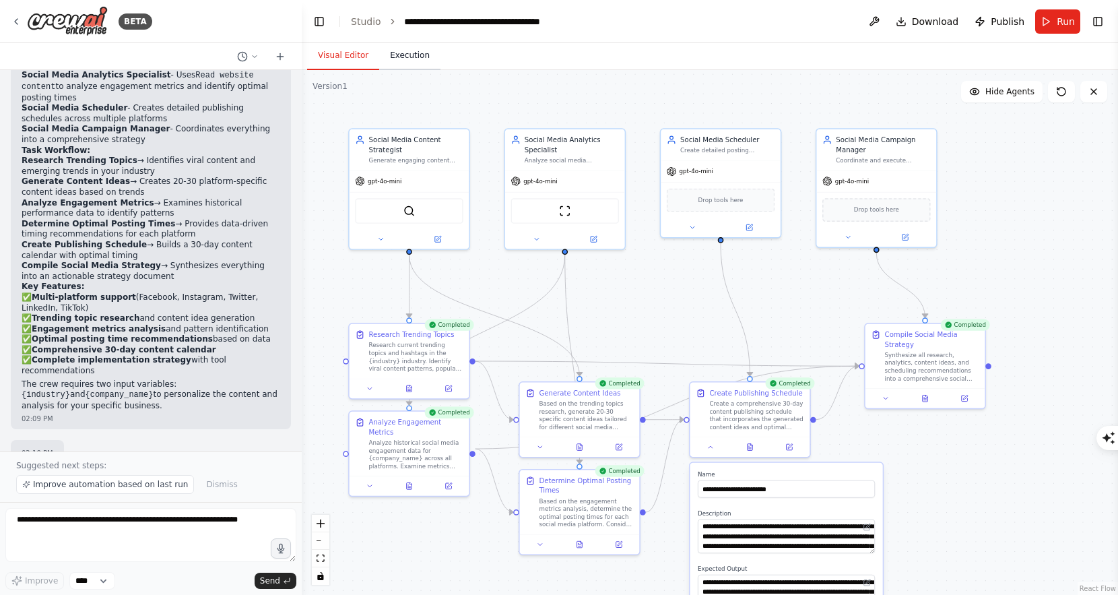
click at [379, 54] on button "Execution" at bounding box center [409, 56] width 61 height 28
click at [348, 54] on button "Visual Editor" at bounding box center [343, 56] width 72 height 28
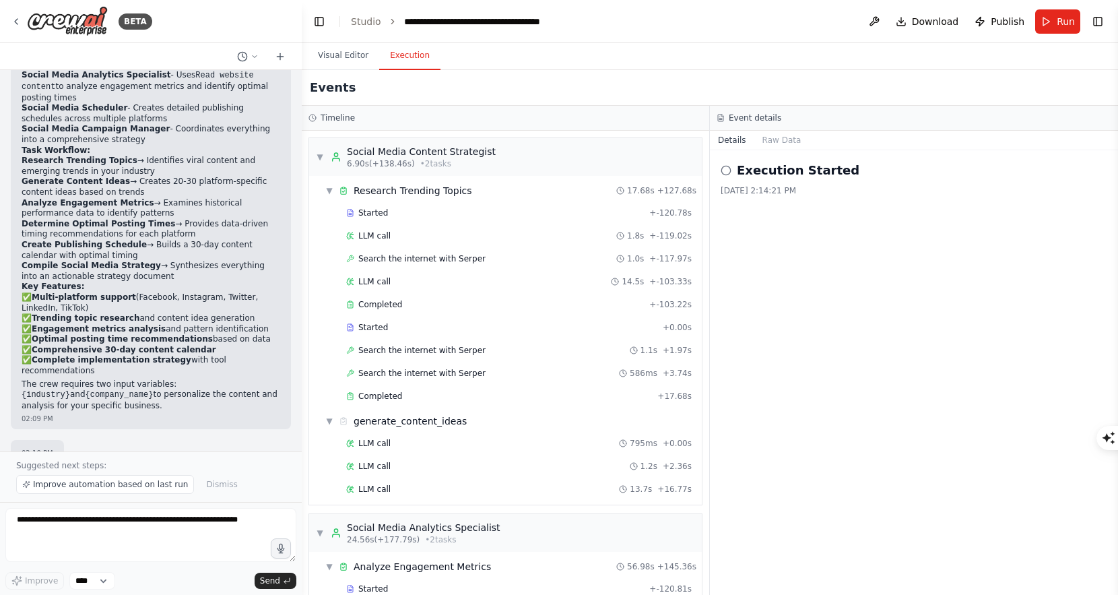
click at [409, 51] on button "Execution" at bounding box center [409, 56] width 61 height 28
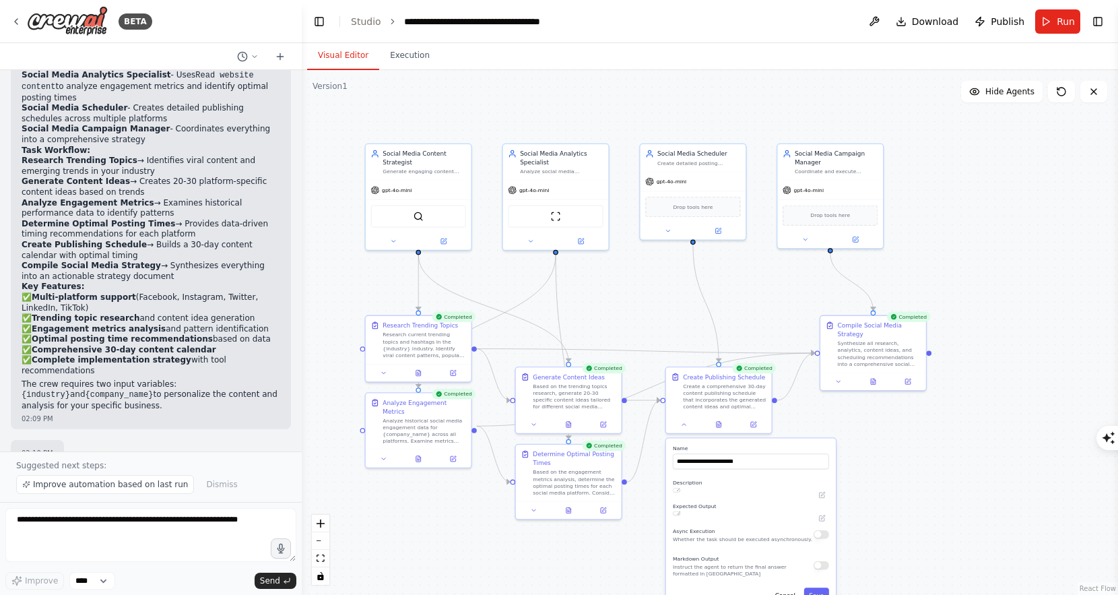
click at [354, 48] on button "Visual Editor" at bounding box center [343, 56] width 72 height 28
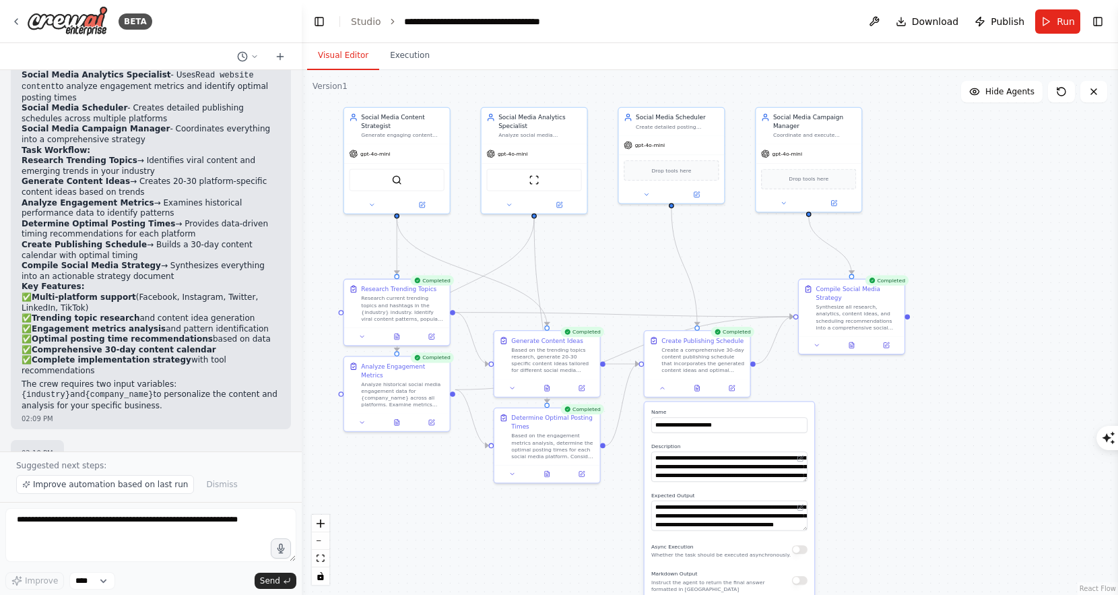
drag, startPoint x: 642, startPoint y: 313, endPoint x: 620, endPoint y: 275, distance: 44.1
click at [620, 275] on div ".deletable-edge-delete-btn { width: 20px; height: 20px; border: 0px solid #ffff…" at bounding box center [710, 332] width 816 height 525
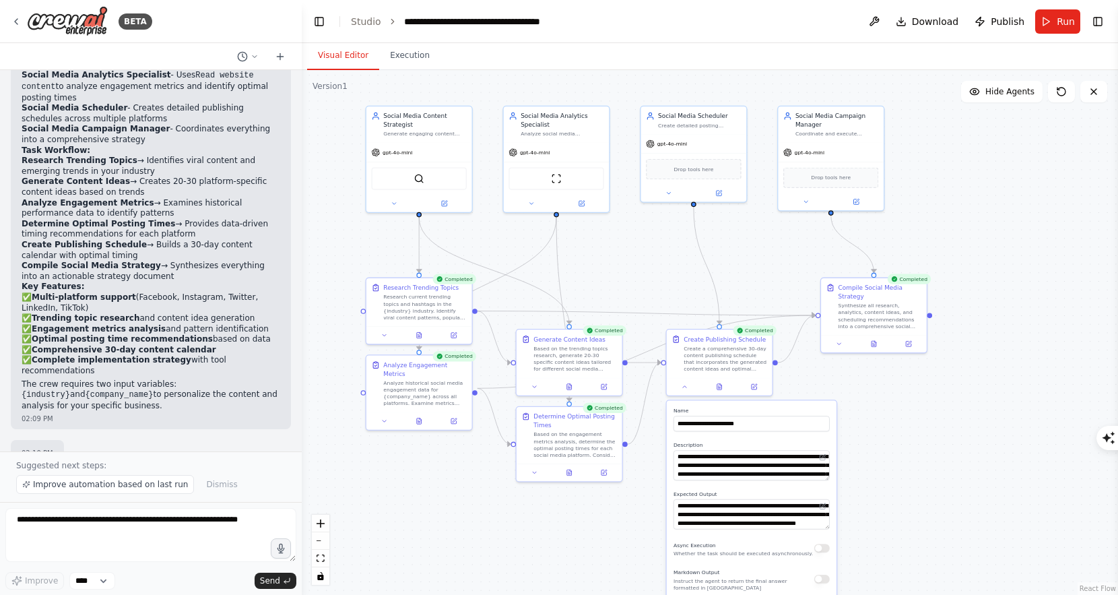
drag, startPoint x: 779, startPoint y: 246, endPoint x: 870, endPoint y: 259, distance: 91.7
click at [870, 259] on div ".deletable-edge-delete-btn { width: 20px; height: 20px; border: 0px solid #ffff…" at bounding box center [710, 332] width 816 height 525
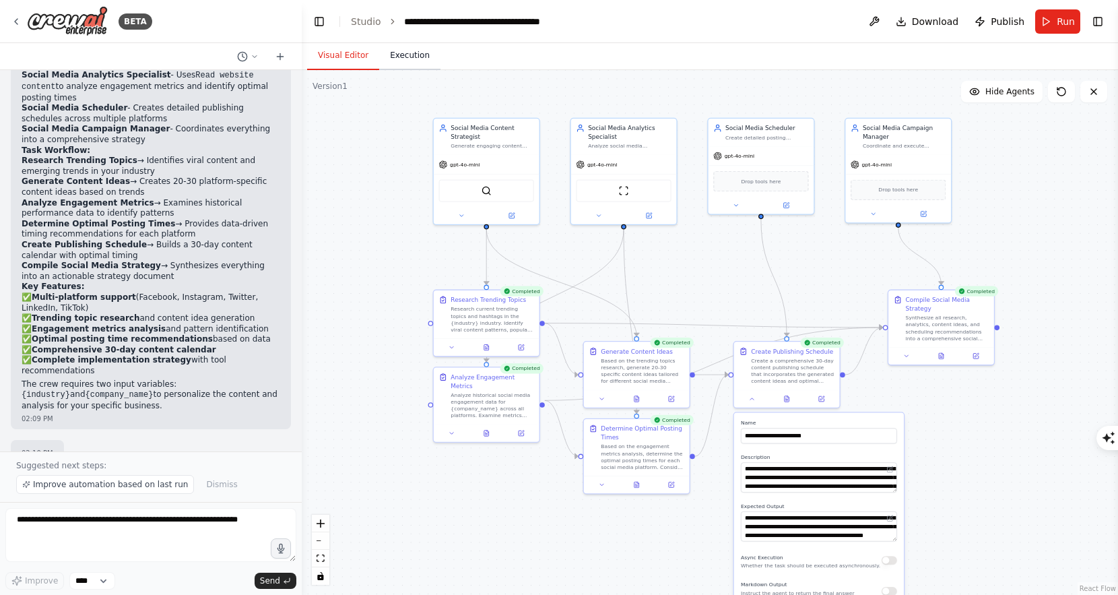
click at [410, 65] on button "Execution" at bounding box center [409, 56] width 61 height 28
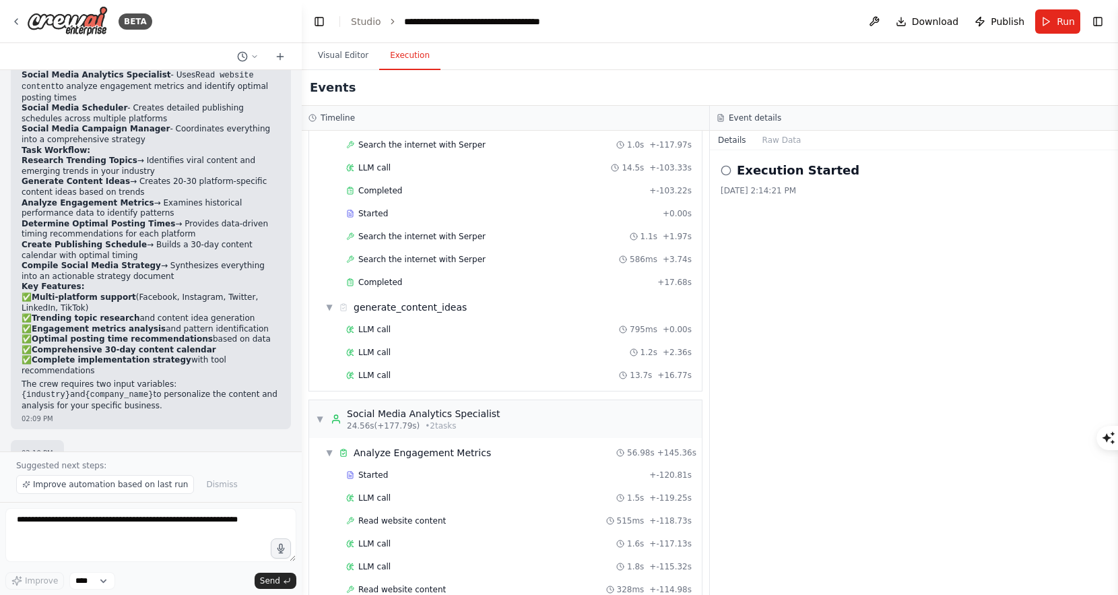
scroll to position [65, 0]
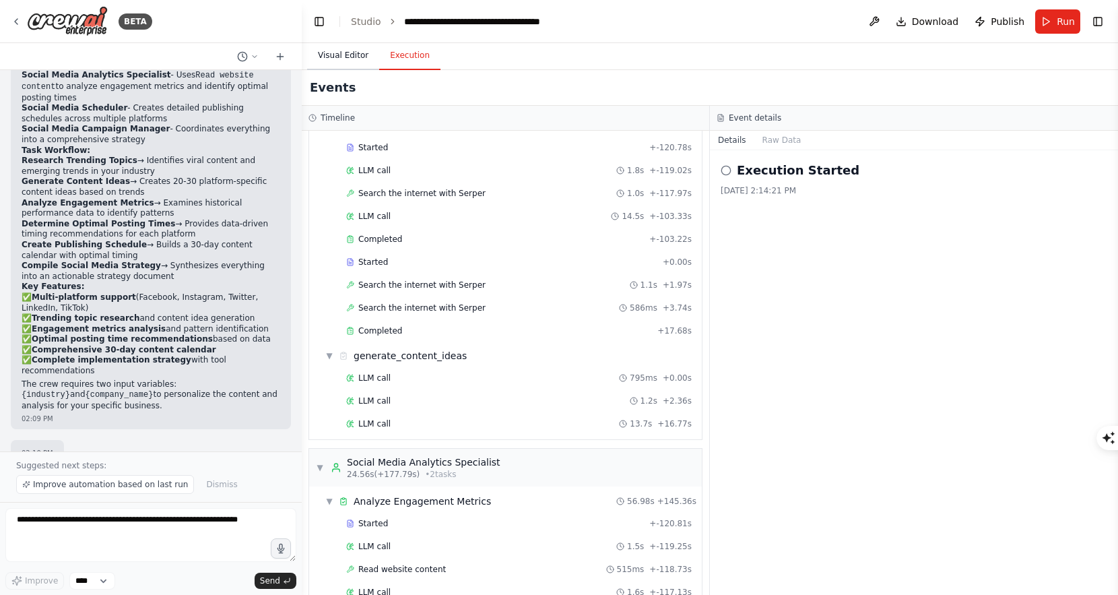
click at [333, 64] on button "Visual Editor" at bounding box center [343, 56] width 72 height 28
click at [405, 50] on button "Execution" at bounding box center [409, 56] width 61 height 28
click at [780, 137] on button "Raw Data" at bounding box center [781, 140] width 55 height 19
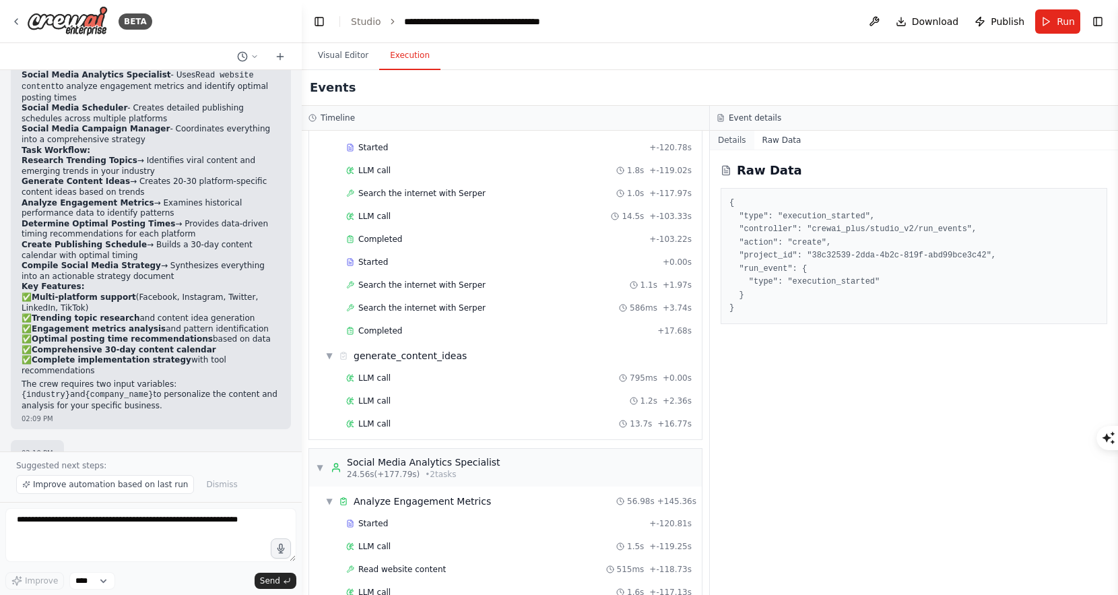
click at [731, 139] on button "Details" at bounding box center [732, 140] width 44 height 19
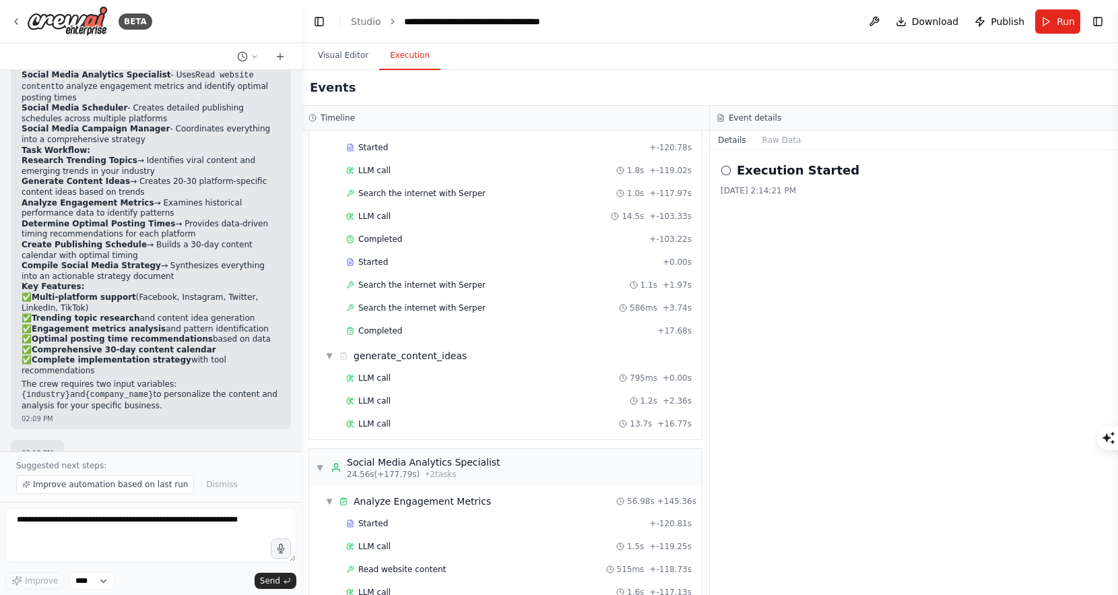
click at [767, 220] on div "Execution Started [DATE] 2:14:21 PM" at bounding box center [914, 372] width 408 height 444
click at [780, 141] on button "Raw Data" at bounding box center [781, 140] width 55 height 19
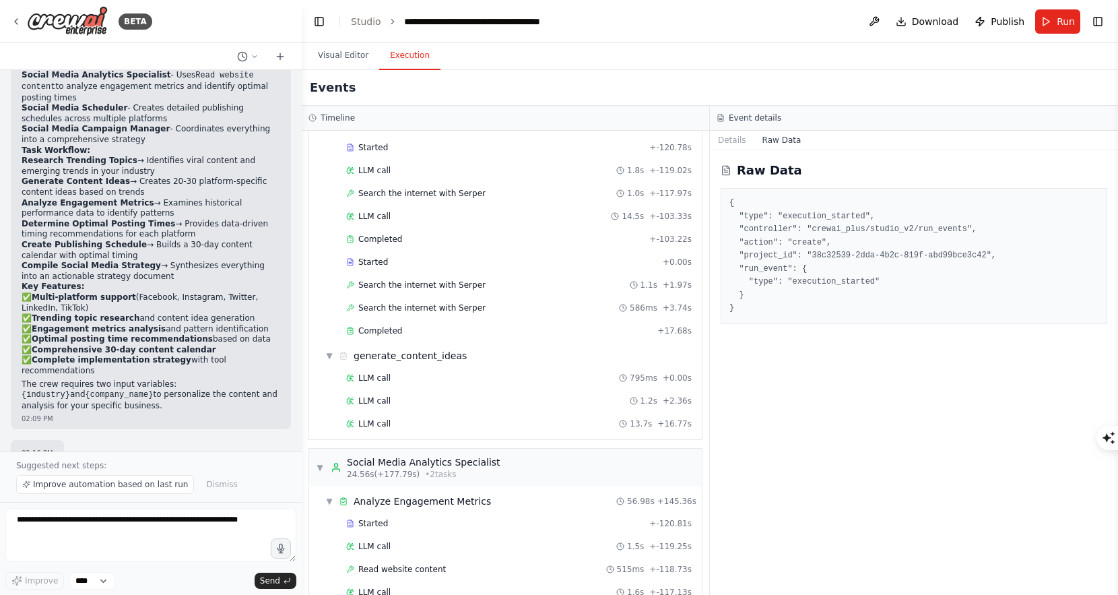
click at [780, 141] on button "Raw Data" at bounding box center [781, 140] width 55 height 19
click at [731, 135] on button "Details" at bounding box center [732, 140] width 44 height 19
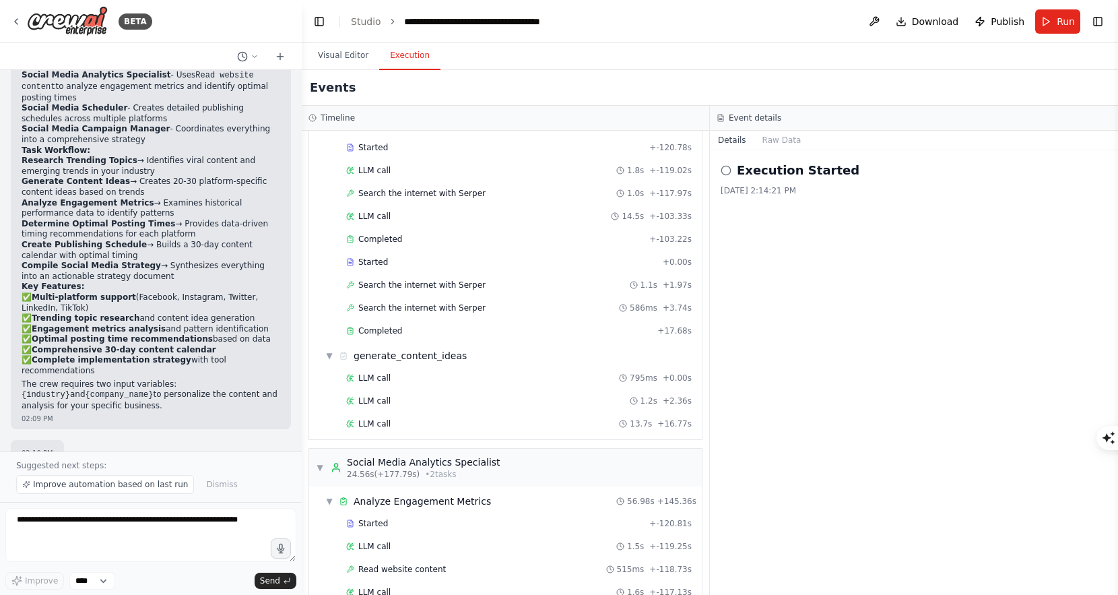
click at [781, 242] on div "Execution Started [DATE] 2:14:21 PM" at bounding box center [914, 372] width 408 height 444
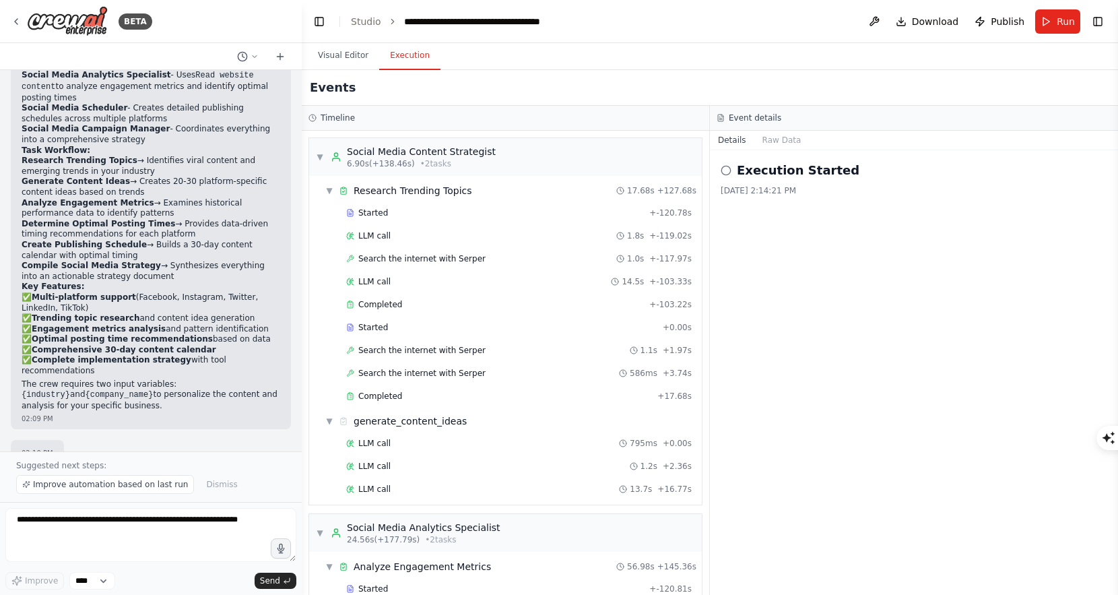
click at [783, 240] on div "Execution Started [DATE] 2:14:21 PM" at bounding box center [914, 372] width 408 height 444
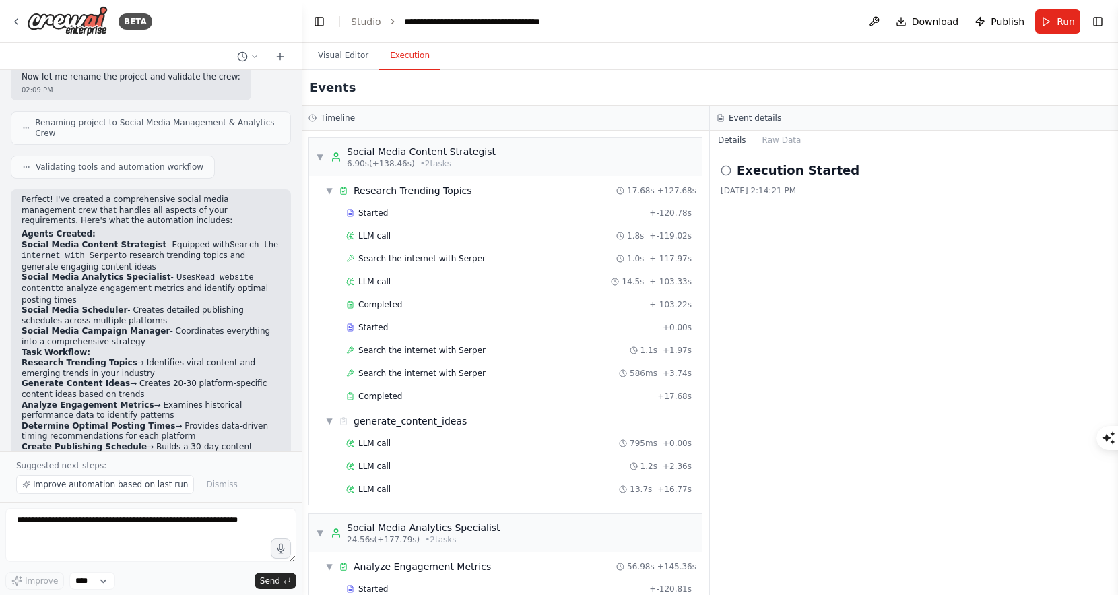
scroll to position [1231, 0]
